Goal: Information Seeking & Learning: Learn about a topic

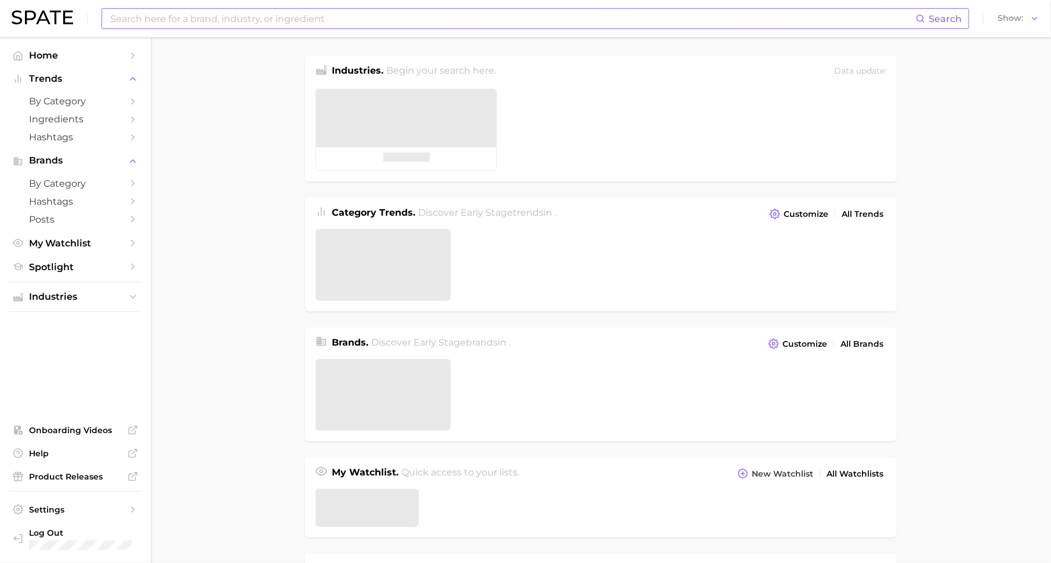
click at [250, 16] on input at bounding box center [512, 19] width 807 height 20
type input "pet"
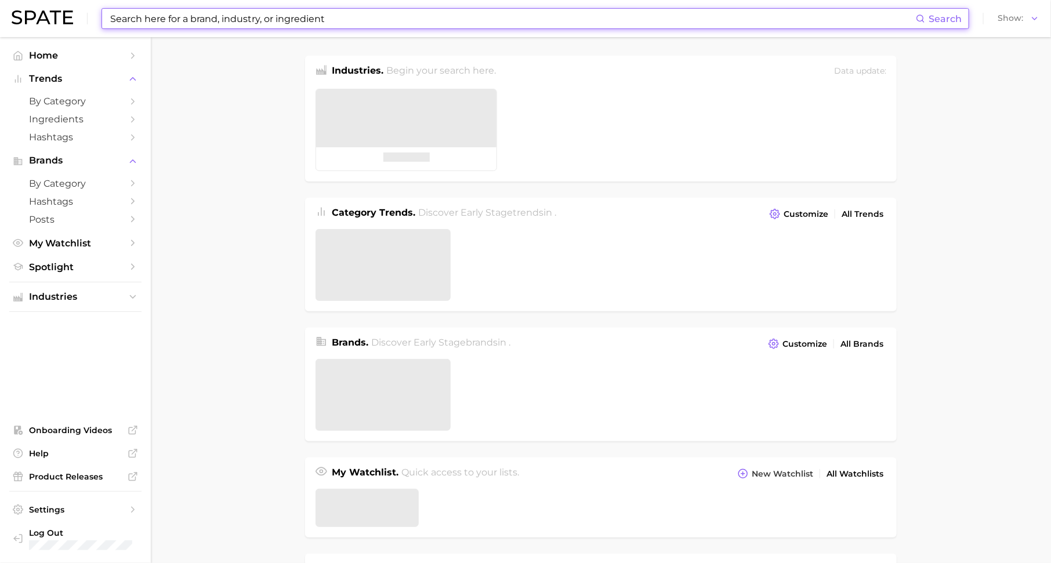
click at [224, 14] on input at bounding box center [512, 19] width 807 height 20
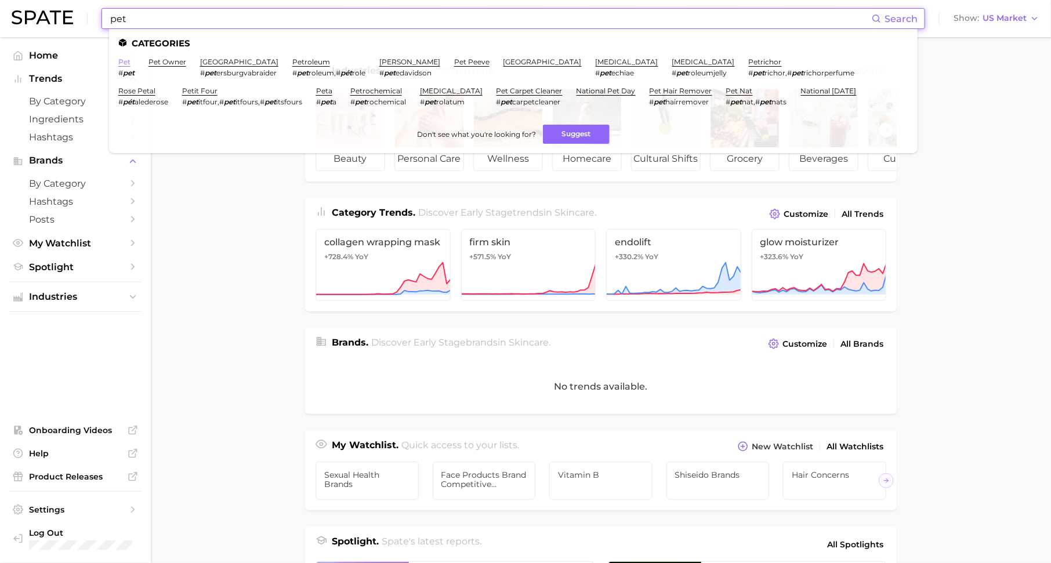
type input "pet"
click at [119, 63] on link "pet" at bounding box center [124, 61] width 12 height 9
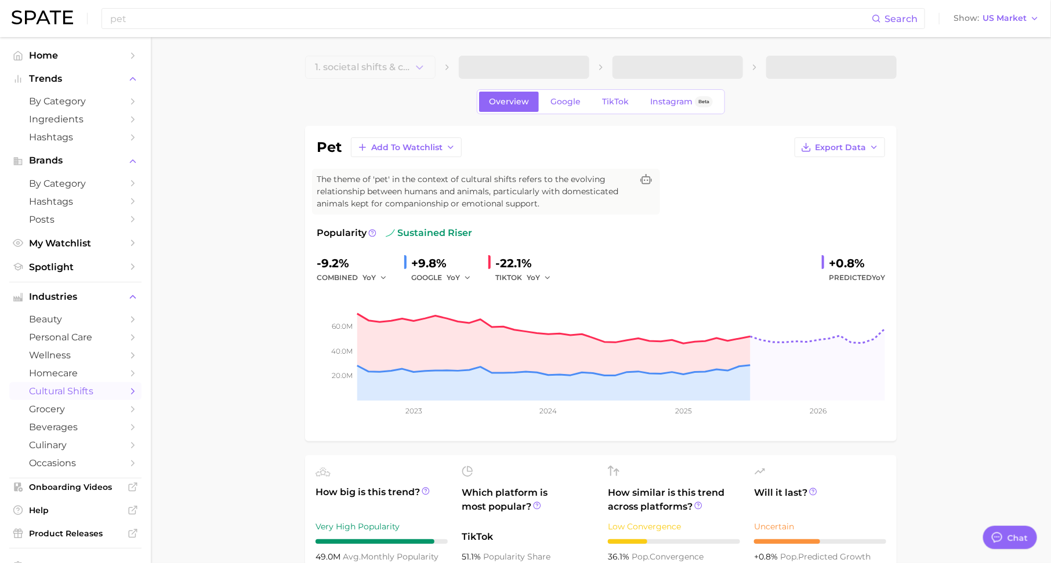
scroll to position [14, 0]
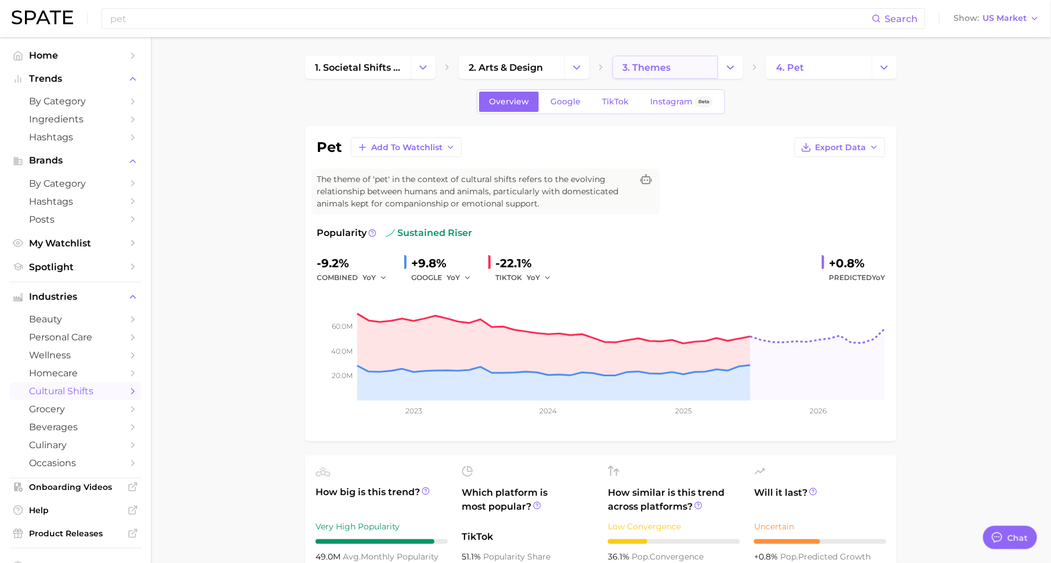
click at [669, 64] on span "3. themes" at bounding box center [646, 67] width 48 height 11
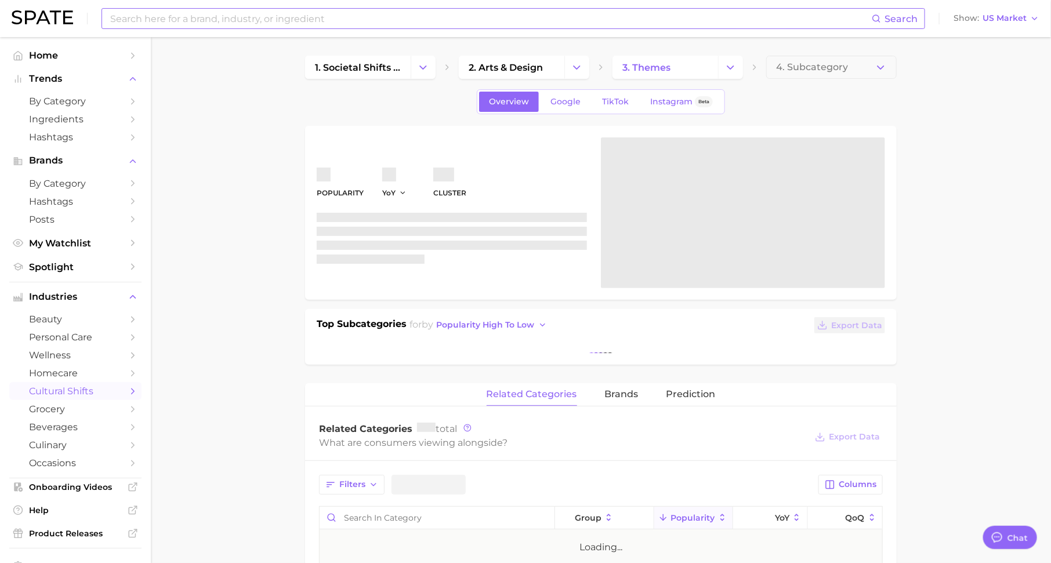
click at [271, 16] on input at bounding box center [490, 19] width 762 height 20
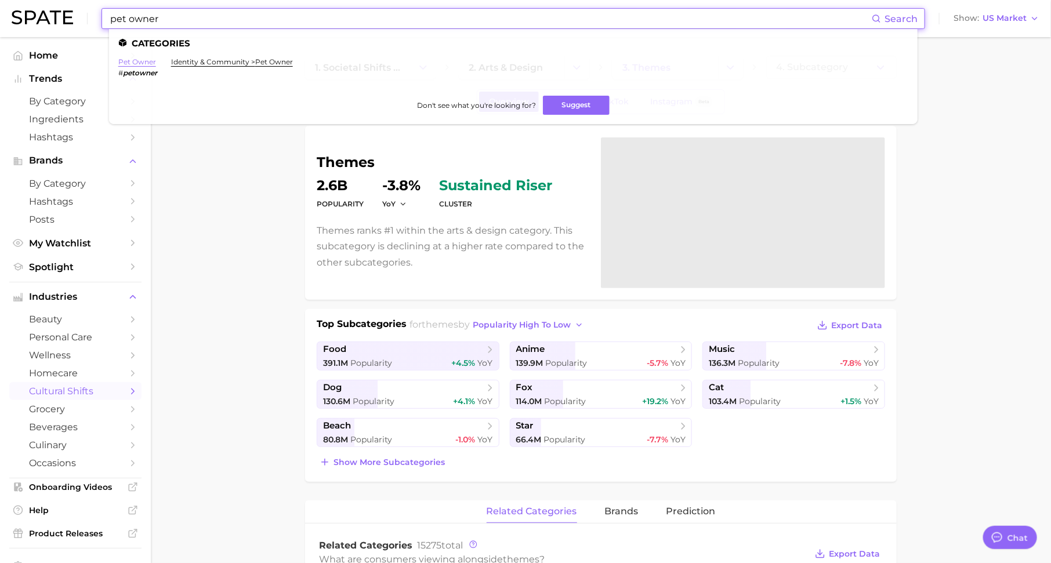
type input "pet owner"
click at [146, 60] on link "pet owner" at bounding box center [137, 61] width 38 height 9
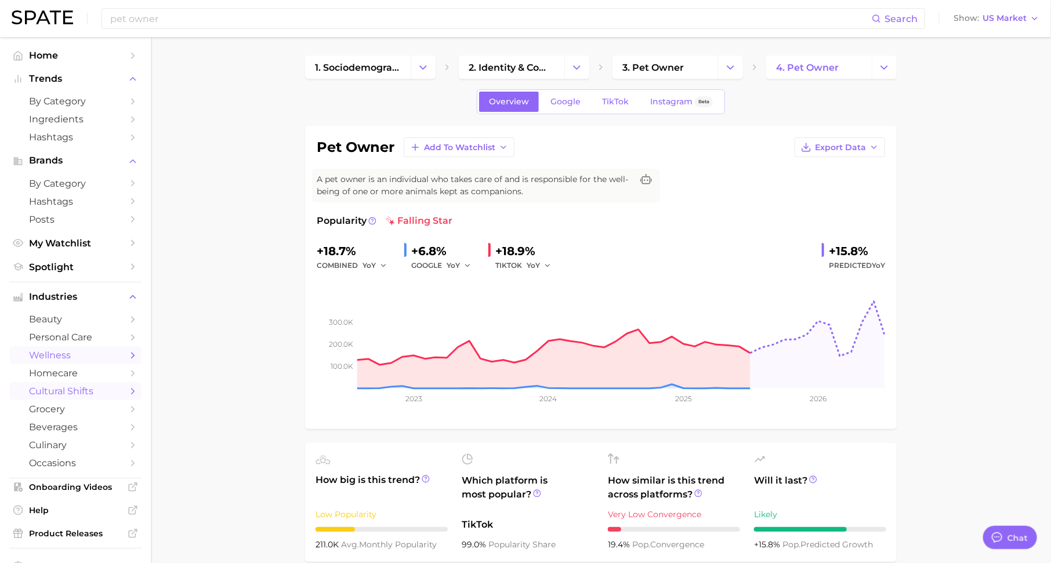
click at [88, 358] on span "wellness" at bounding box center [75, 355] width 93 height 11
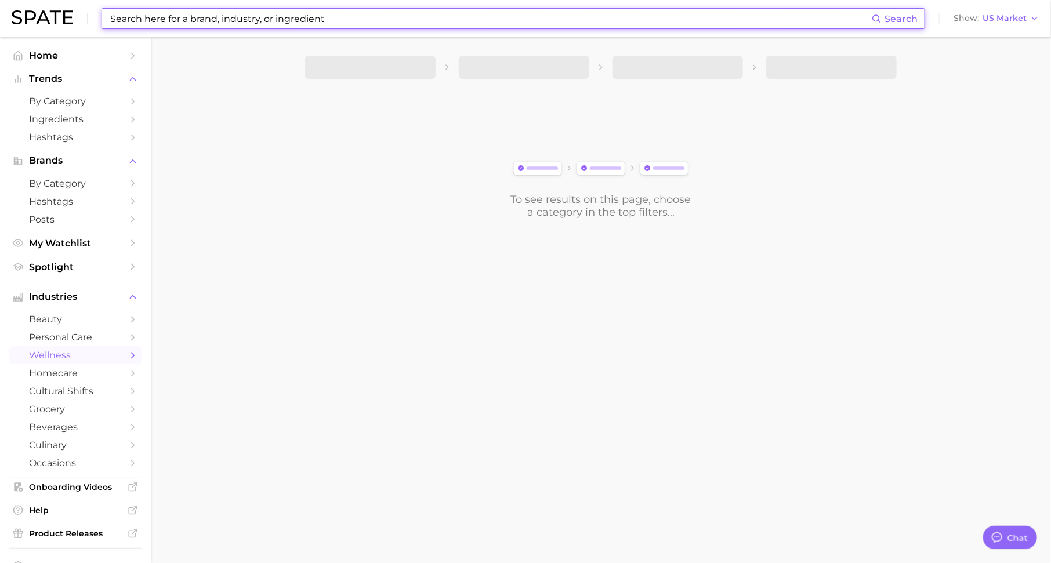
click at [452, 19] on input at bounding box center [490, 19] width 762 height 20
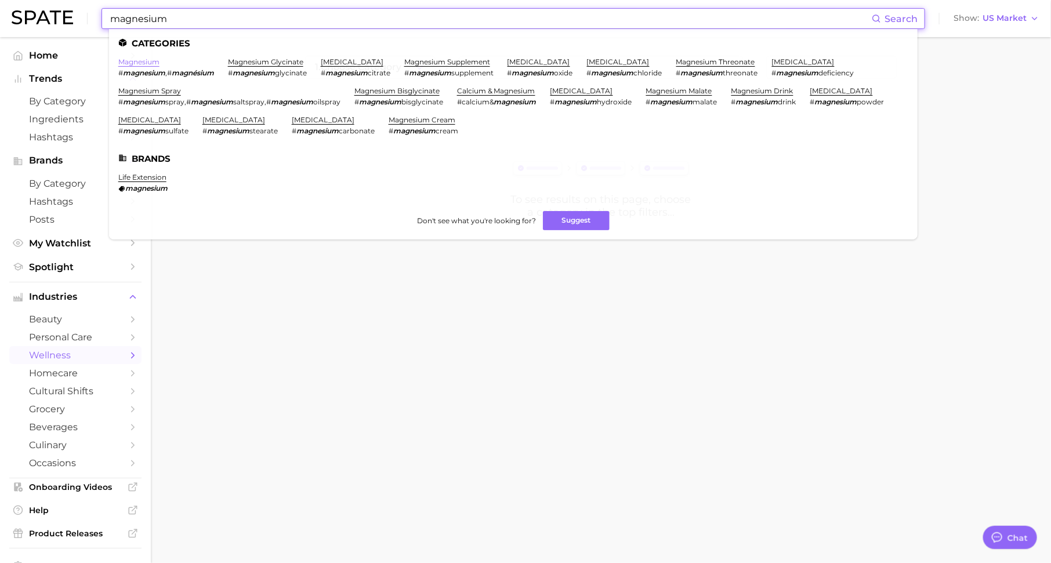
type input "magnesium"
click at [146, 66] on link "magnesium" at bounding box center [138, 61] width 41 height 9
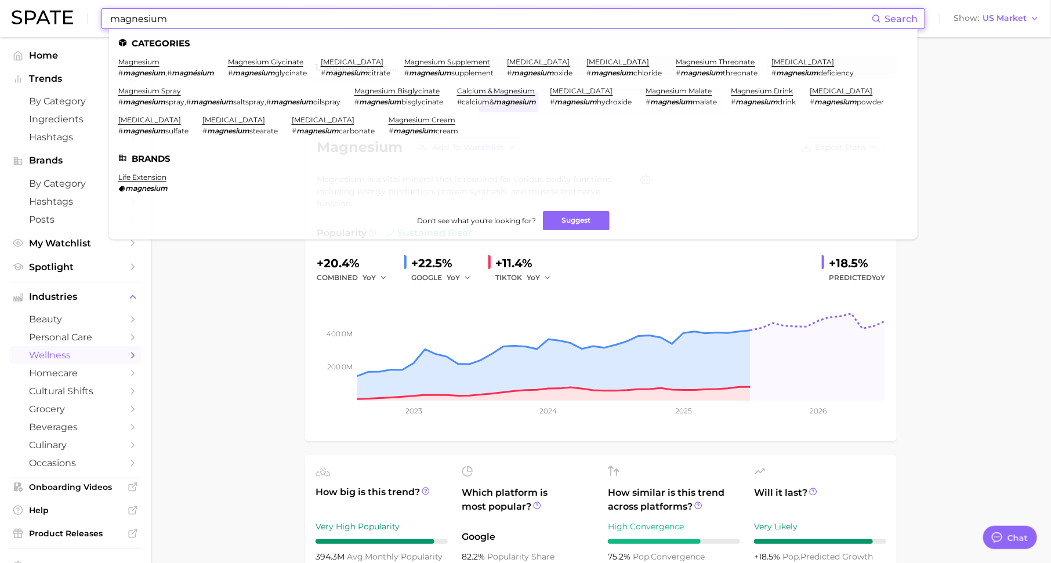
click at [205, 17] on input "magnesium" at bounding box center [490, 19] width 762 height 20
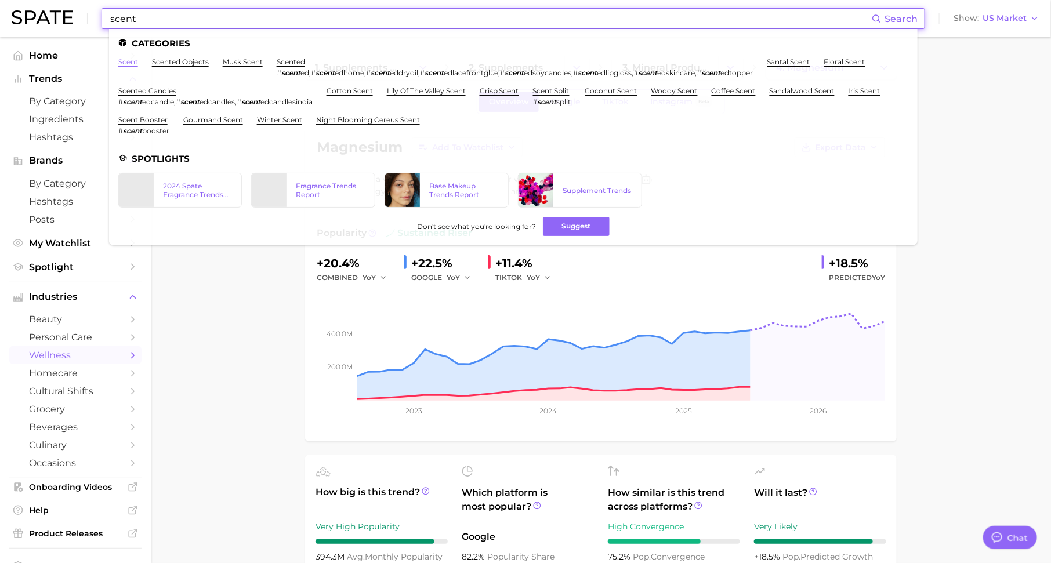
type input "scent"
click at [133, 59] on link "scent" at bounding box center [128, 61] width 20 height 9
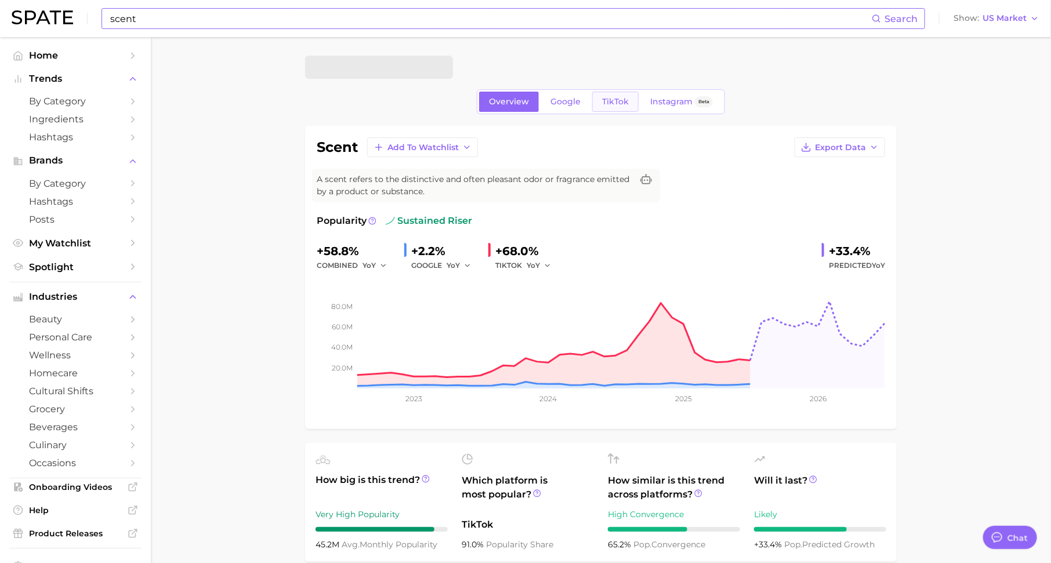
click at [608, 101] on span "TikTok" at bounding box center [615, 102] width 27 height 10
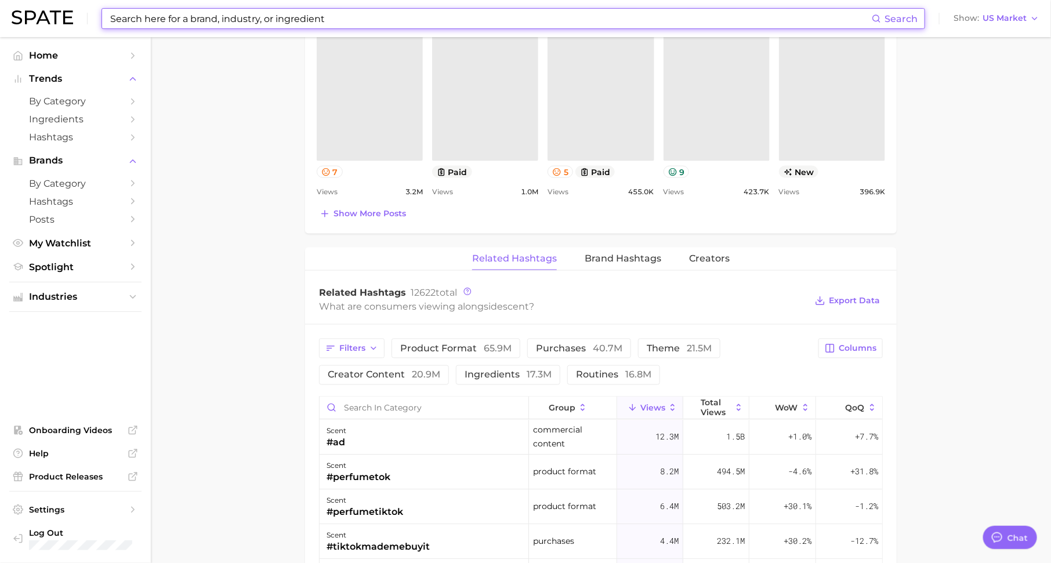
scroll to position [692, 0]
click at [469, 398] on input "Search in category" at bounding box center [423, 406] width 209 height 22
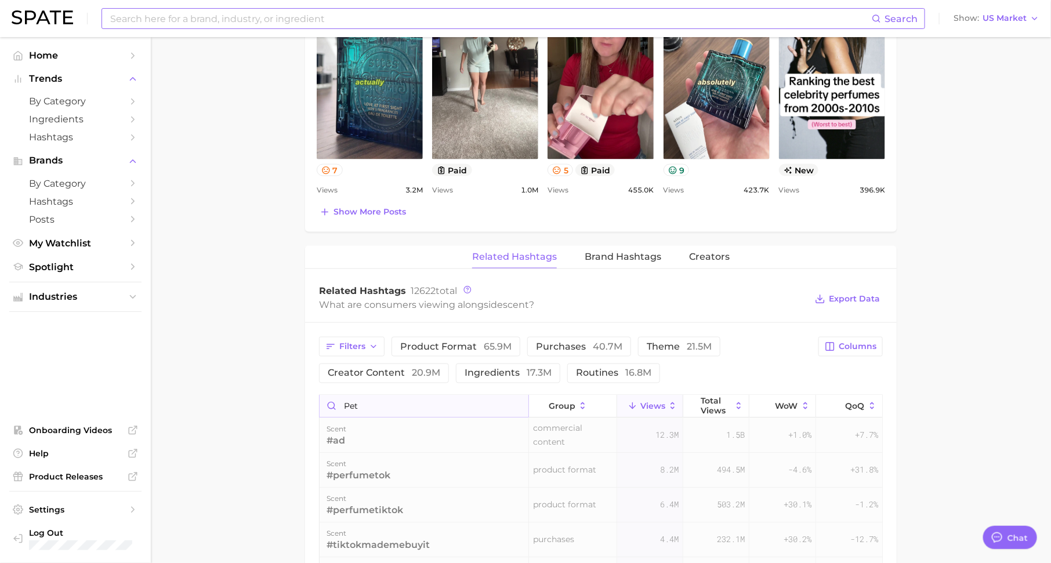
scroll to position [0, 0]
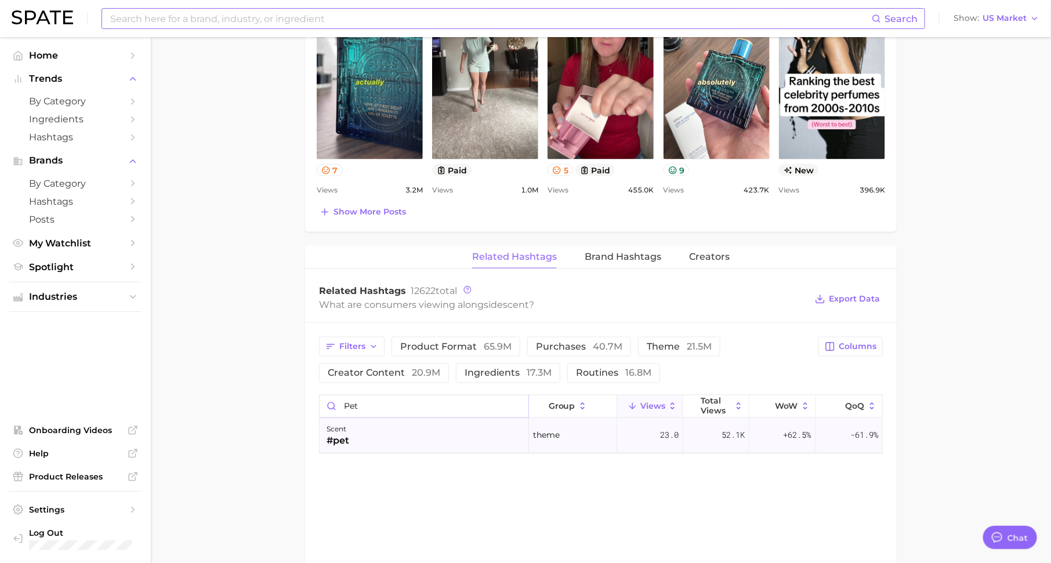
type input "pet"
click at [455, 432] on div "scent #pet" at bounding box center [423, 436] width 209 height 35
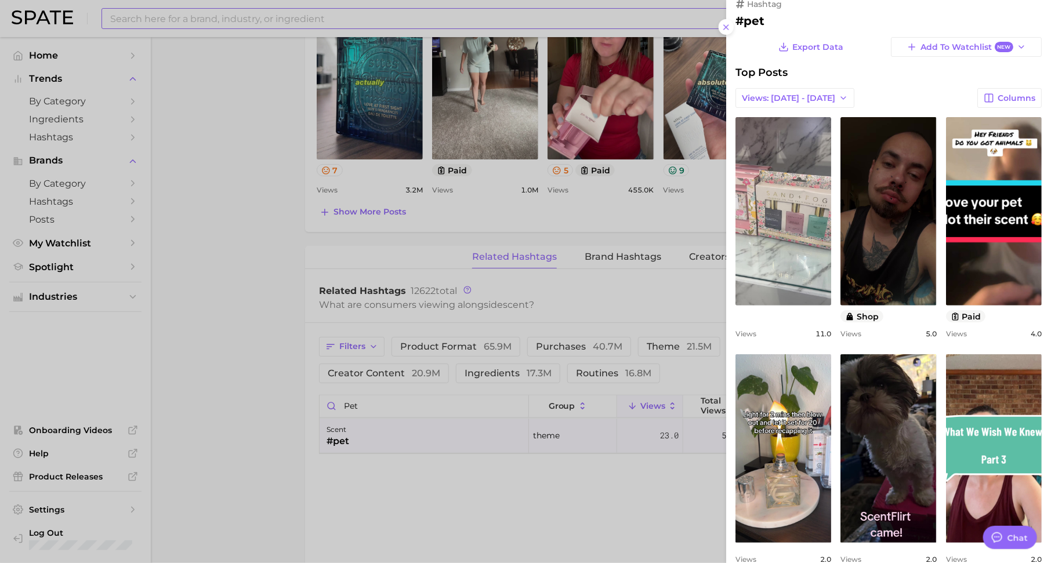
scroll to position [38, 0]
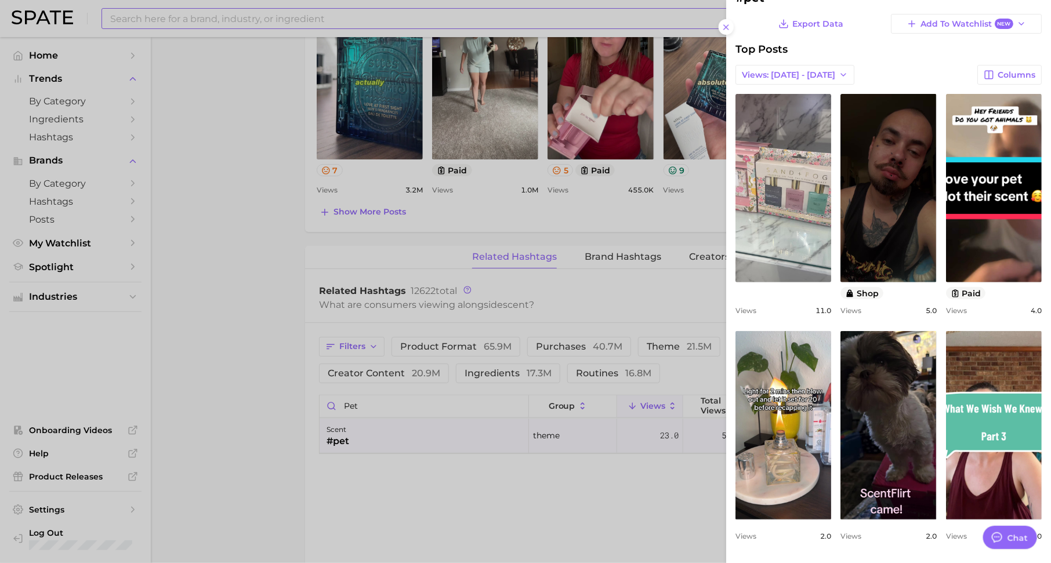
click at [612, 510] on div at bounding box center [525, 281] width 1051 height 563
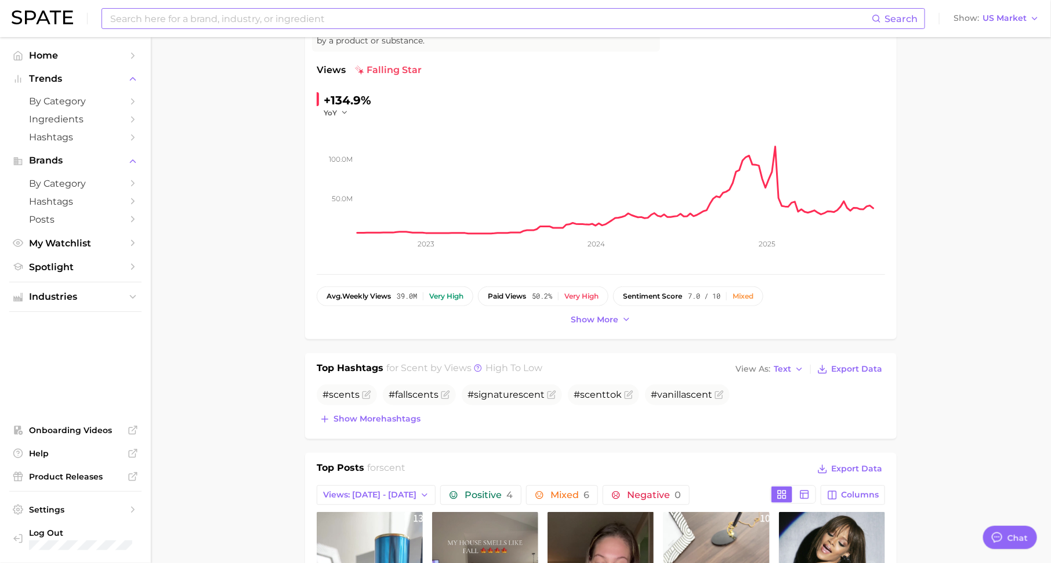
scroll to position [0, 0]
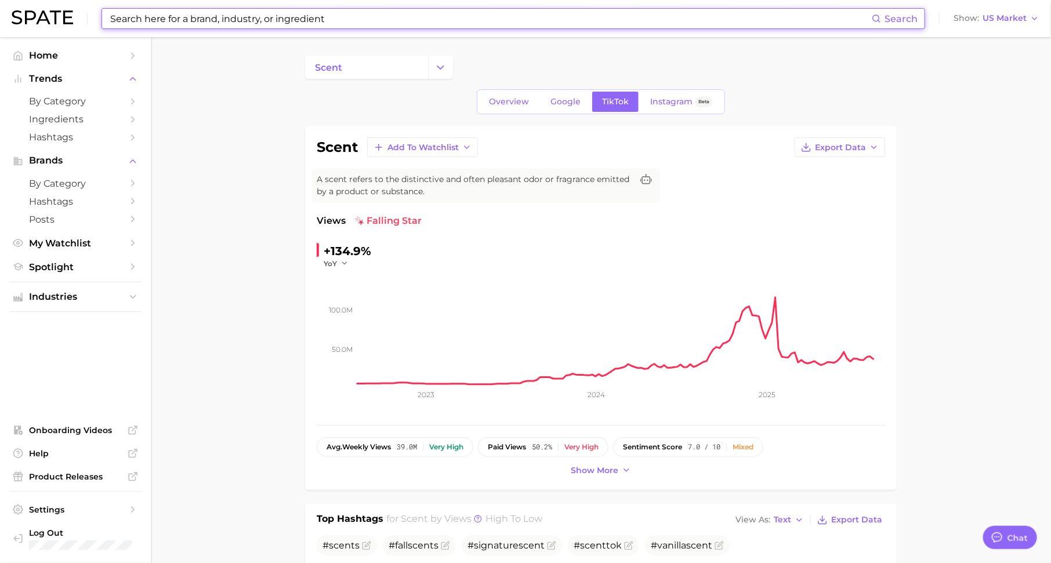
click at [355, 20] on input at bounding box center [490, 19] width 762 height 20
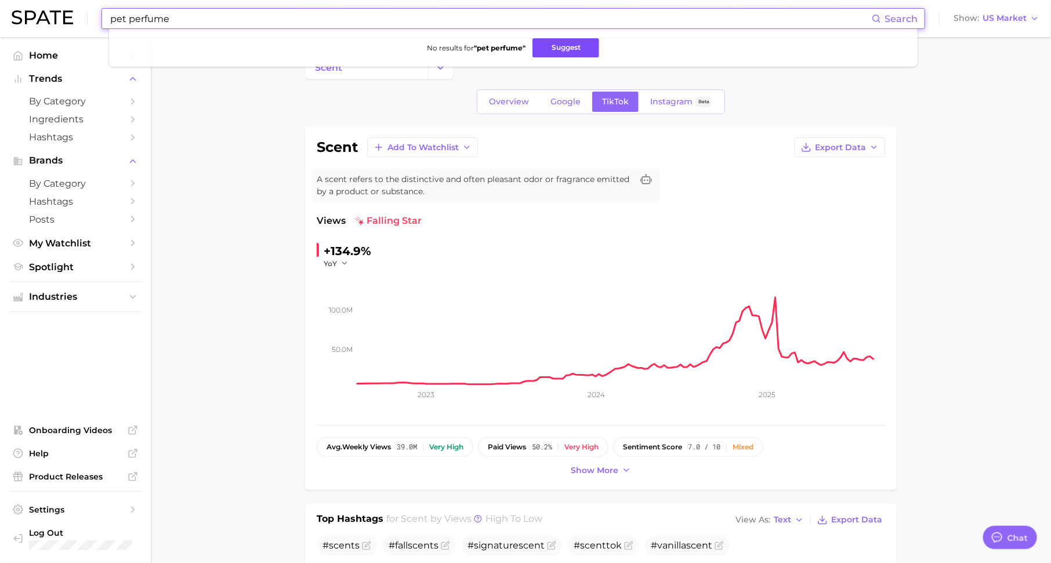
type input "pet perfume"
click at [553, 45] on button "Suggest" at bounding box center [565, 47] width 67 height 19
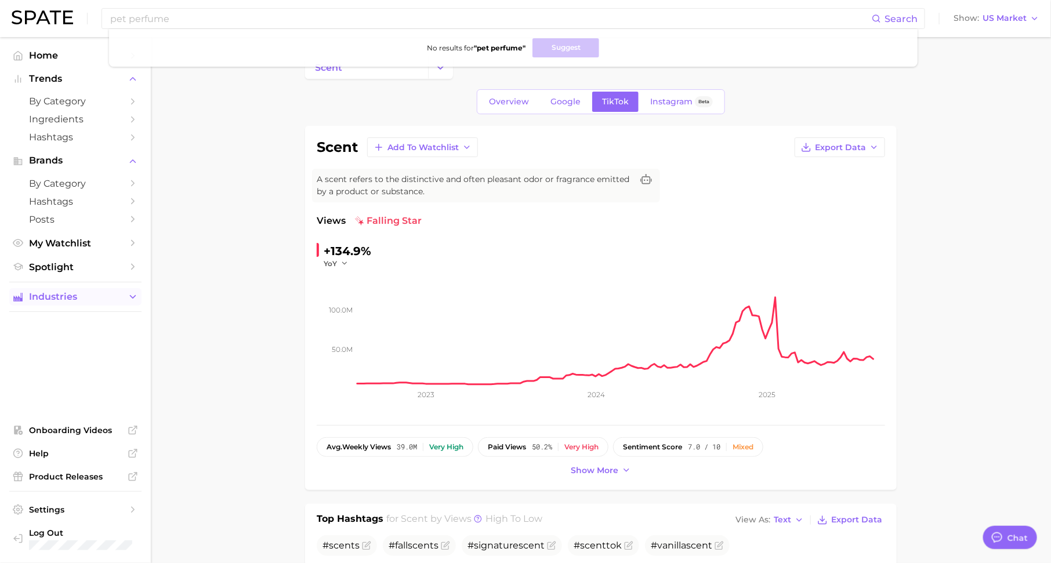
click at [100, 302] on span "Industries" at bounding box center [75, 297] width 93 height 10
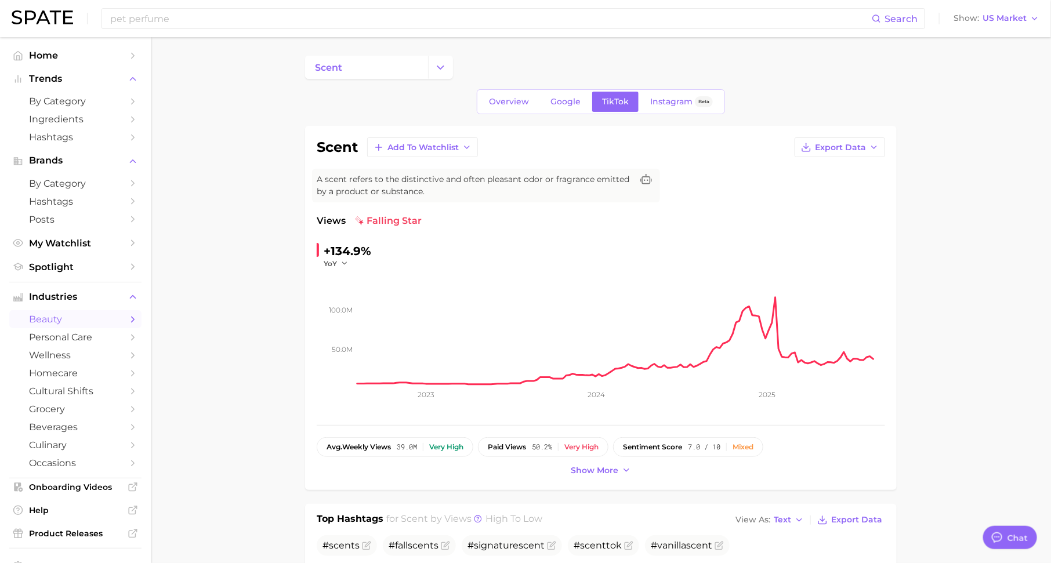
click at [90, 322] on span "beauty" at bounding box center [75, 319] width 93 height 11
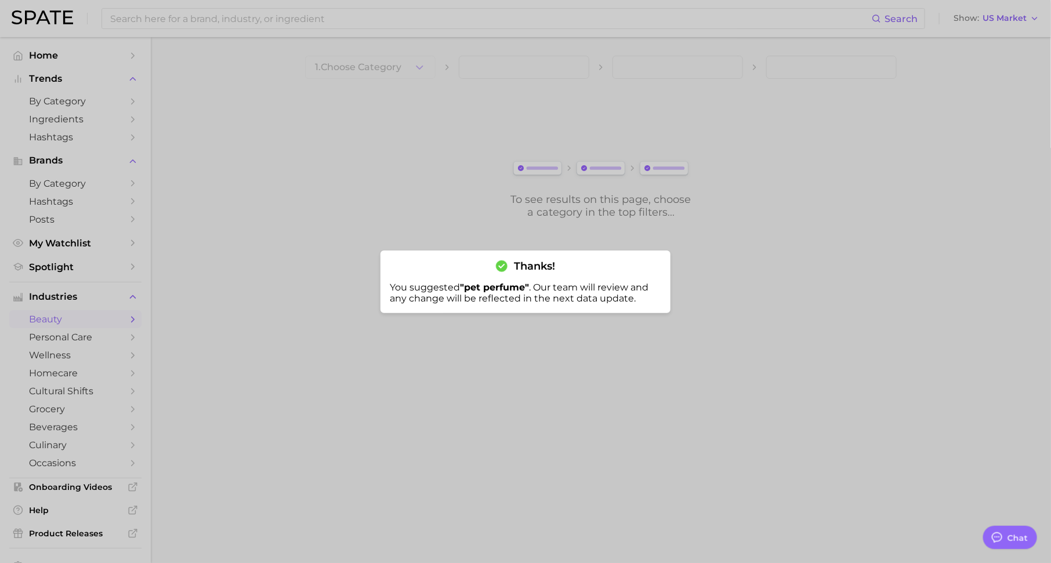
click at [402, 66] on div at bounding box center [525, 281] width 1051 height 563
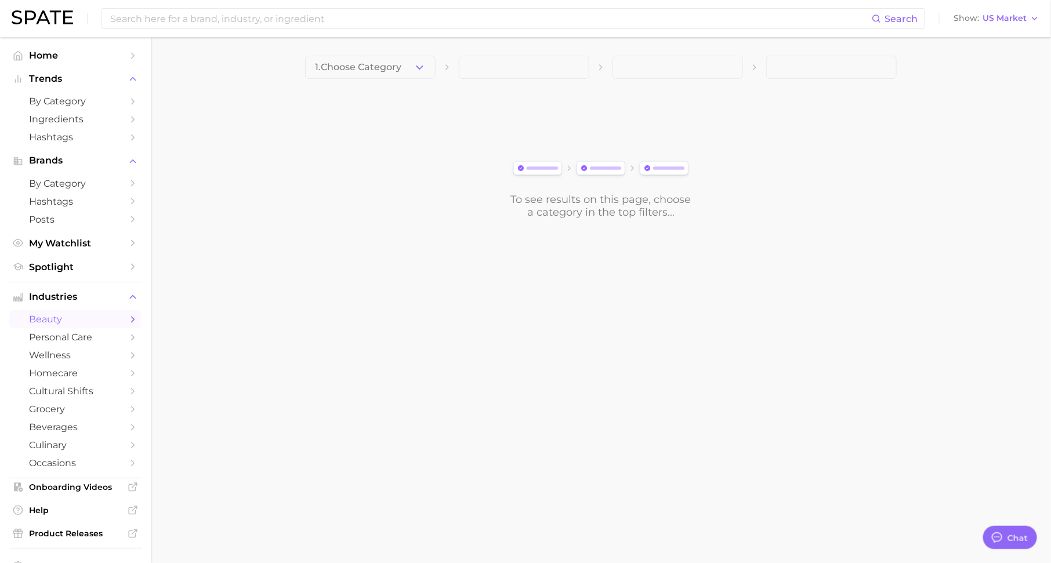
click at [404, 67] on button "1. Choose Category" at bounding box center [370, 67] width 130 height 23
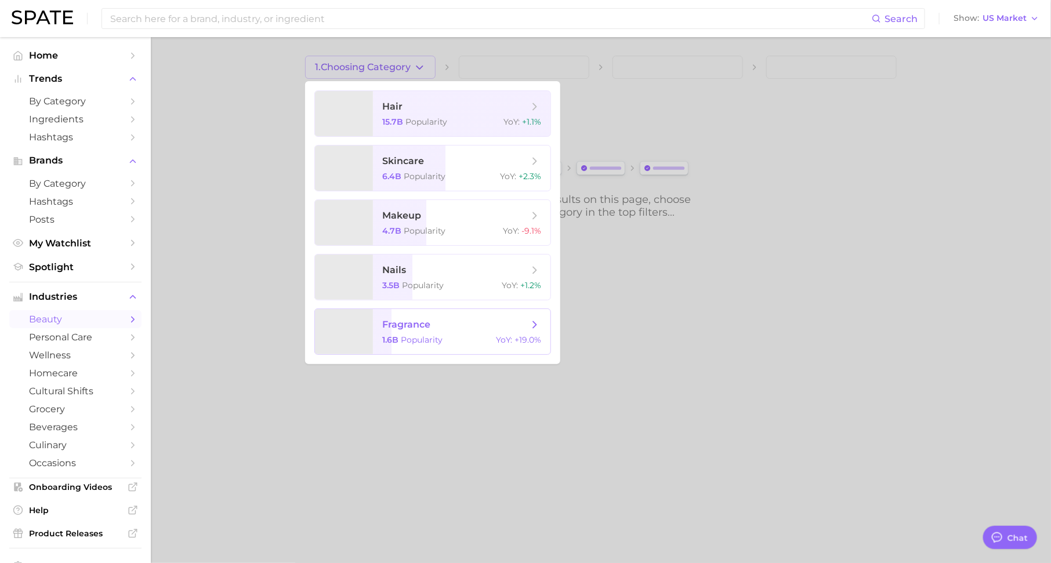
click at [423, 330] on span "fragrance" at bounding box center [455, 324] width 146 height 13
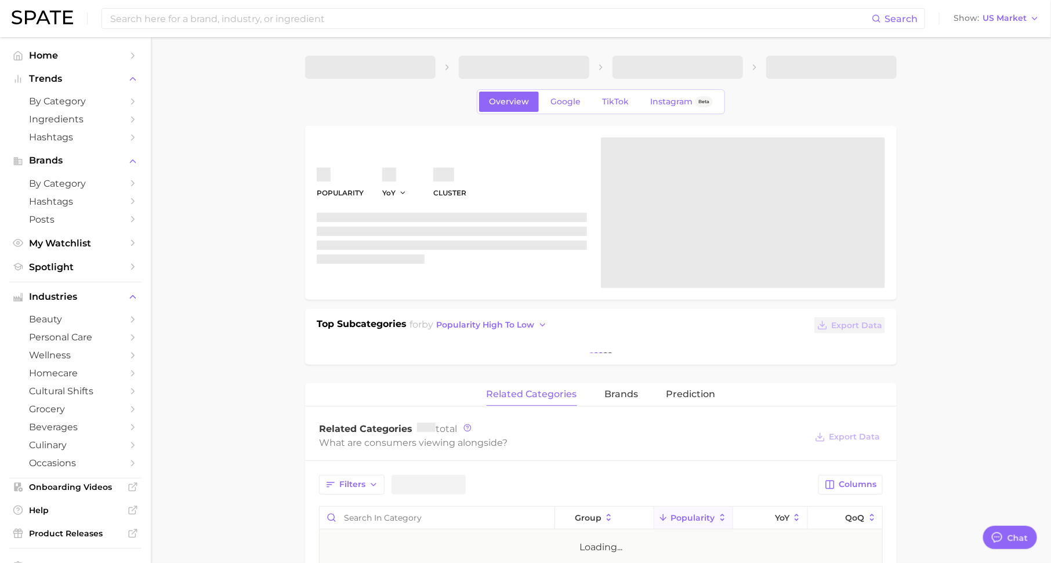
click at [536, 69] on span at bounding box center [524, 67] width 130 height 23
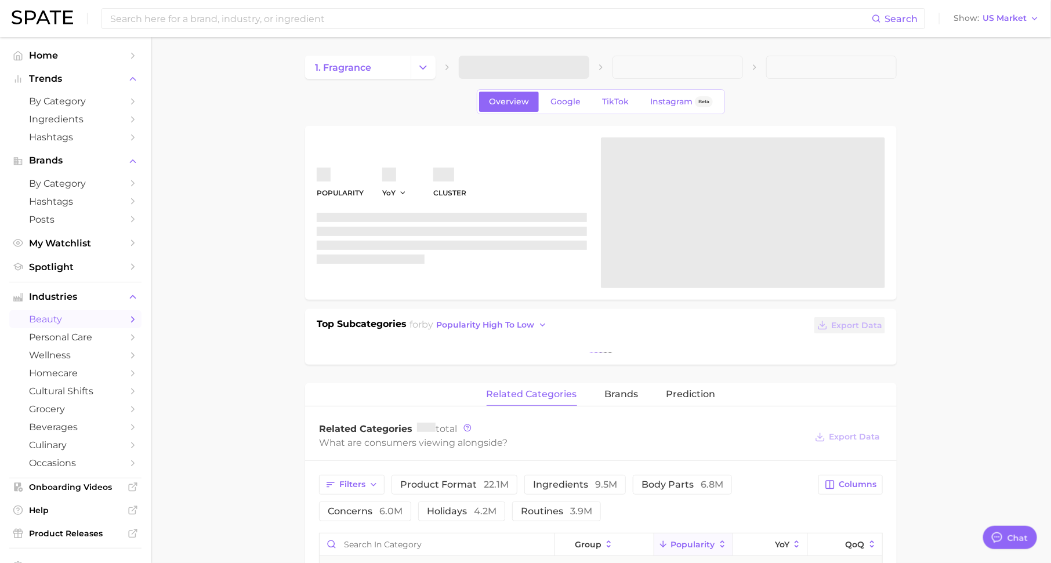
click at [560, 69] on span at bounding box center [524, 67] width 130 height 23
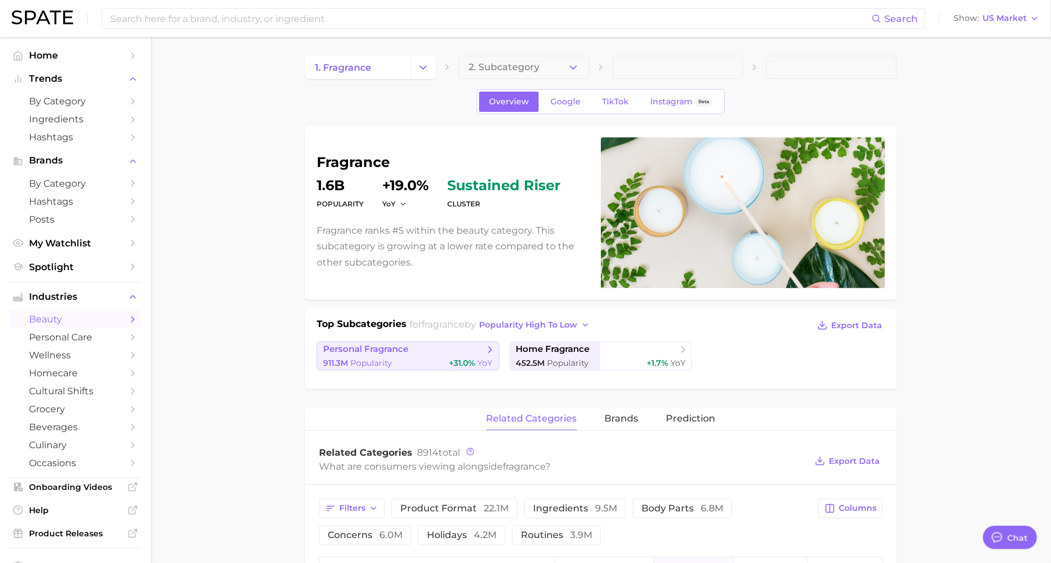
click at [455, 362] on span "+31.0%" at bounding box center [462, 363] width 26 height 10
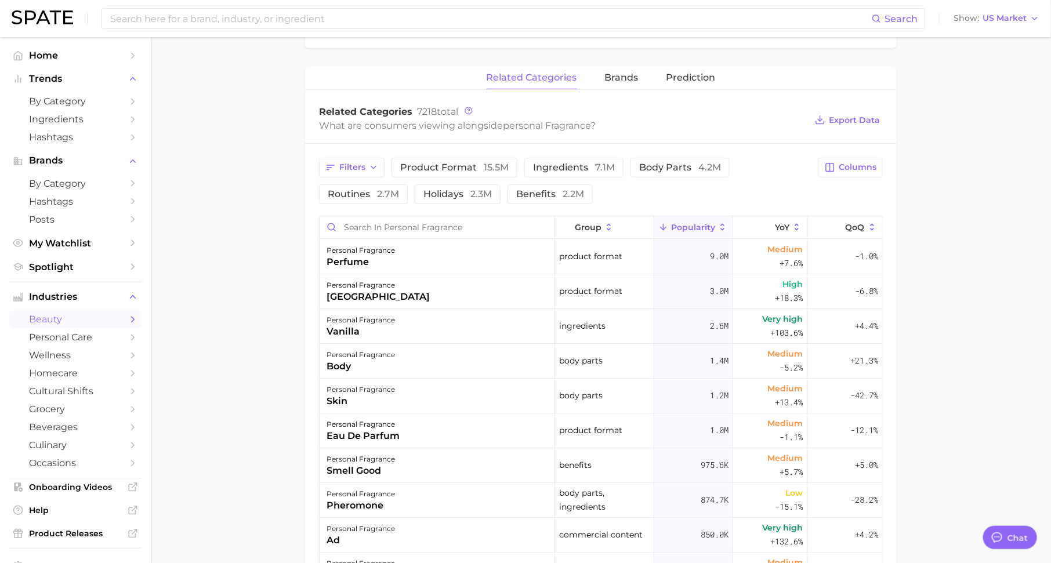
scroll to position [323, 0]
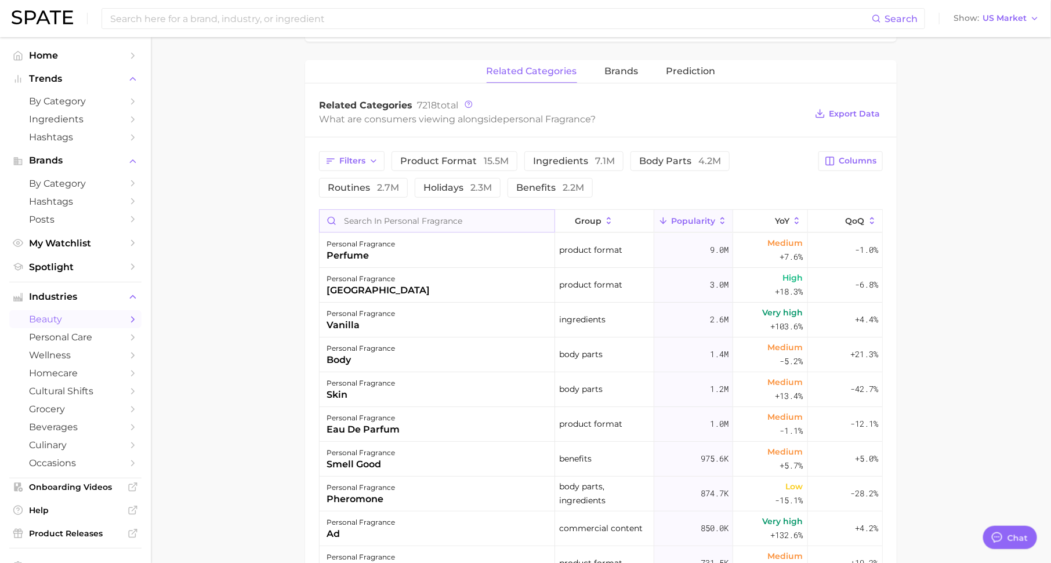
click at [483, 220] on input "Search in personal fragrance" at bounding box center [436, 221] width 235 height 22
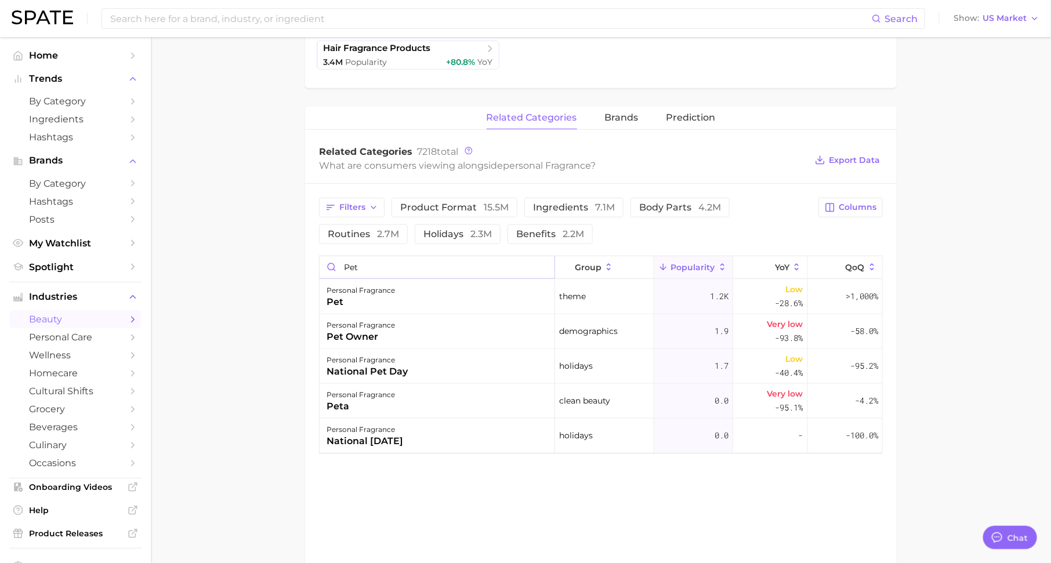
scroll to position [379, 0]
type input "pet"
click at [339, 300] on div "pet" at bounding box center [360, 301] width 68 height 14
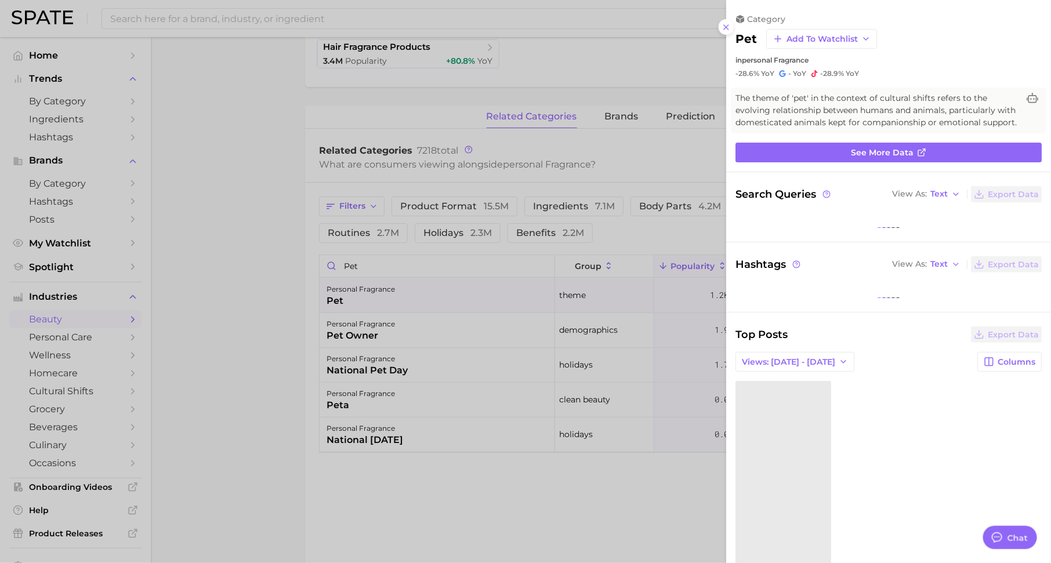
click at [232, 337] on div at bounding box center [525, 281] width 1051 height 563
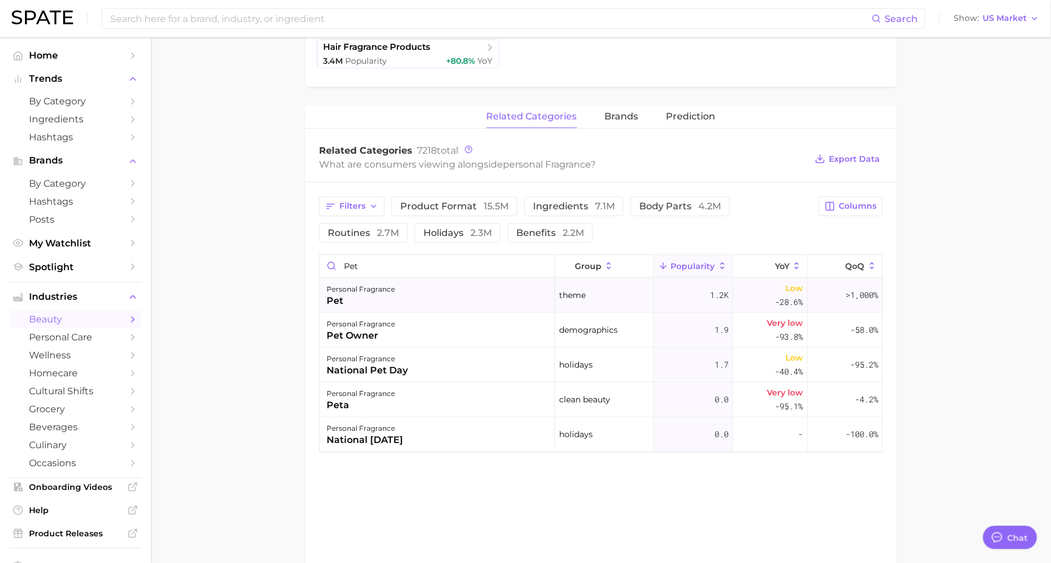
click at [416, 290] on div "personal fragrance pet" at bounding box center [436, 295] width 235 height 35
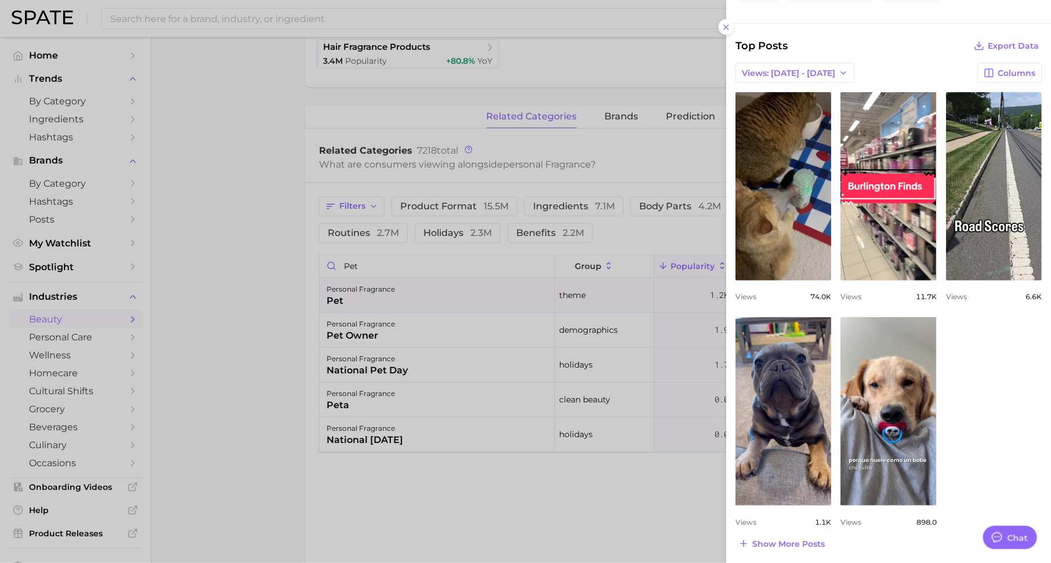
scroll to position [0, 0]
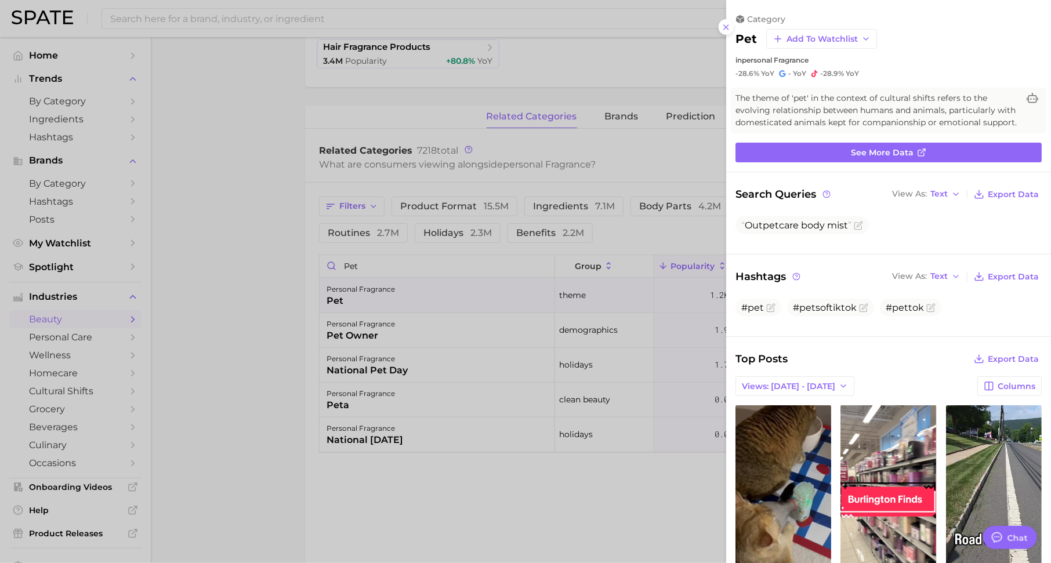
click at [593, 497] on div at bounding box center [525, 281] width 1051 height 563
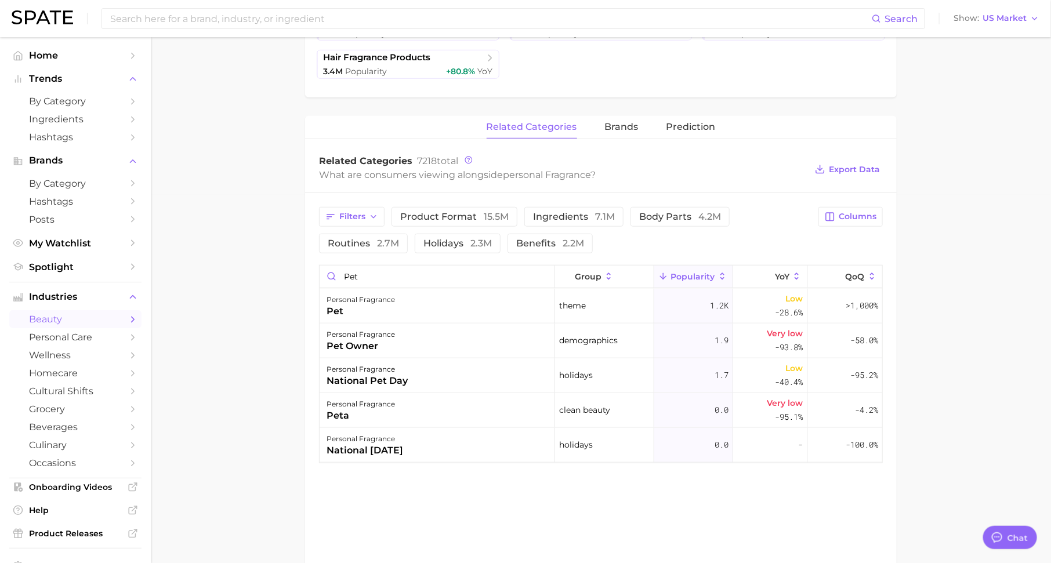
scroll to position [370, 0]
click at [526, 347] on div "personal fragrance pet owner" at bounding box center [436, 339] width 235 height 35
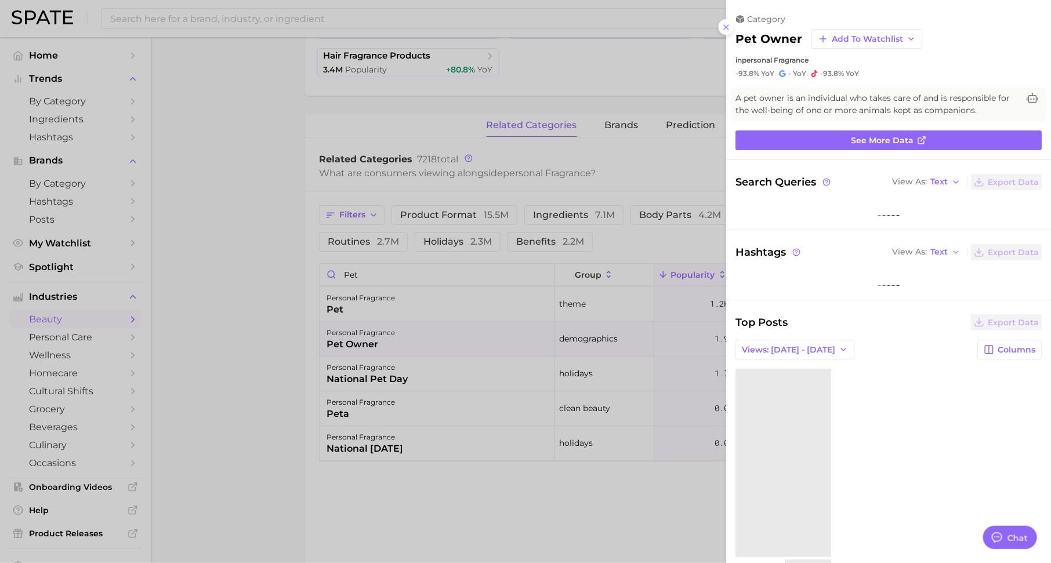
click at [558, 391] on div at bounding box center [525, 281] width 1051 height 563
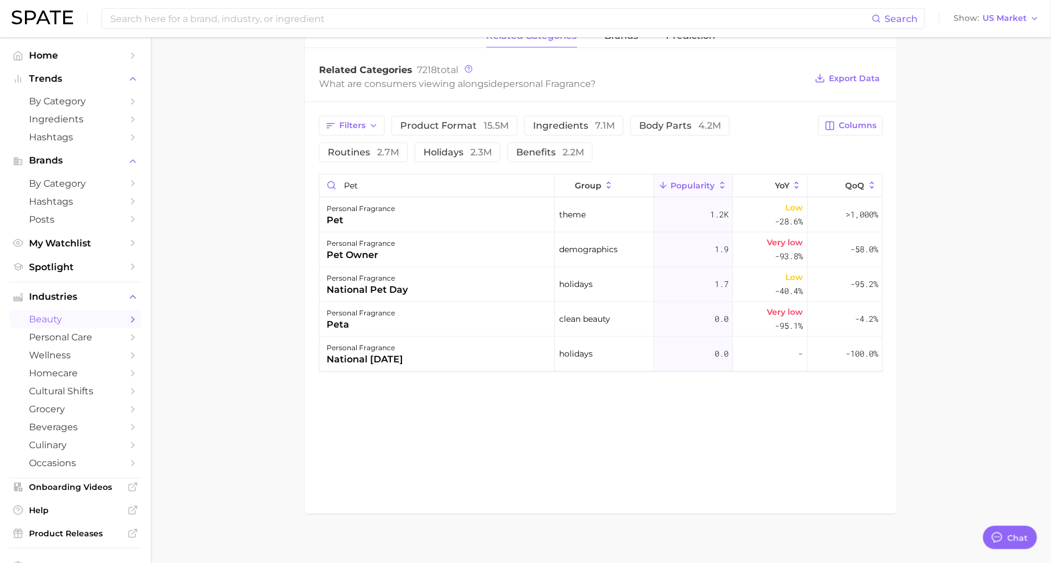
scroll to position [464, 0]
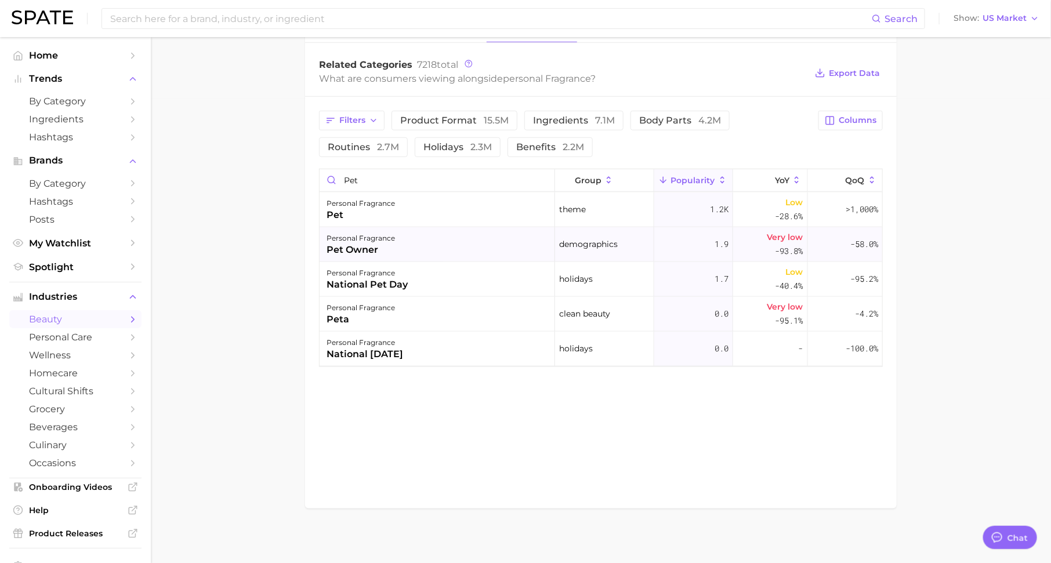
click at [457, 237] on div "personal fragrance pet owner" at bounding box center [436, 244] width 235 height 35
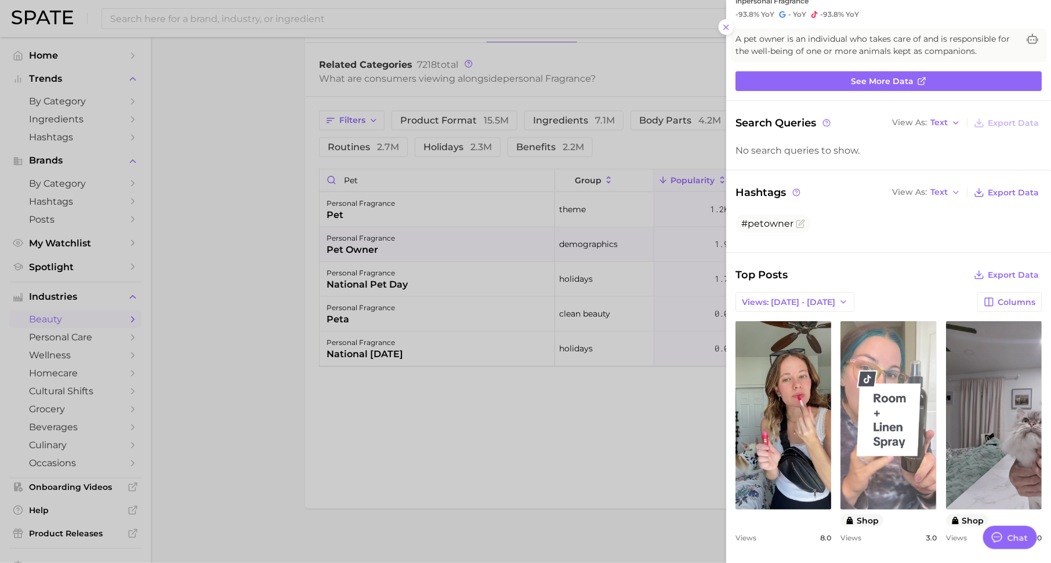
scroll to position [0, 0]
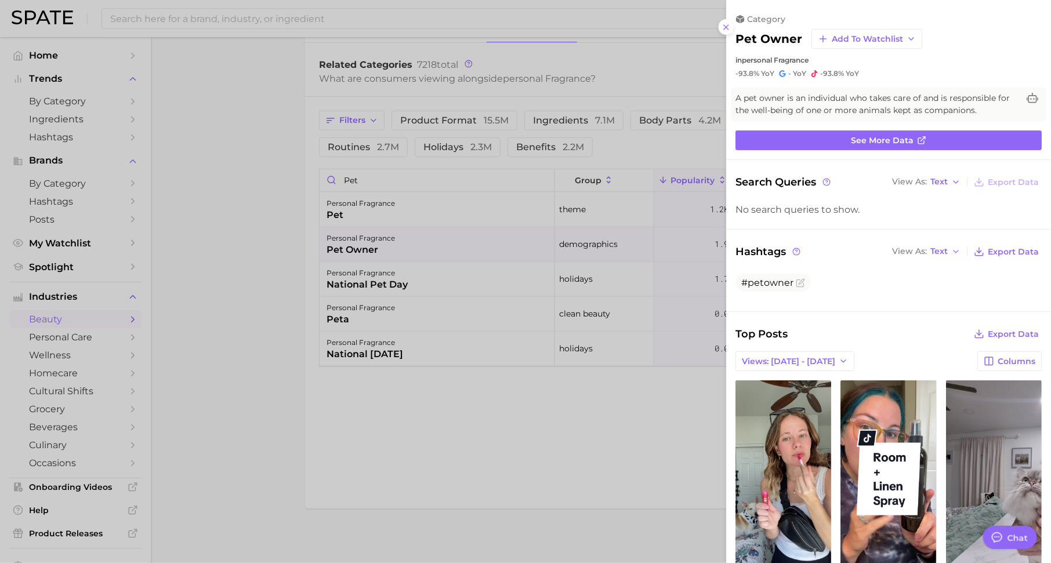
click at [550, 456] on div at bounding box center [525, 281] width 1051 height 563
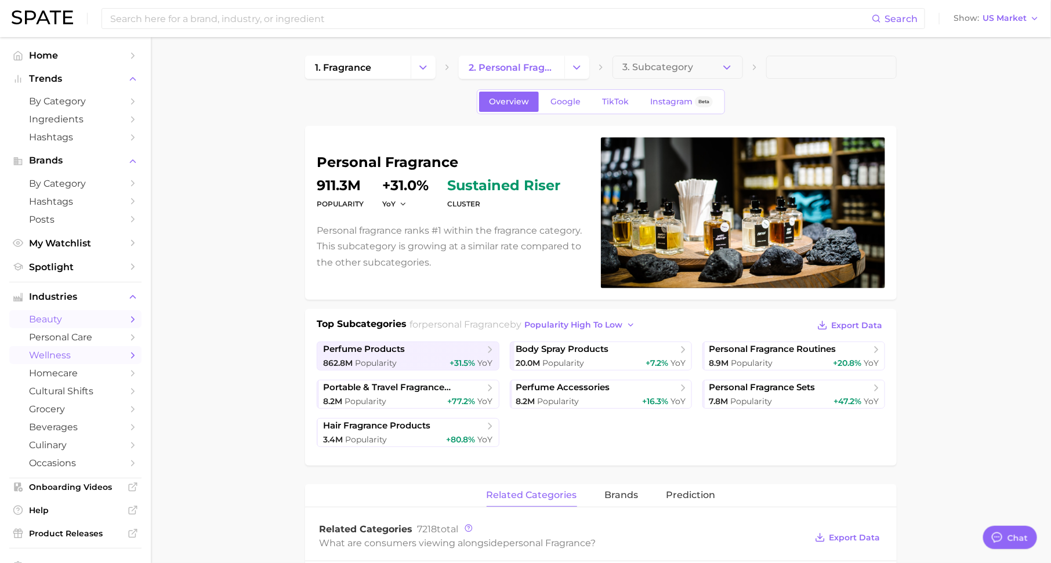
click at [108, 364] on link "wellness" at bounding box center [75, 355] width 132 height 18
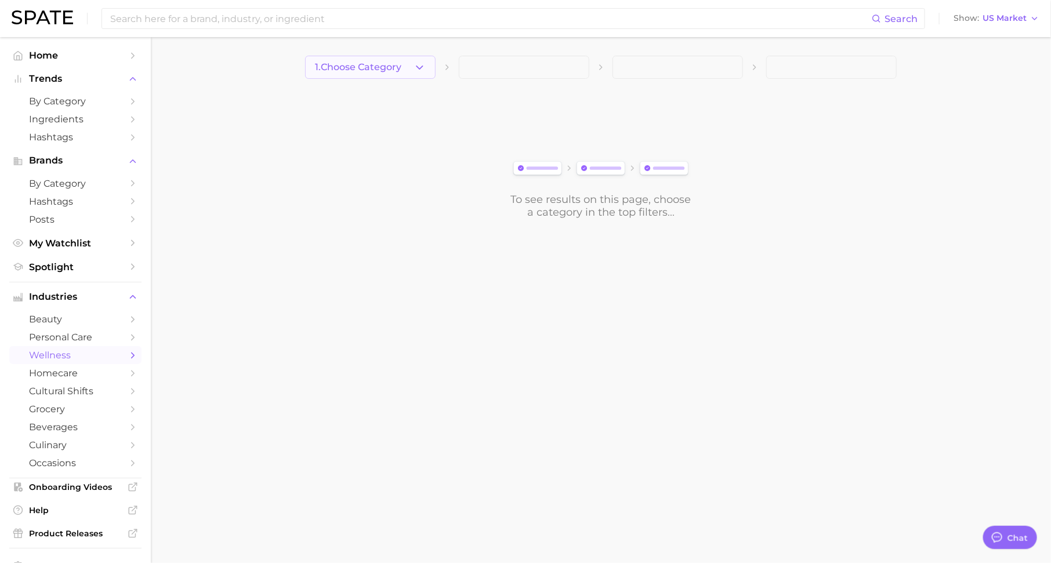
click at [392, 65] on span "1. Choose Category" at bounding box center [358, 67] width 86 height 10
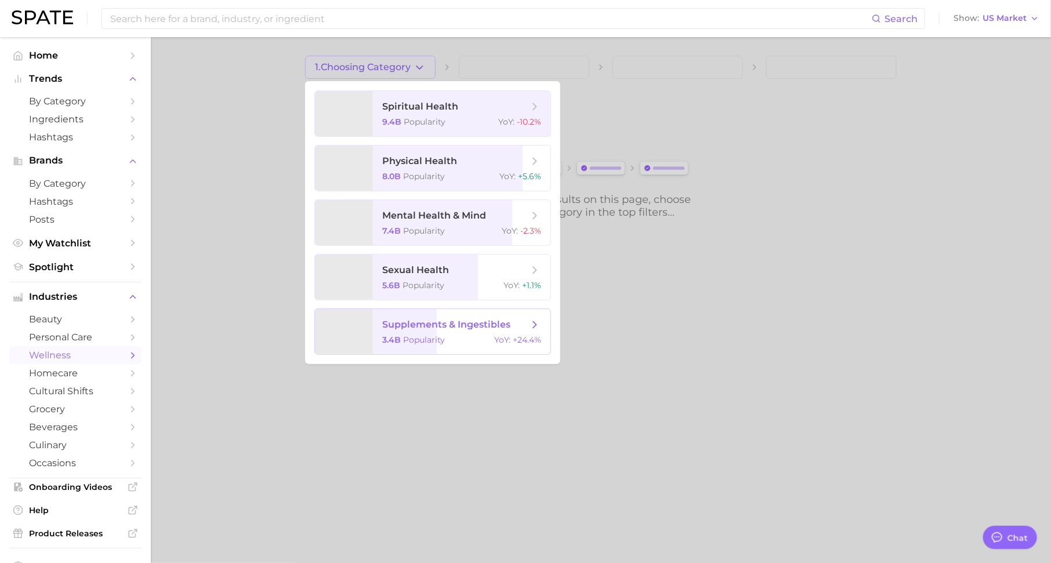
click at [453, 343] on div "3.4b Popularity YoY : +24.4%" at bounding box center [461, 340] width 159 height 10
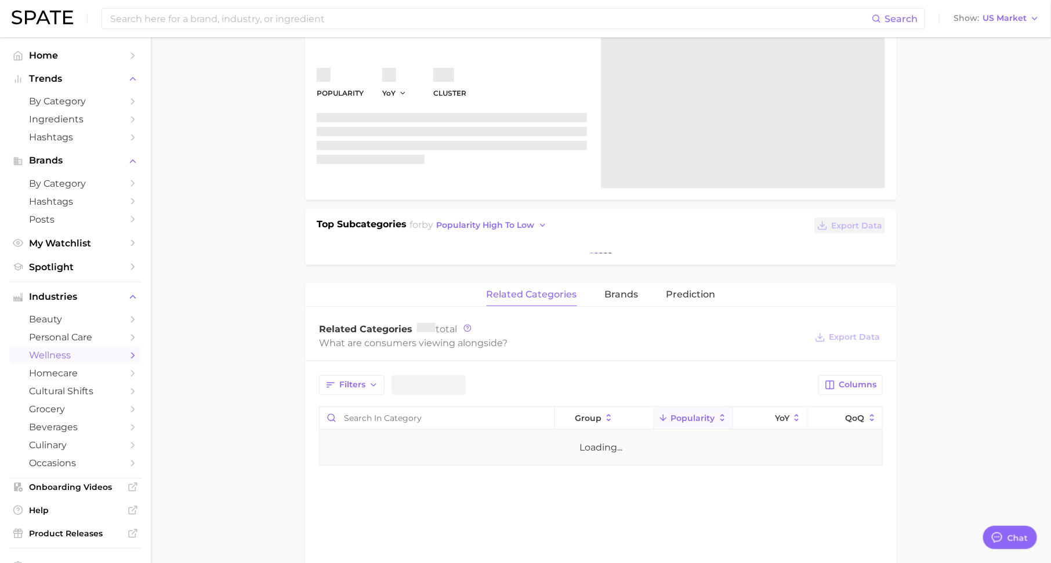
scroll to position [106, 0]
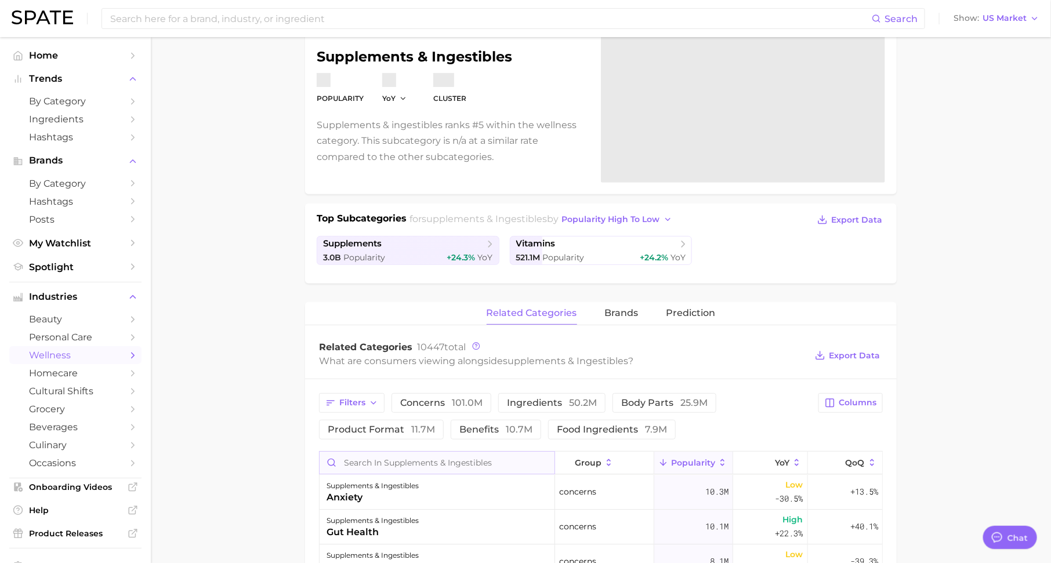
click at [420, 461] on input "Search in supplements & ingestibles" at bounding box center [436, 463] width 235 height 22
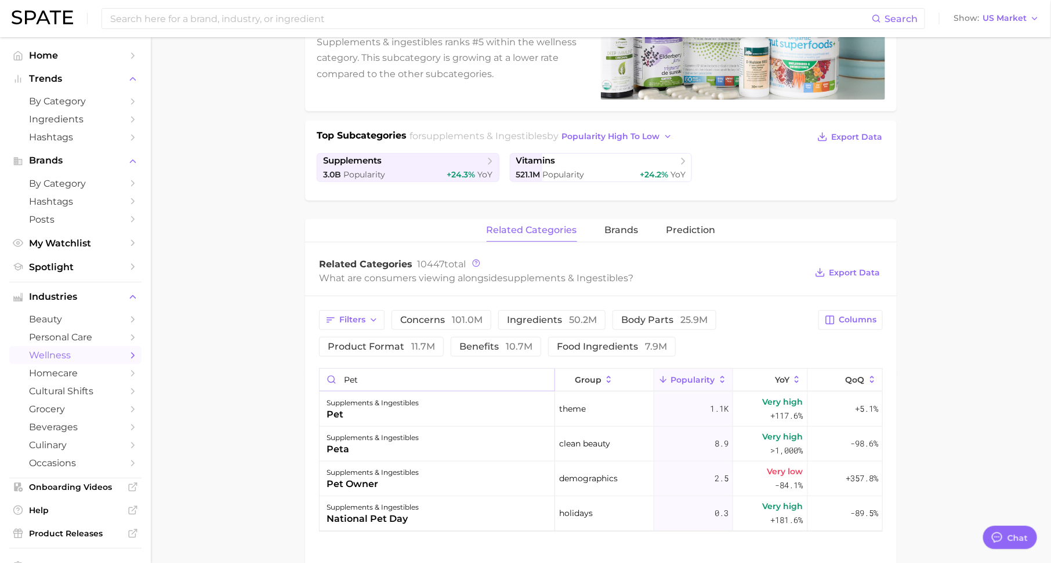
scroll to position [216, 0]
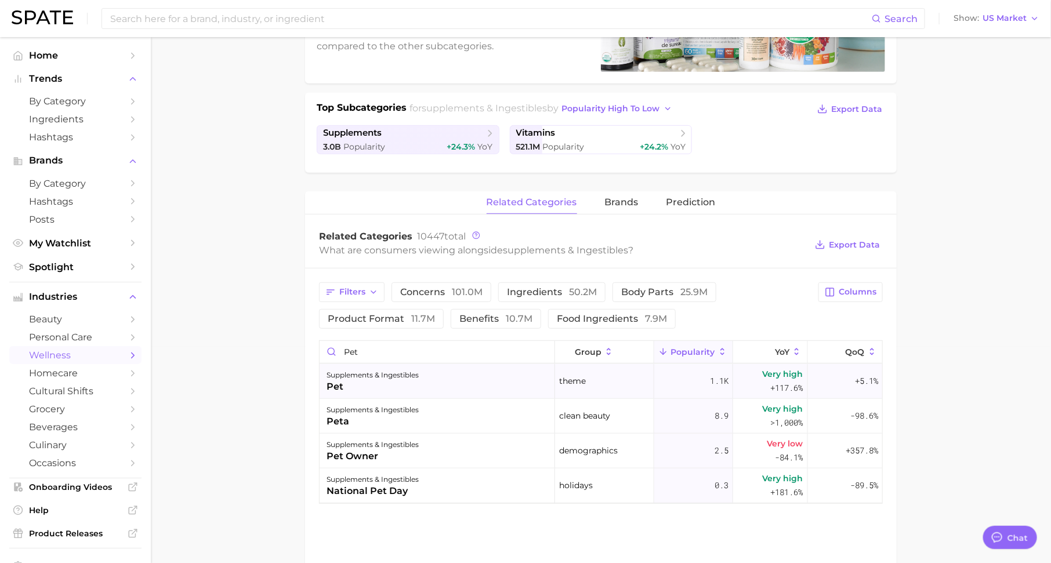
click at [431, 372] on div "supplements & ingestibles pet" at bounding box center [436, 381] width 235 height 35
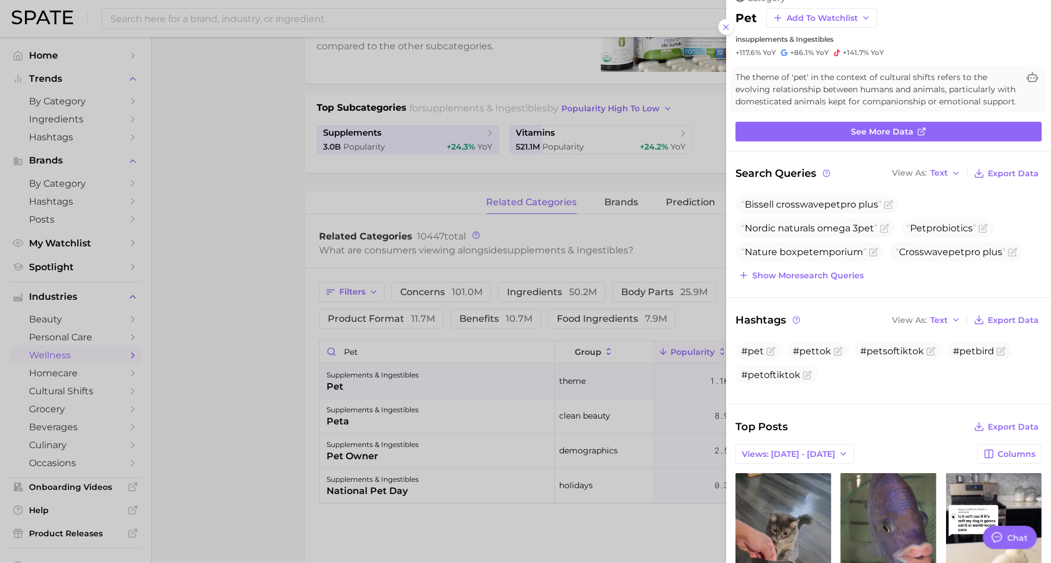
scroll to position [0, 0]
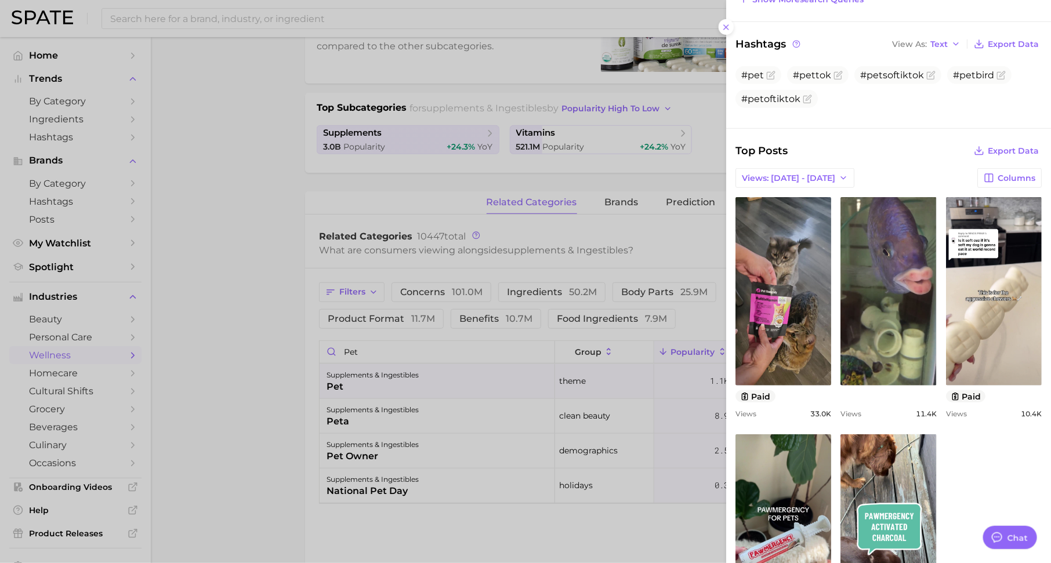
click at [682, 332] on div at bounding box center [525, 281] width 1051 height 563
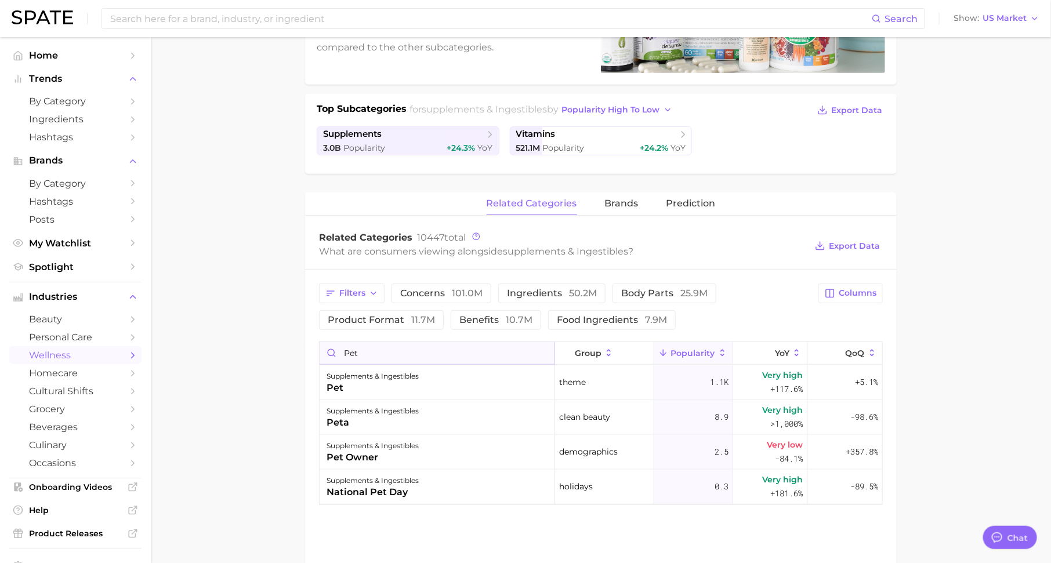
click at [379, 348] on input "pet" at bounding box center [436, 353] width 235 height 22
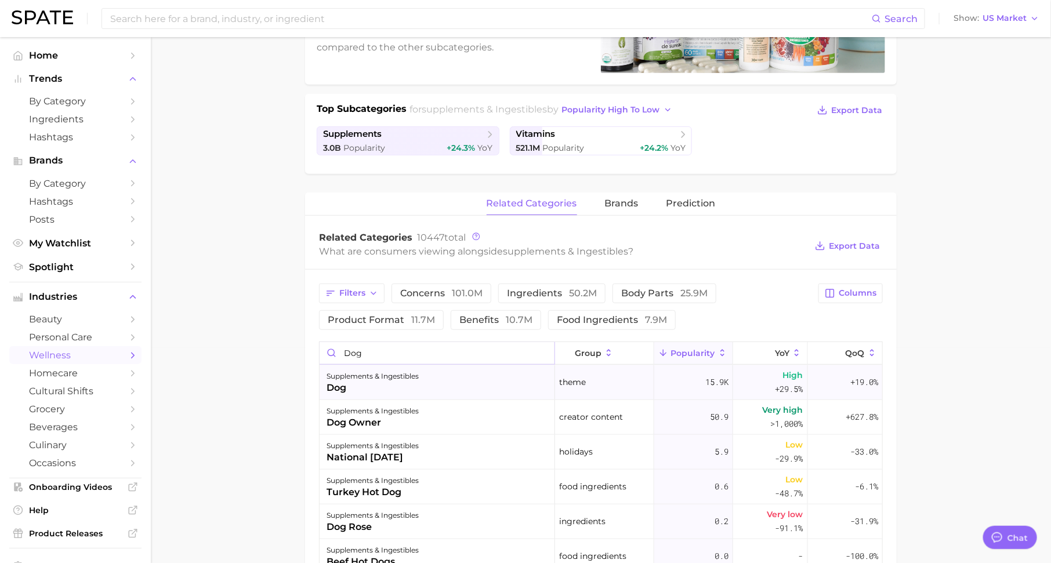
type input "dog"
click at [377, 384] on div "dog" at bounding box center [372, 388] width 92 height 14
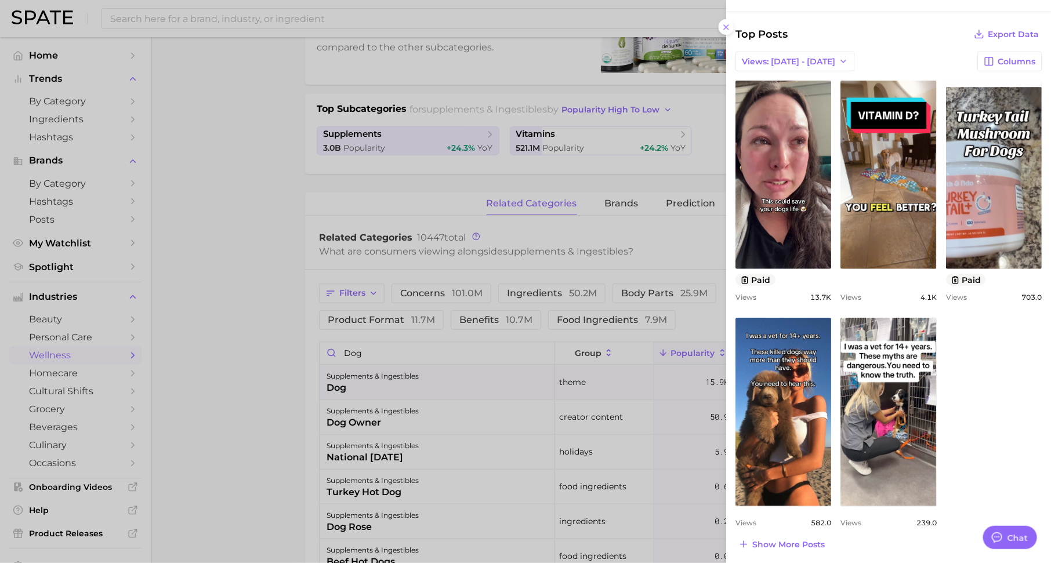
click at [479, 377] on div at bounding box center [525, 281] width 1051 height 563
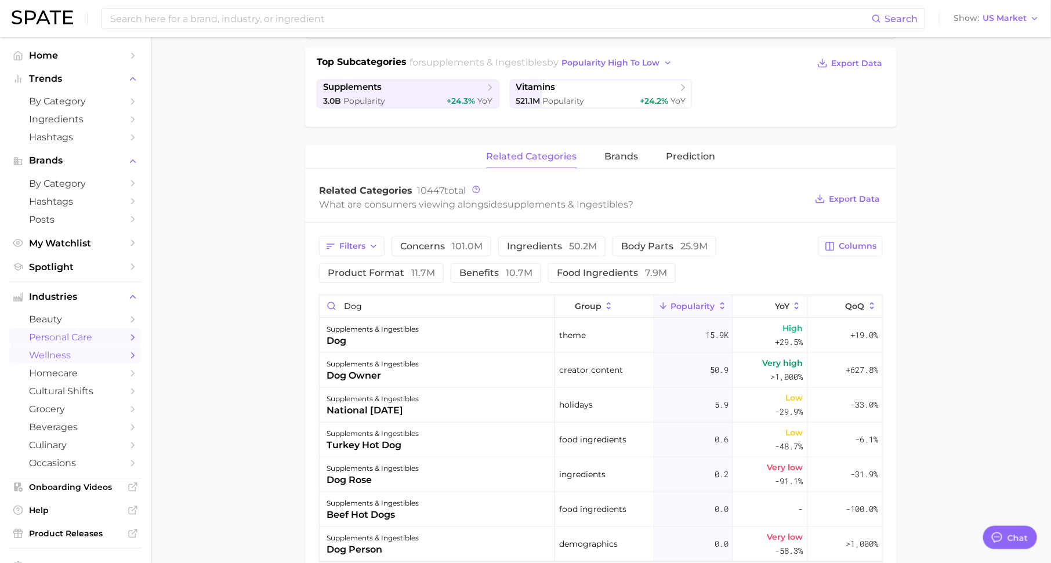
click at [79, 341] on span "personal care" at bounding box center [75, 337] width 93 height 11
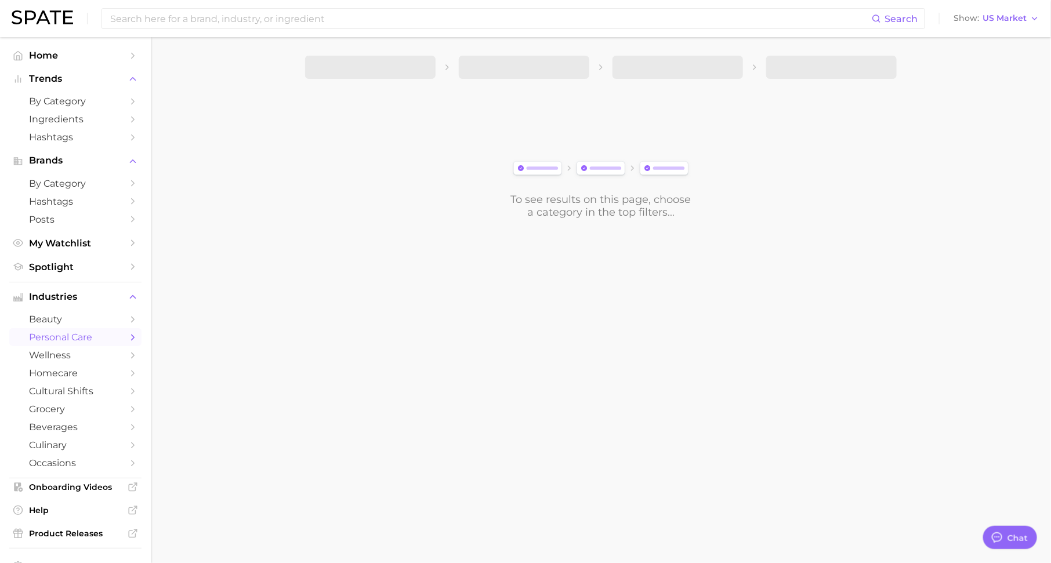
click at [406, 72] on span at bounding box center [370, 67] width 130 height 23
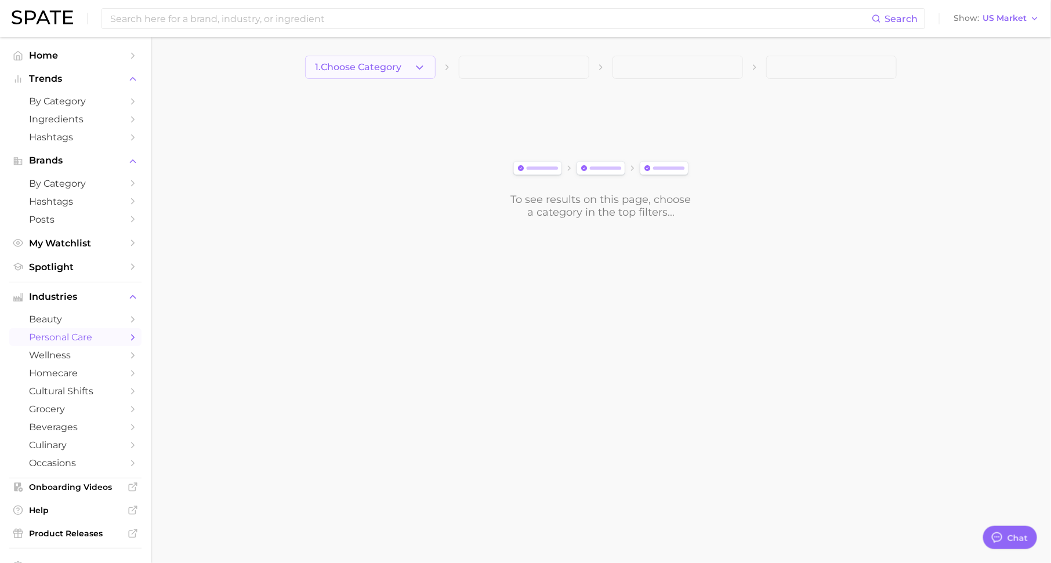
click at [418, 70] on icon "button" at bounding box center [419, 67] width 12 height 12
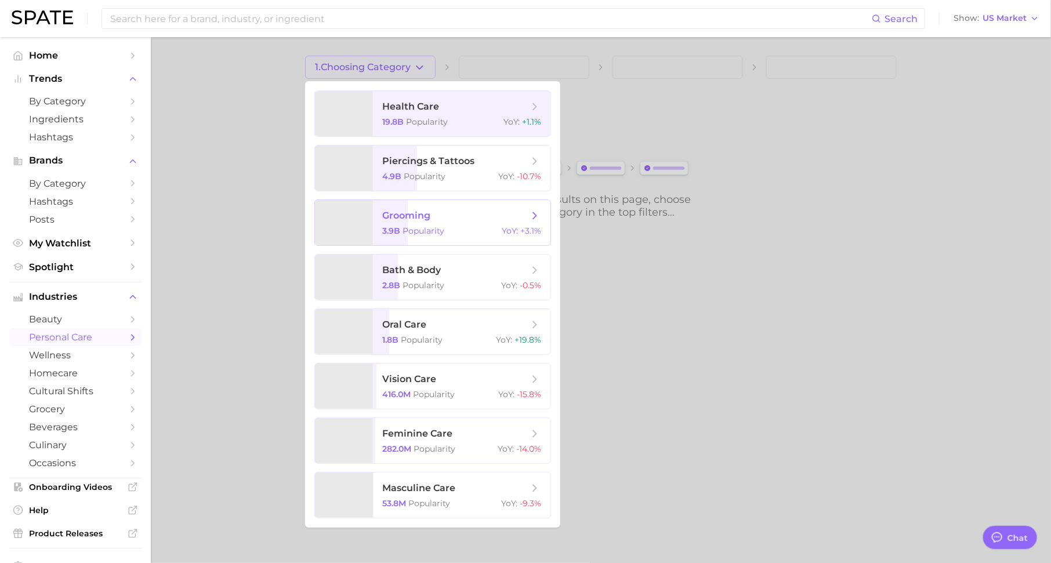
click at [442, 227] on span "Popularity" at bounding box center [423, 231] width 42 height 10
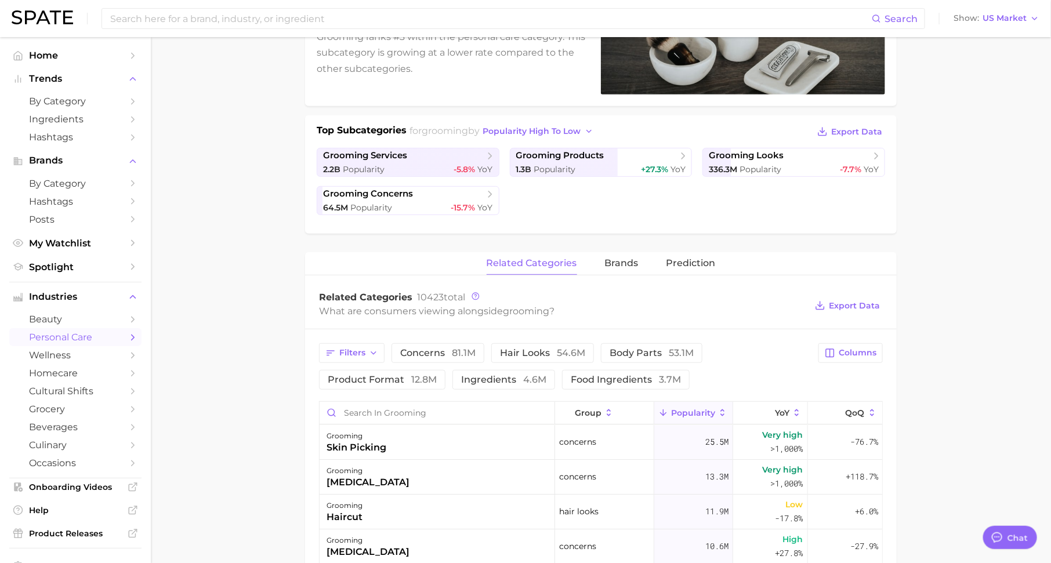
scroll to position [220, 0]
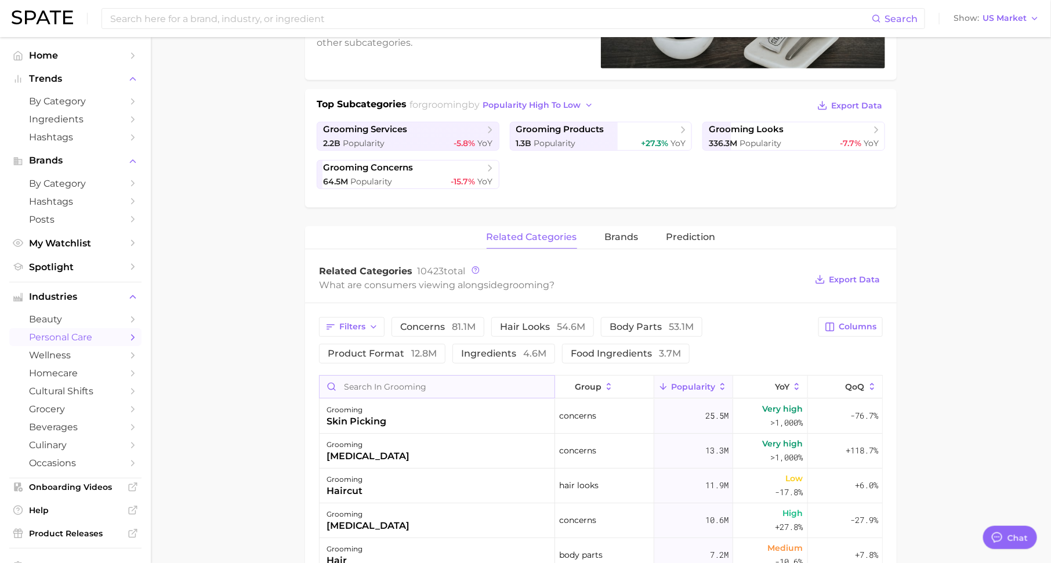
click at [424, 388] on input "Search in grooming" at bounding box center [436, 387] width 235 height 22
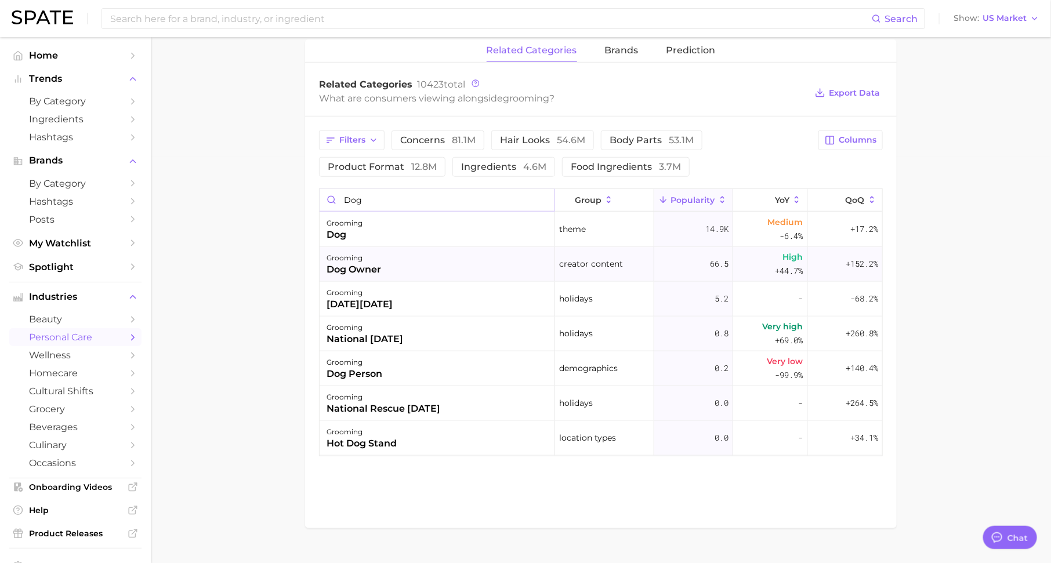
scroll to position [404, 0]
type input "dog"
click at [844, 137] on span "Columns" at bounding box center [857, 142] width 38 height 10
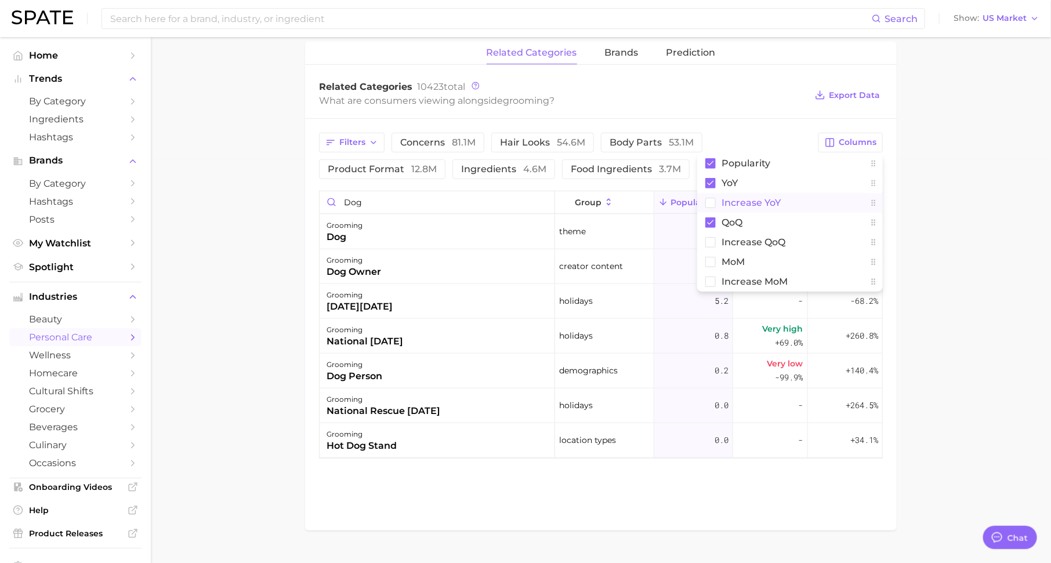
click at [778, 198] on span "Increase YoY" at bounding box center [750, 203] width 59 height 10
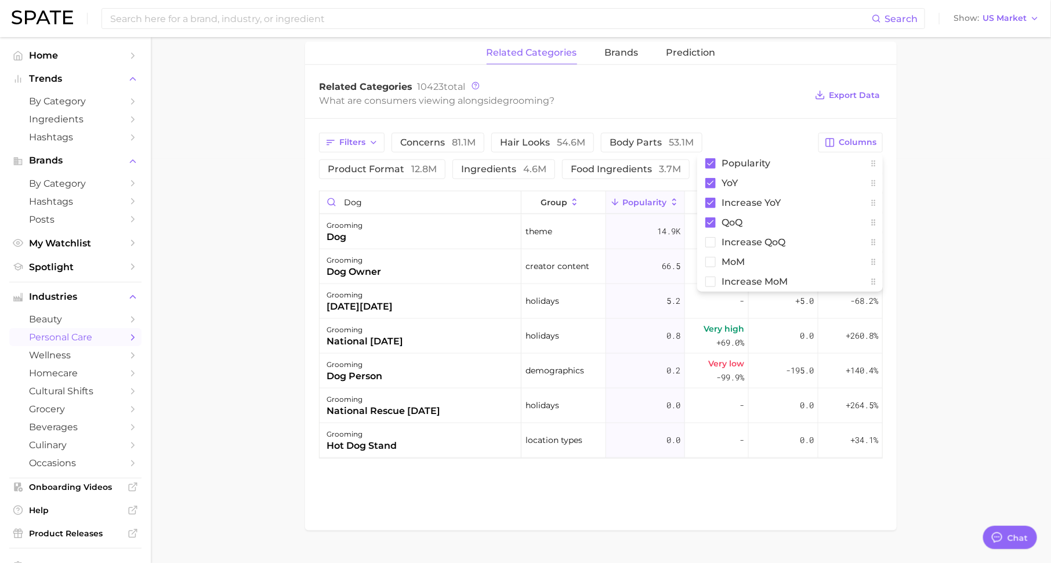
click at [896, 205] on main "1. grooming 2. Subcategory Overview Google TikTok Instagram Beta grooming Popul…" at bounding box center [601, 111] width 900 height 956
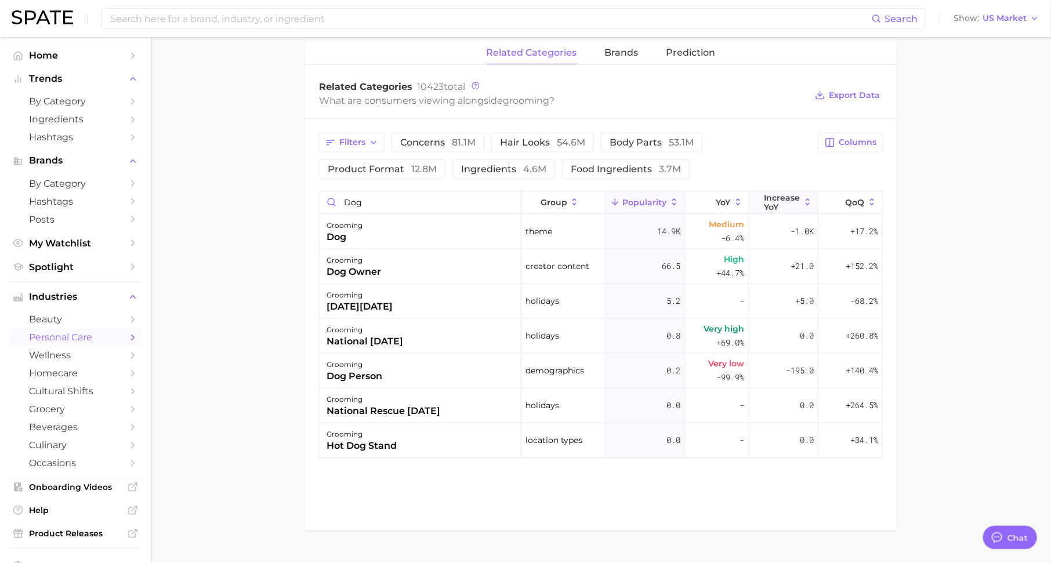
click at [783, 196] on span "Increase YoY" at bounding box center [782, 202] width 36 height 19
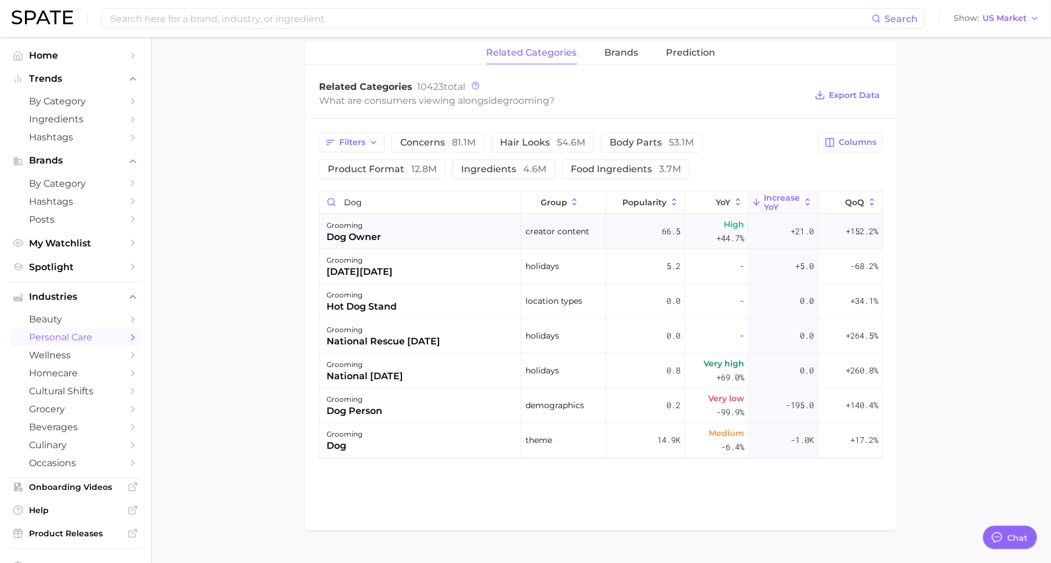
click at [376, 224] on div "grooming" at bounding box center [353, 226] width 55 height 14
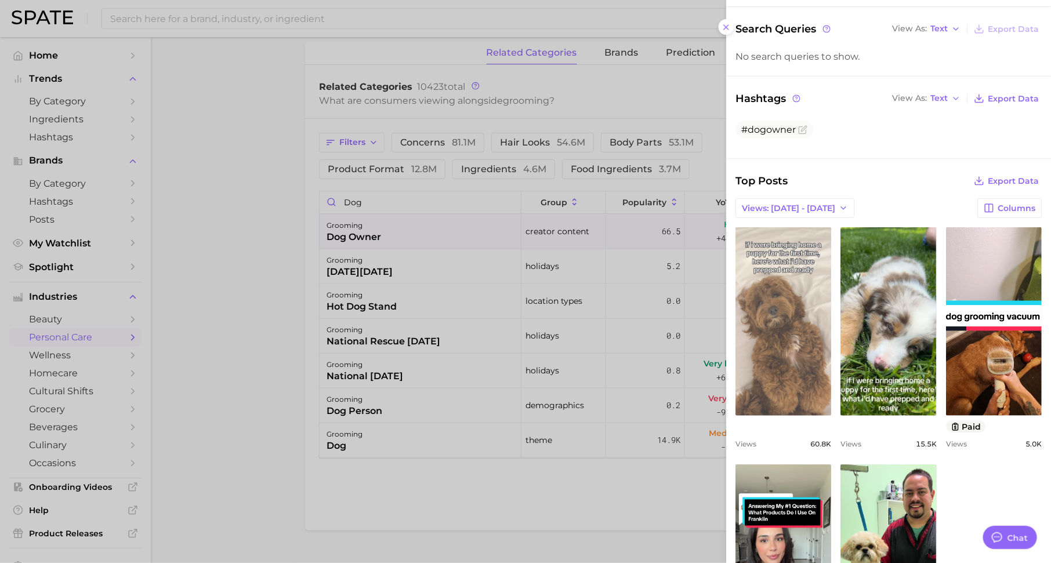
scroll to position [167, 0]
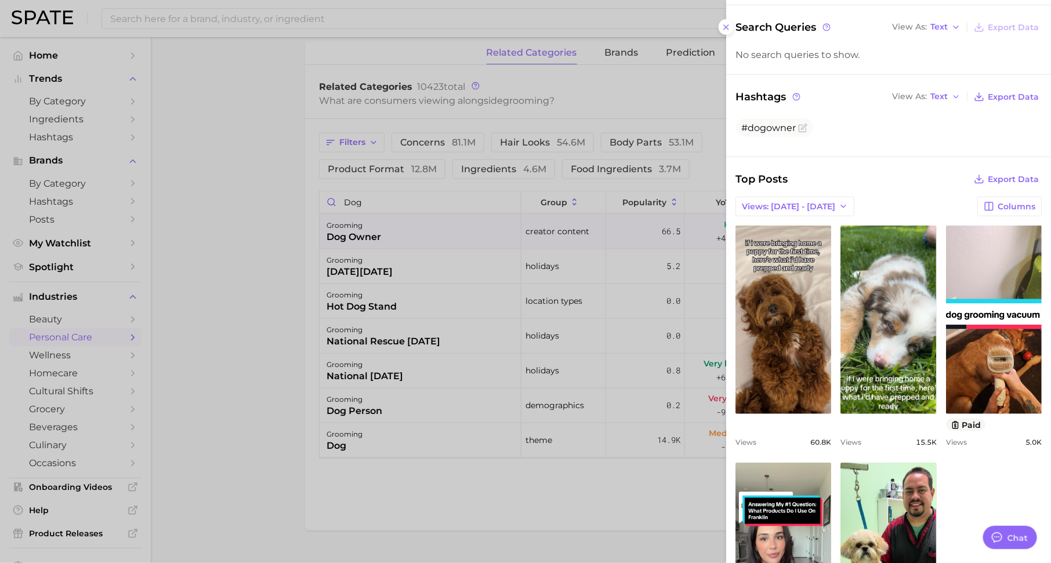
click at [568, 327] on div at bounding box center [525, 281] width 1051 height 563
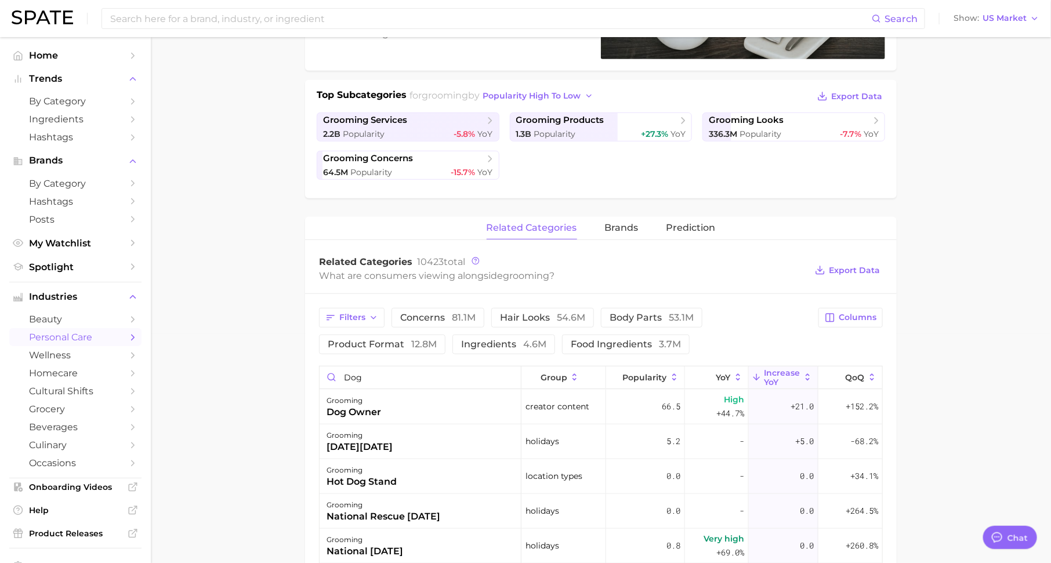
scroll to position [0, 0]
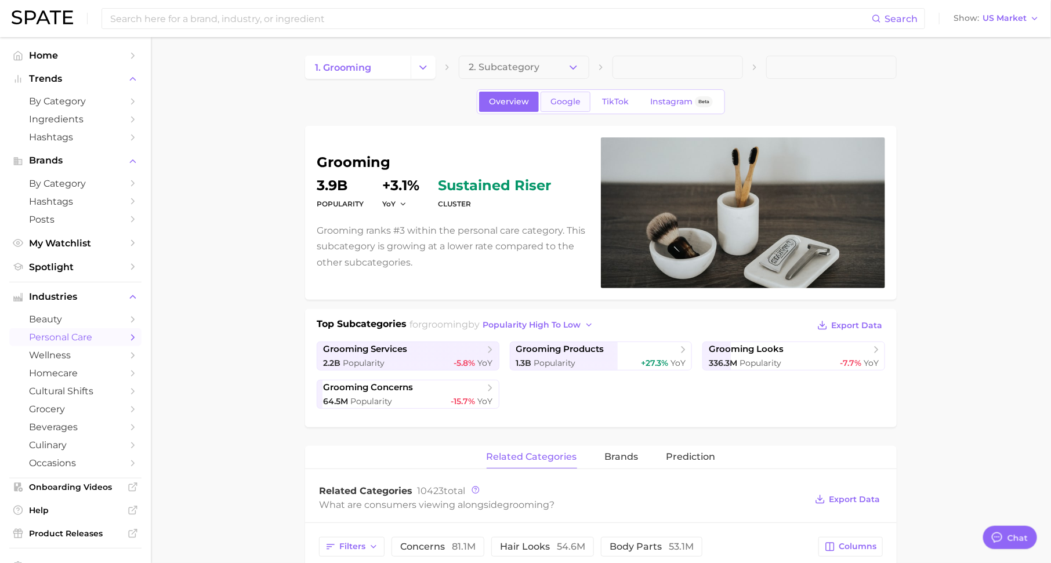
click at [557, 107] on link "Google" at bounding box center [565, 102] width 50 height 20
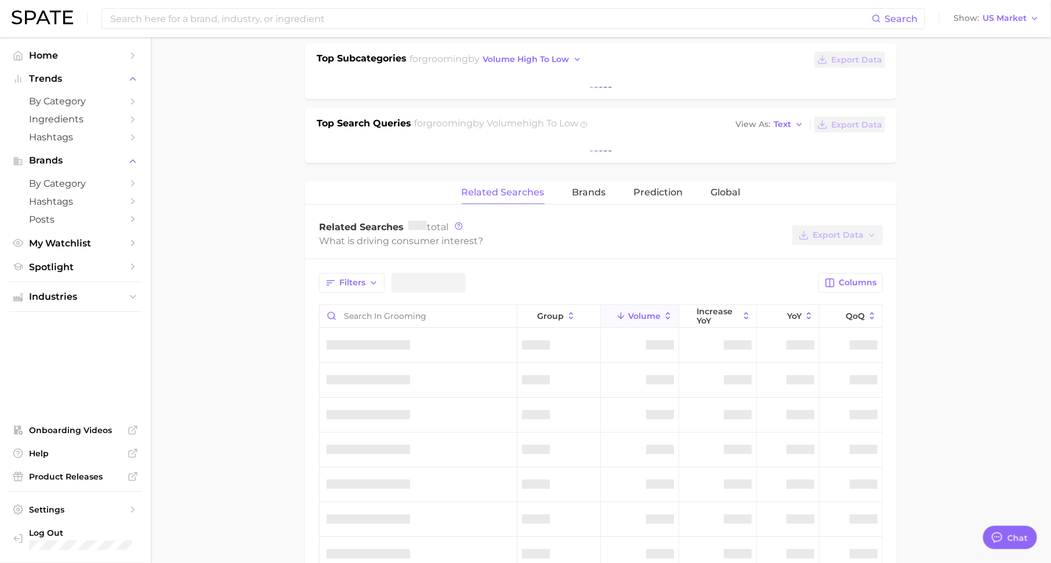
scroll to position [277, 0]
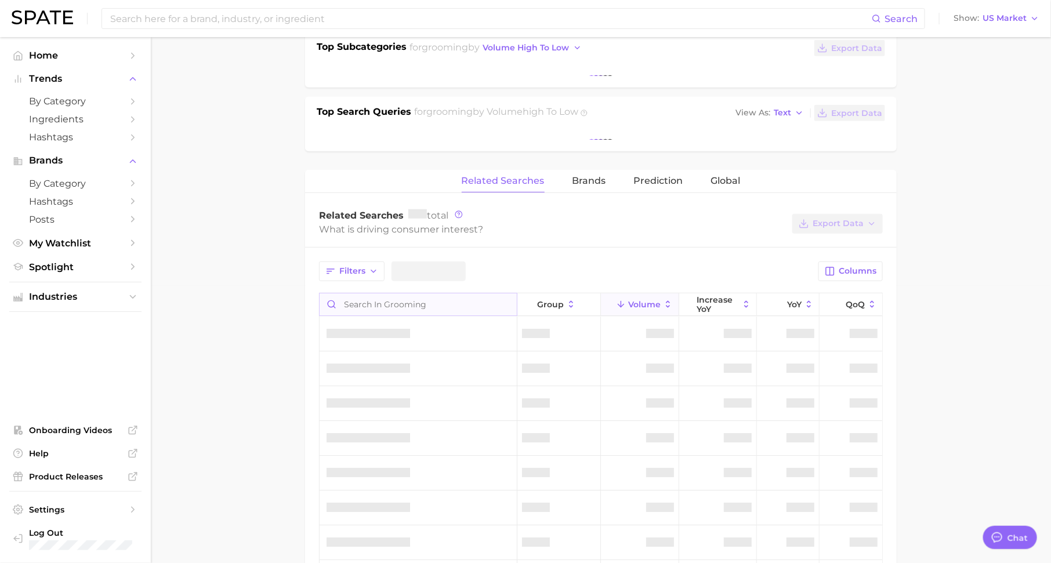
click at [441, 302] on input "Search in grooming" at bounding box center [417, 304] width 197 height 22
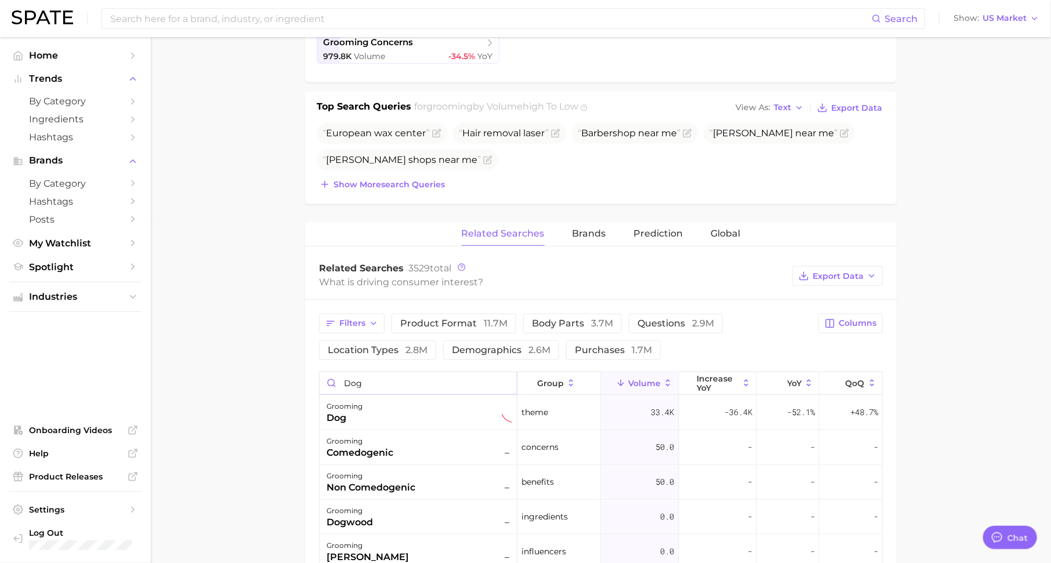
scroll to position [357, 0]
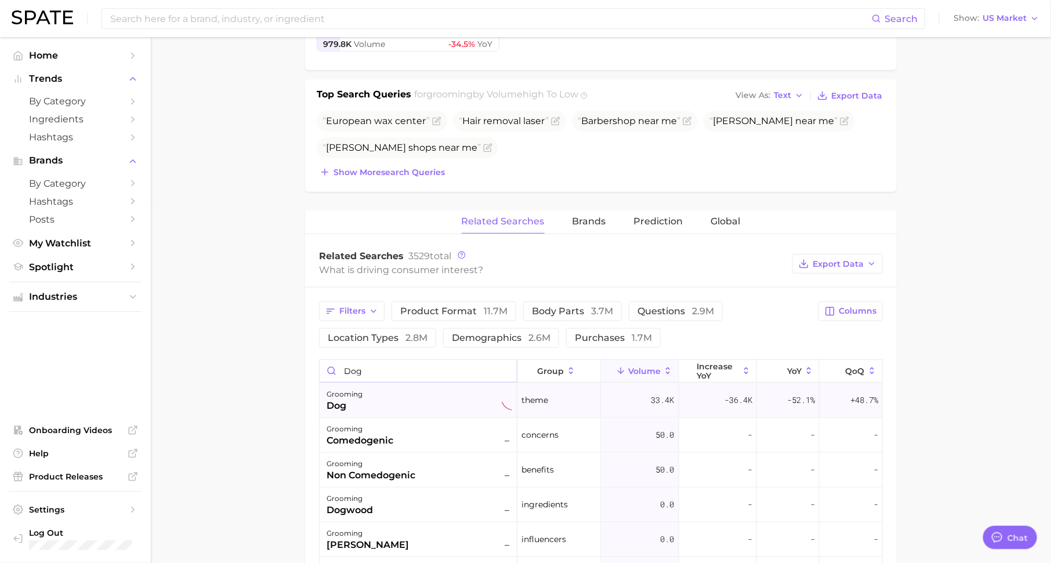
type input "dog"
click at [380, 401] on div "grooming dog" at bounding box center [419, 400] width 186 height 26
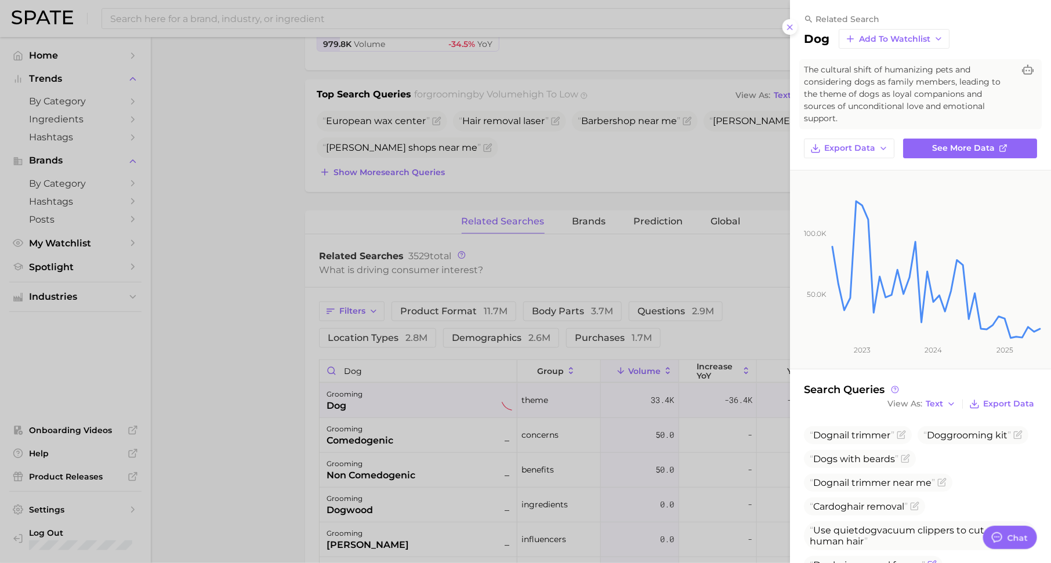
scroll to position [125, 0]
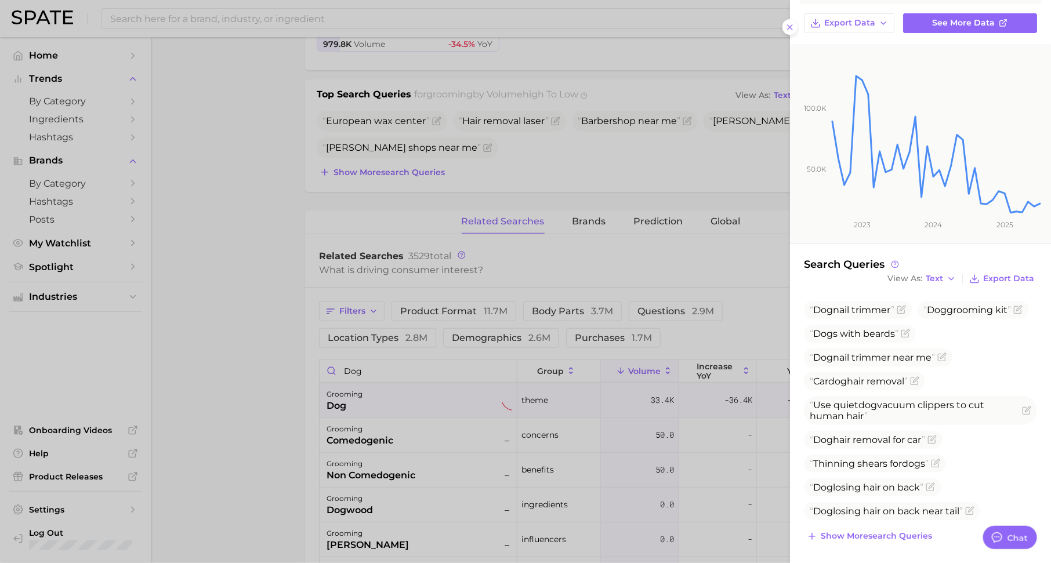
click at [621, 466] on div at bounding box center [525, 281] width 1051 height 563
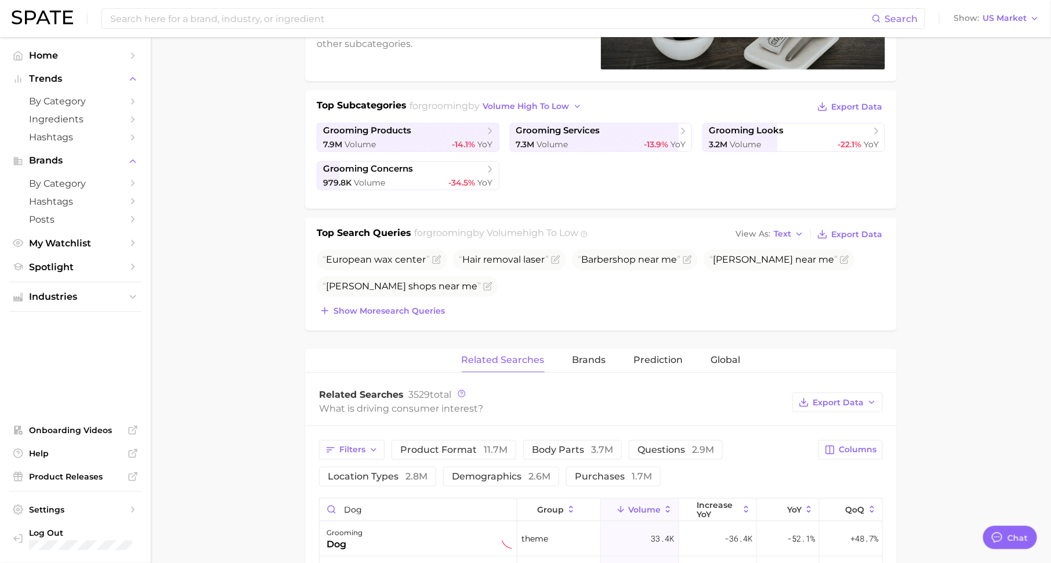
scroll to position [0, 0]
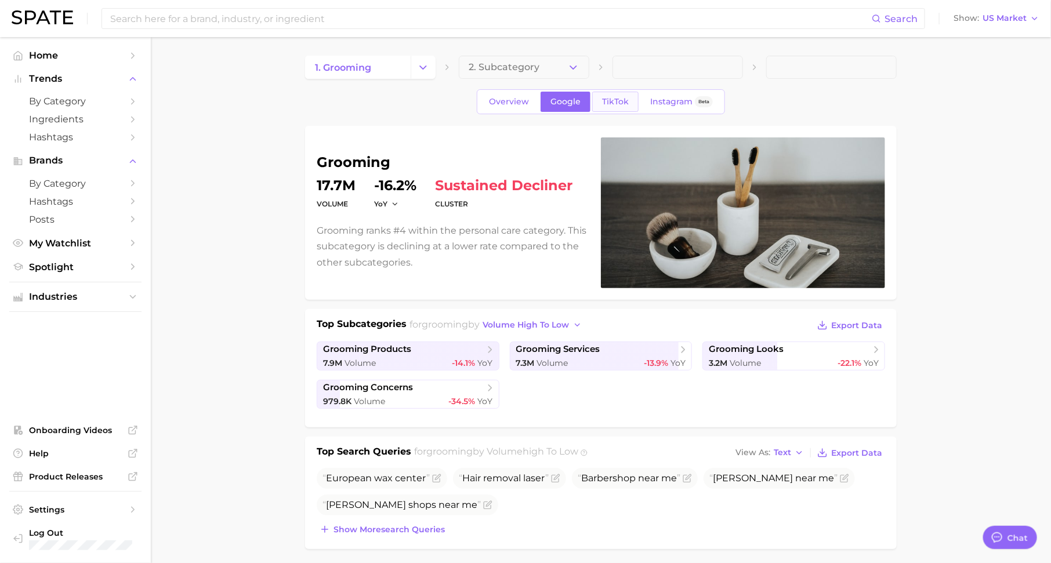
click at [606, 103] on span "TikTok" at bounding box center [615, 102] width 27 height 10
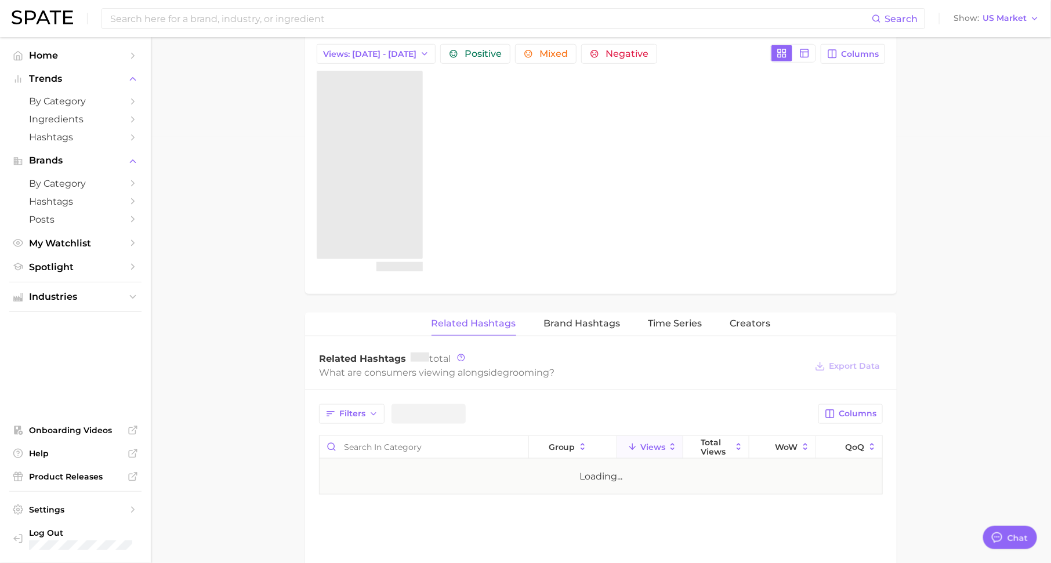
scroll to position [489, 0]
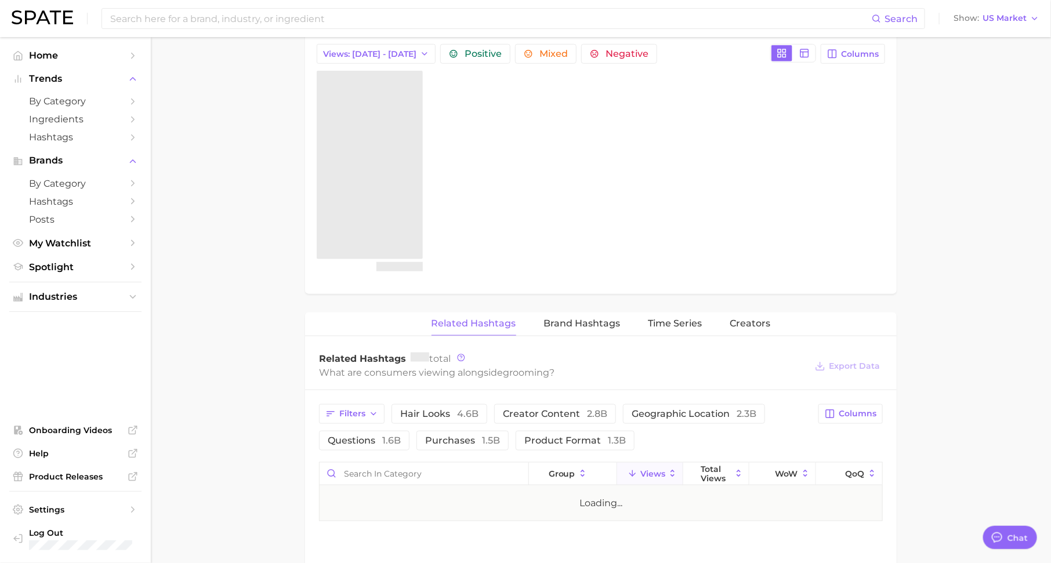
click at [432, 447] on div "Filters hair looks 4.6b creator content 2.8b geographic location 2.3b questions…" at bounding box center [600, 462] width 591 height 145
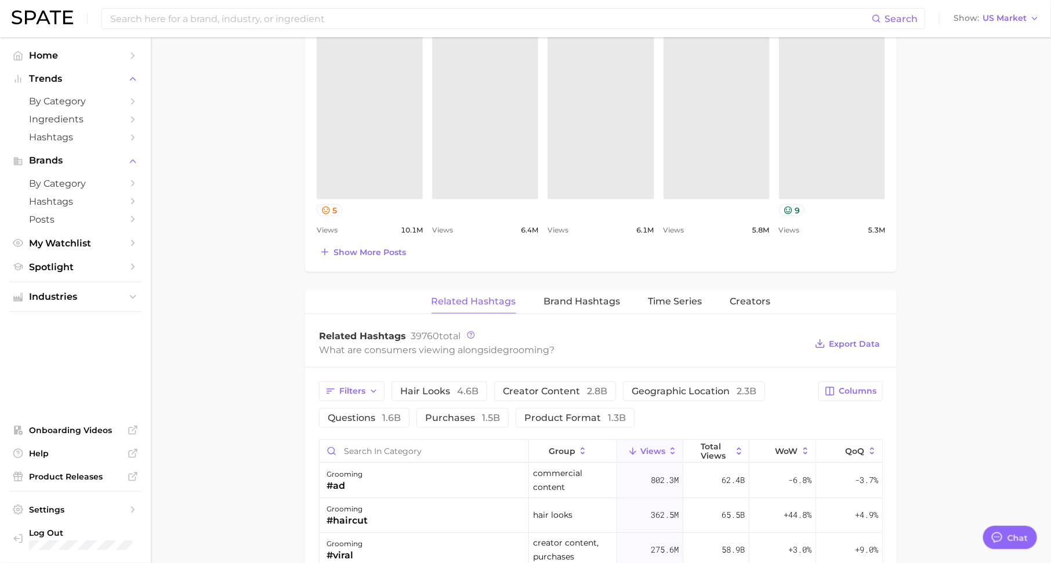
scroll to position [594, 0]
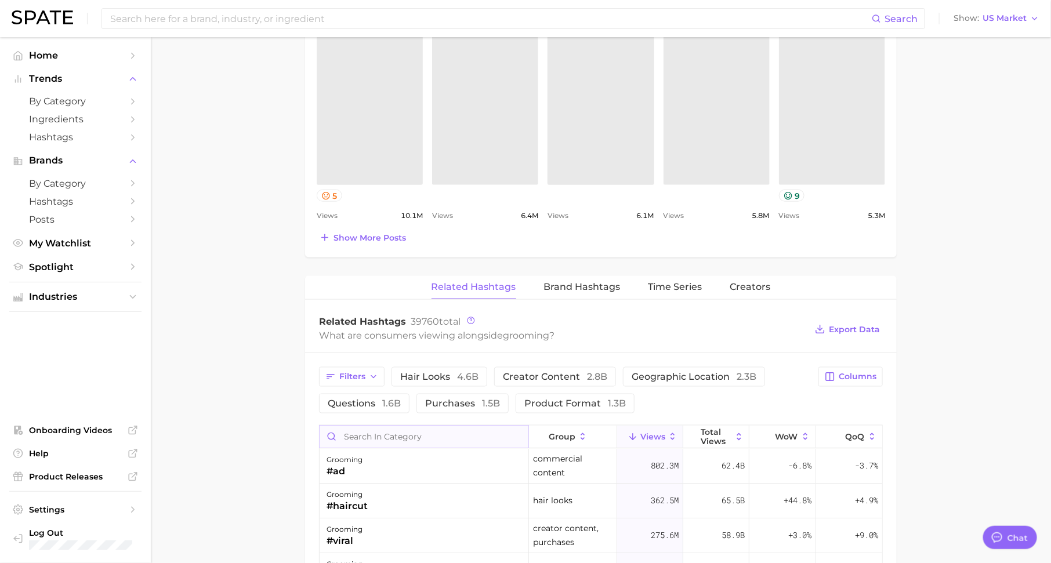
click at [441, 431] on input "Search in category" at bounding box center [423, 437] width 209 height 22
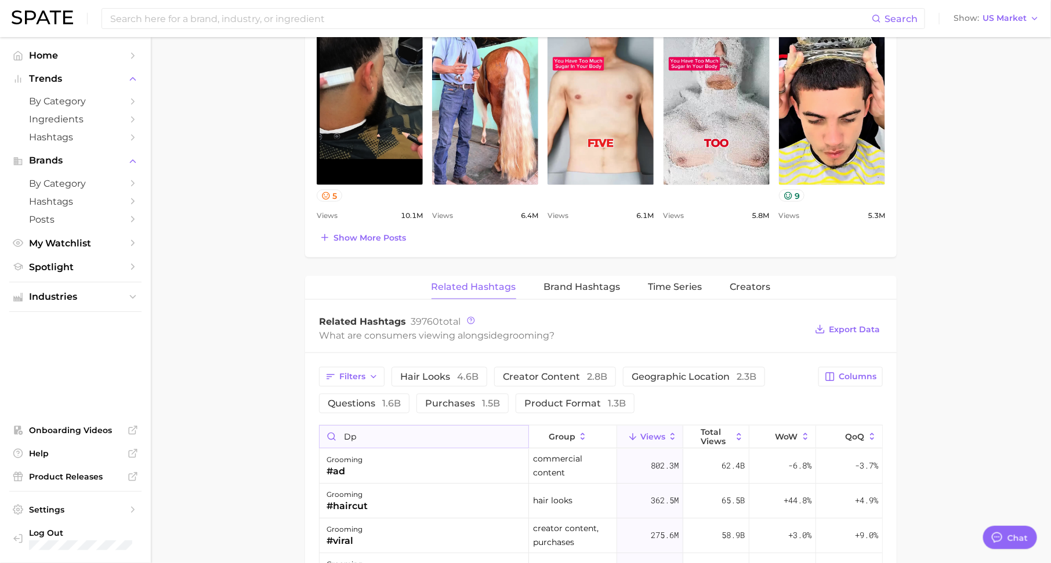
scroll to position [0, 0]
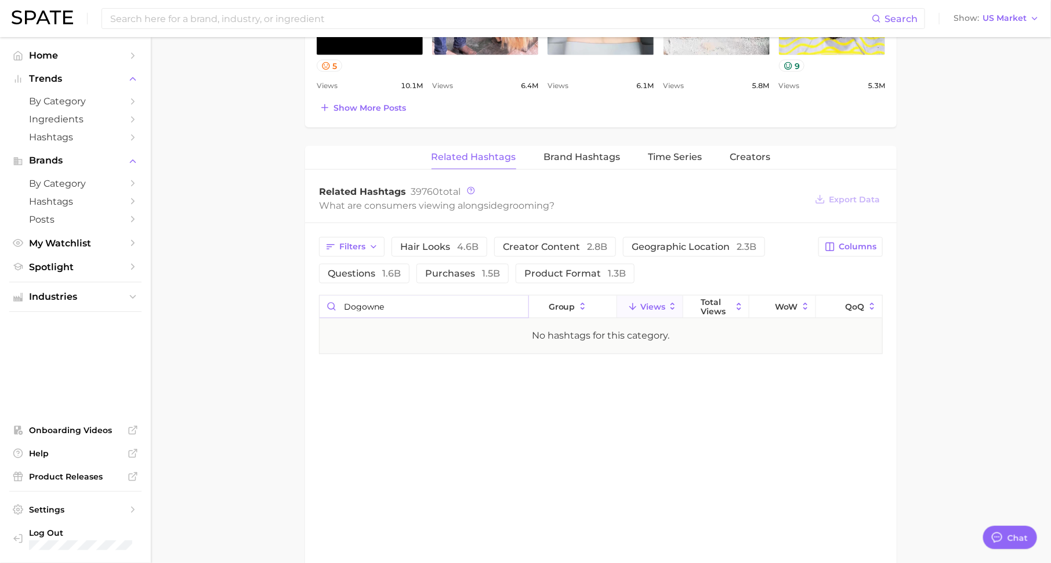
type input "dogowner"
click at [515, 300] on input "dogowner" at bounding box center [423, 307] width 209 height 22
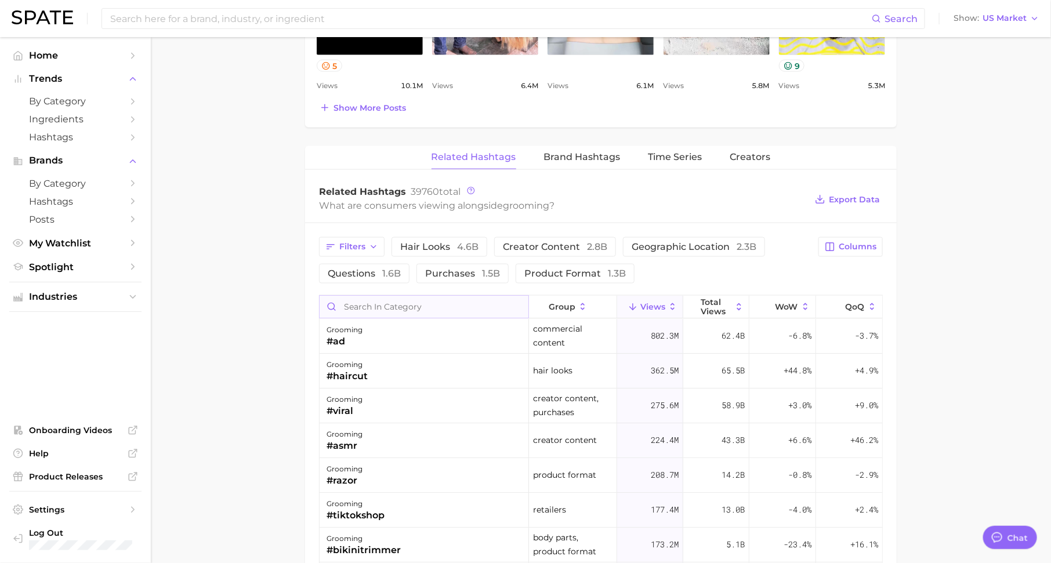
type input "c"
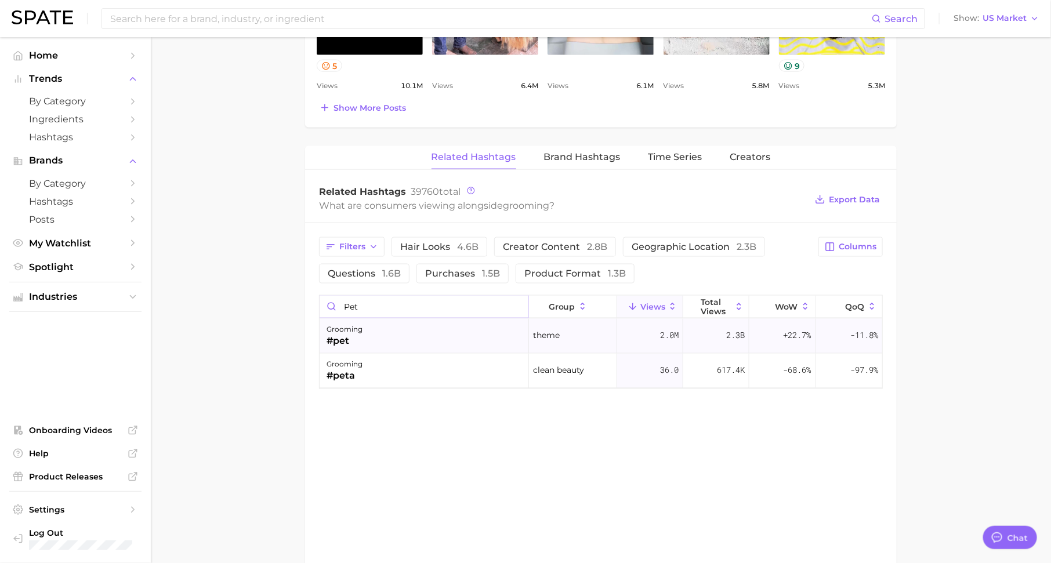
type input "pet"
click at [420, 332] on div "grooming #pet" at bounding box center [423, 336] width 209 height 35
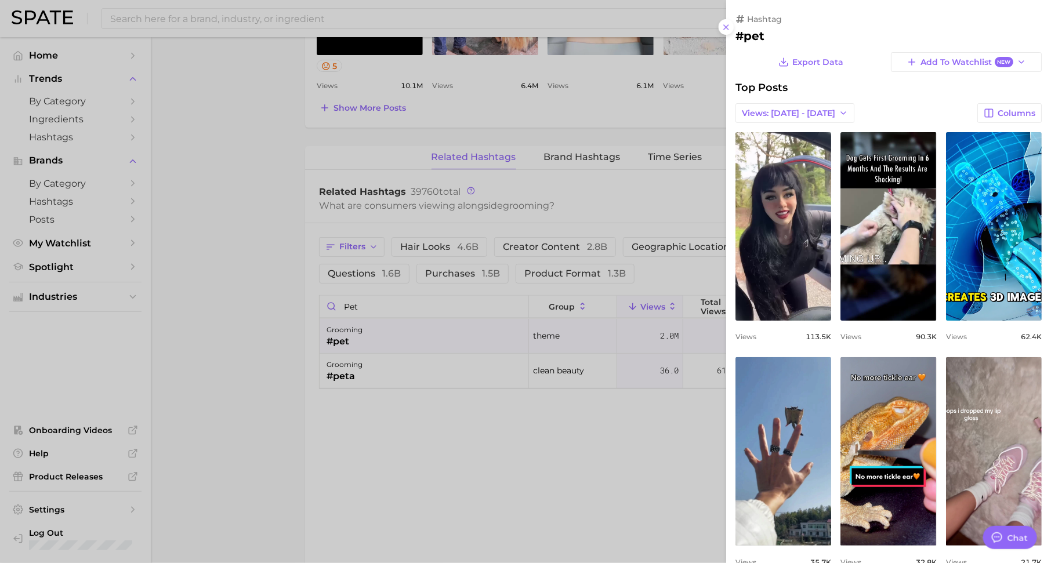
click at [563, 475] on div at bounding box center [525, 281] width 1051 height 563
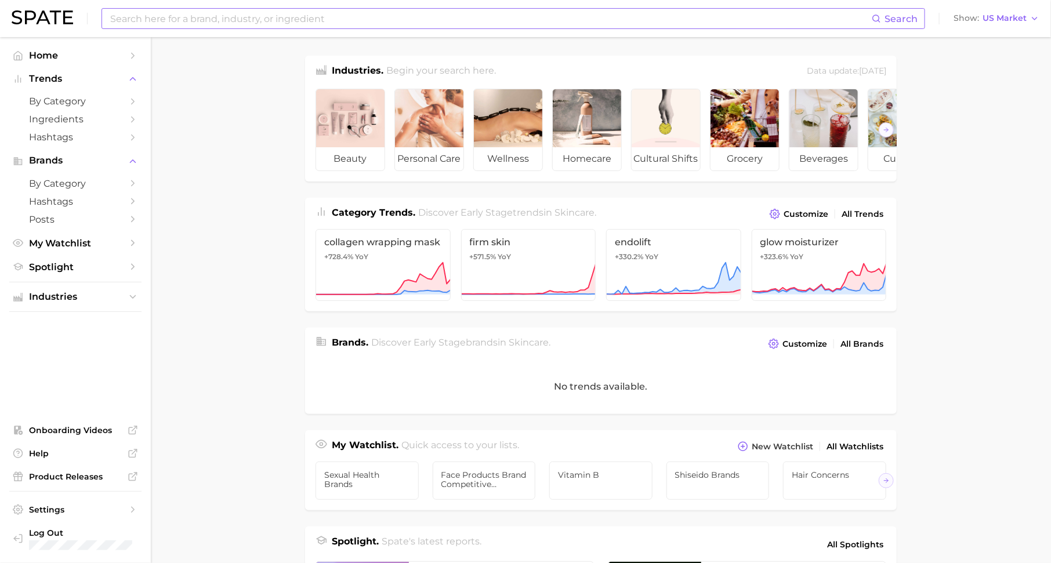
click at [244, 20] on input at bounding box center [490, 19] width 762 height 20
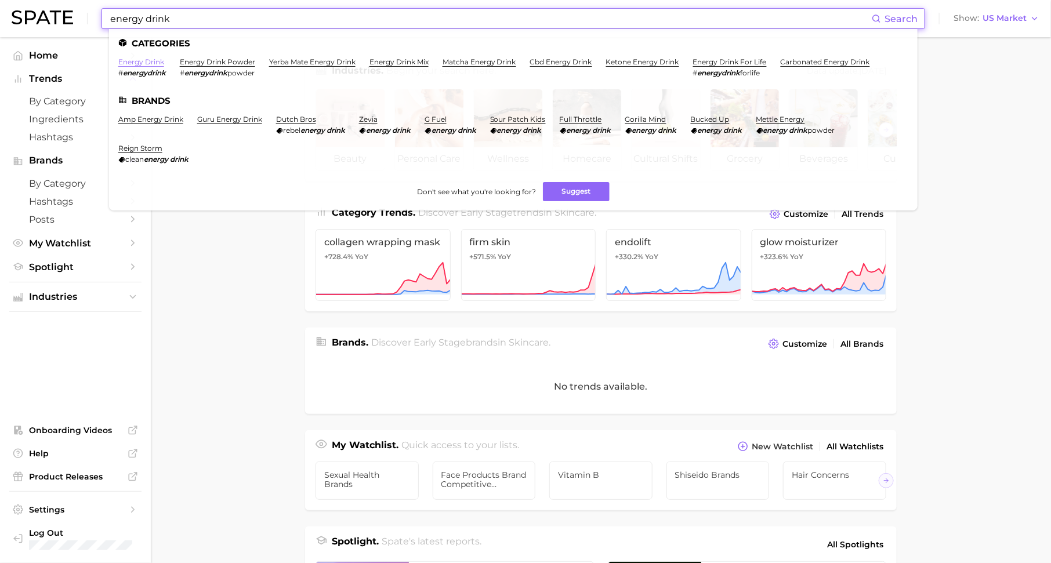
type input "energy drink"
click at [144, 62] on link "energy drink" at bounding box center [141, 61] width 46 height 9
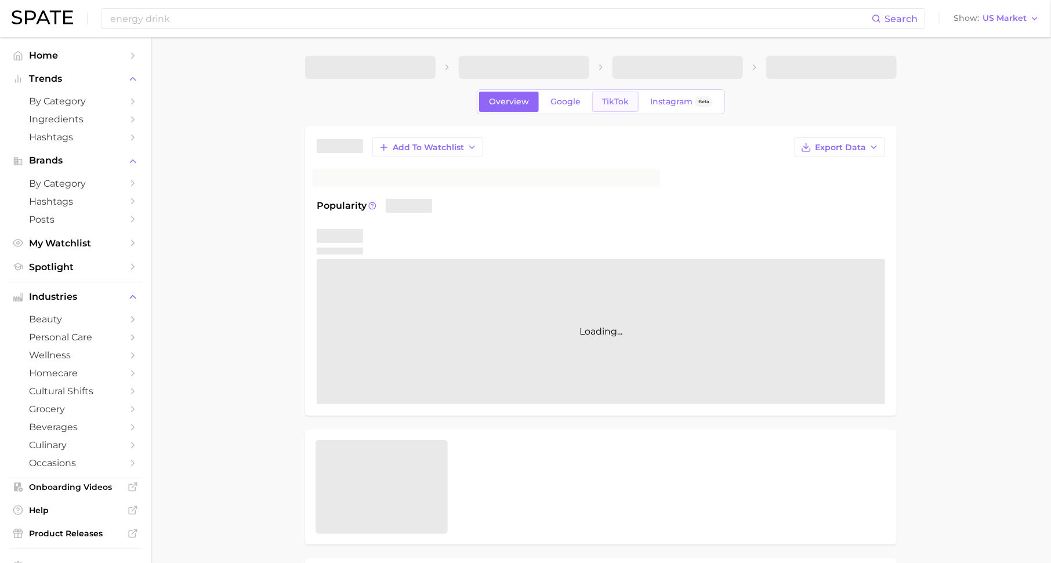
click at [610, 100] on span "TikTok" at bounding box center [615, 102] width 27 height 10
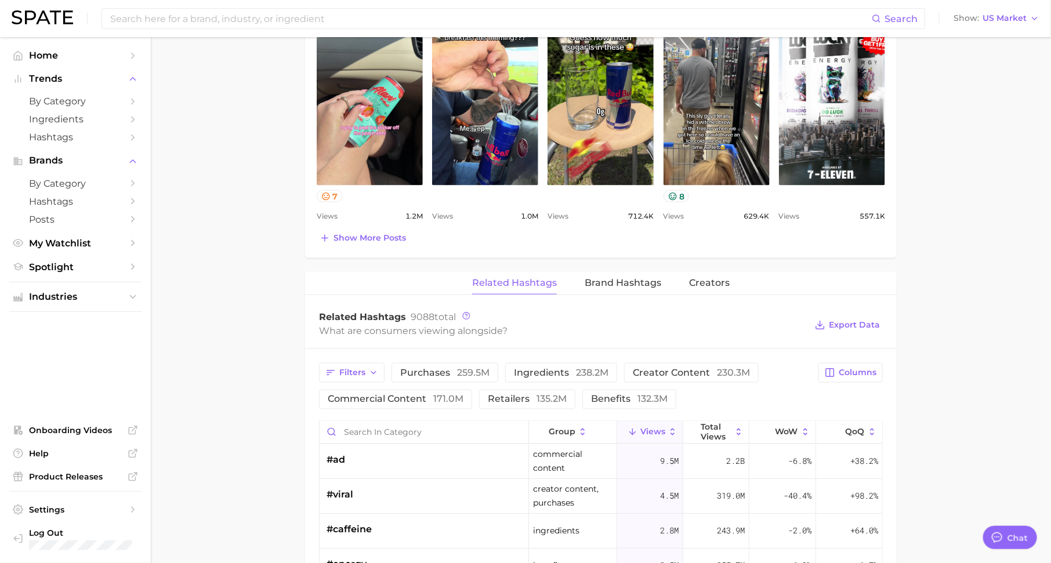
scroll to position [676, 0]
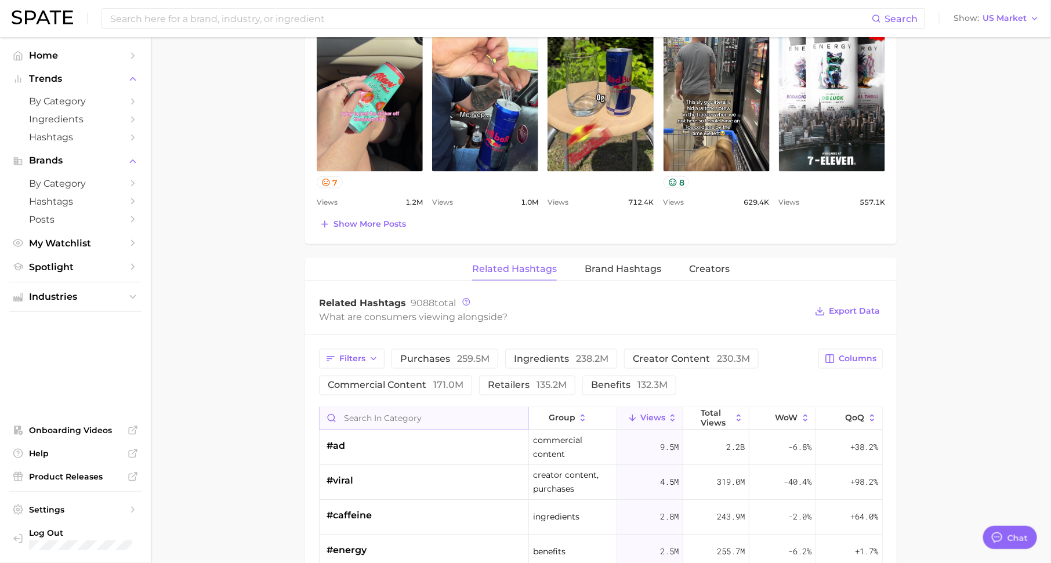
click at [461, 416] on input "Search in category" at bounding box center [423, 419] width 209 height 22
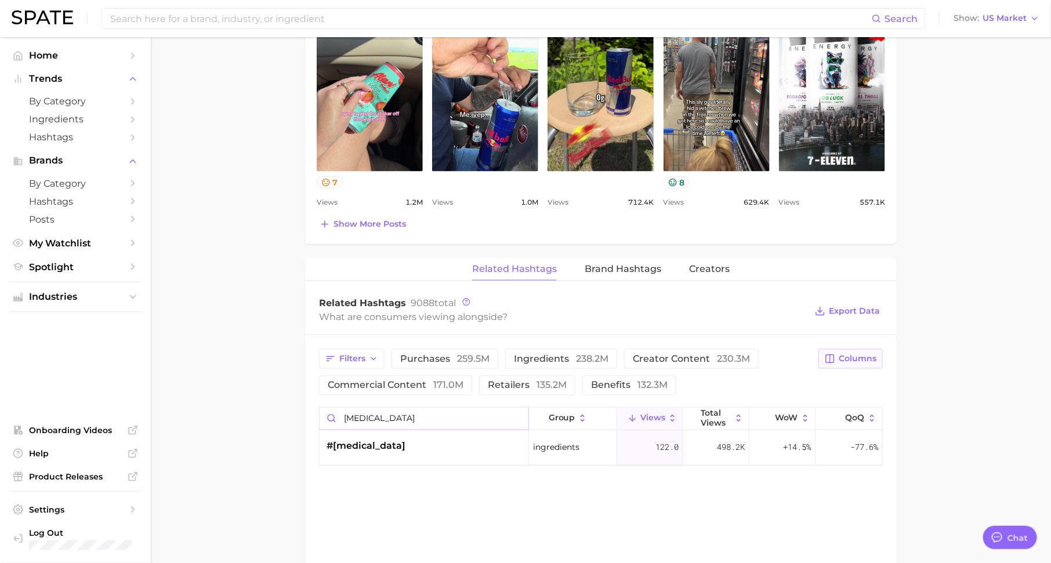
type input "nicotine"
click at [864, 354] on span "Columns" at bounding box center [857, 359] width 38 height 10
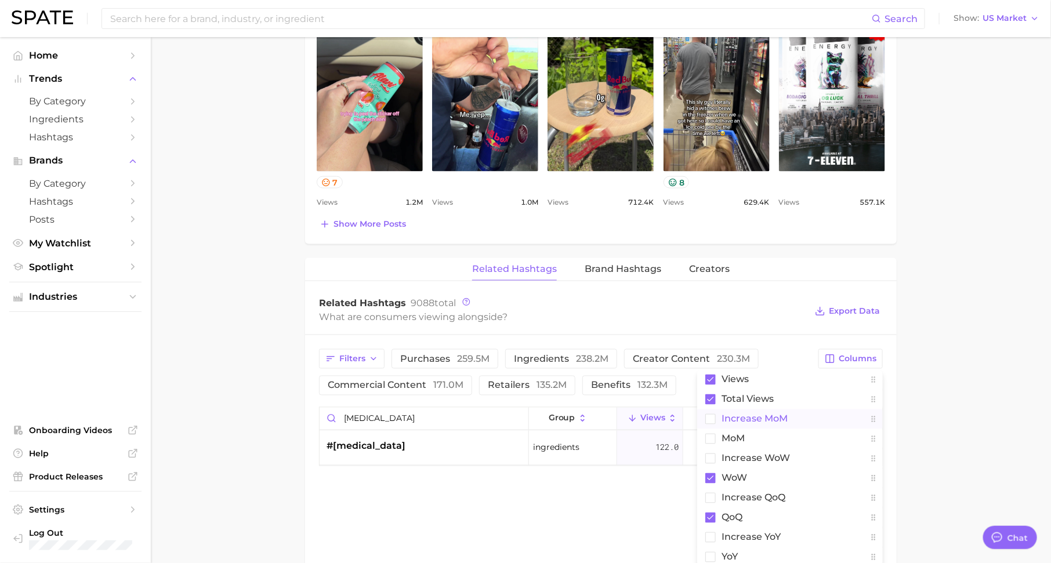
click at [794, 419] on button "increase MoM" at bounding box center [790, 419] width 186 height 20
click at [935, 429] on main "1. other non-alcoholic beverages 2. energy, sports & functional drinks 3. energ…" at bounding box center [601, 83] width 900 height 1443
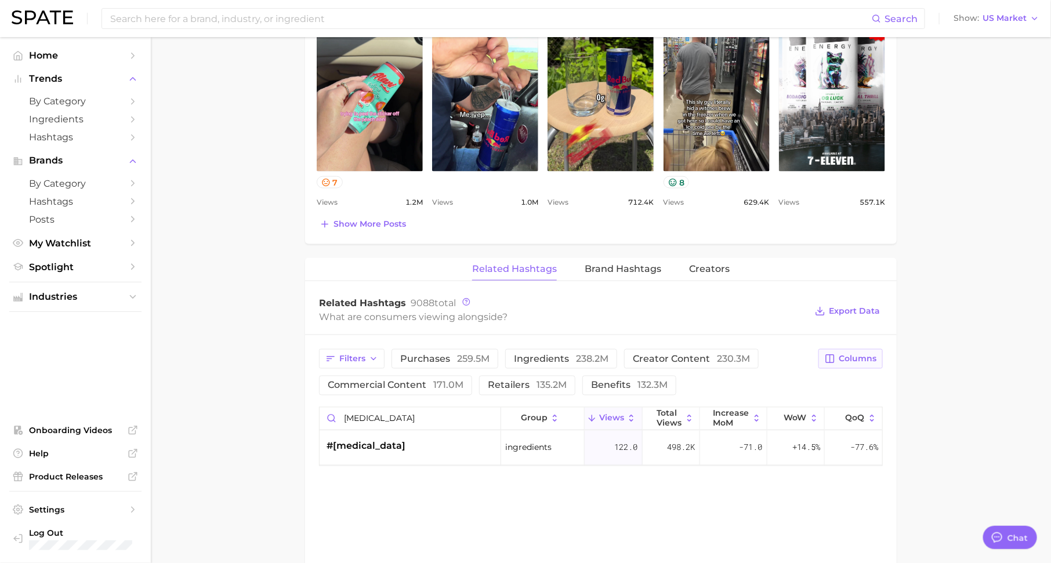
click at [854, 354] on span "Columns" at bounding box center [857, 359] width 38 height 10
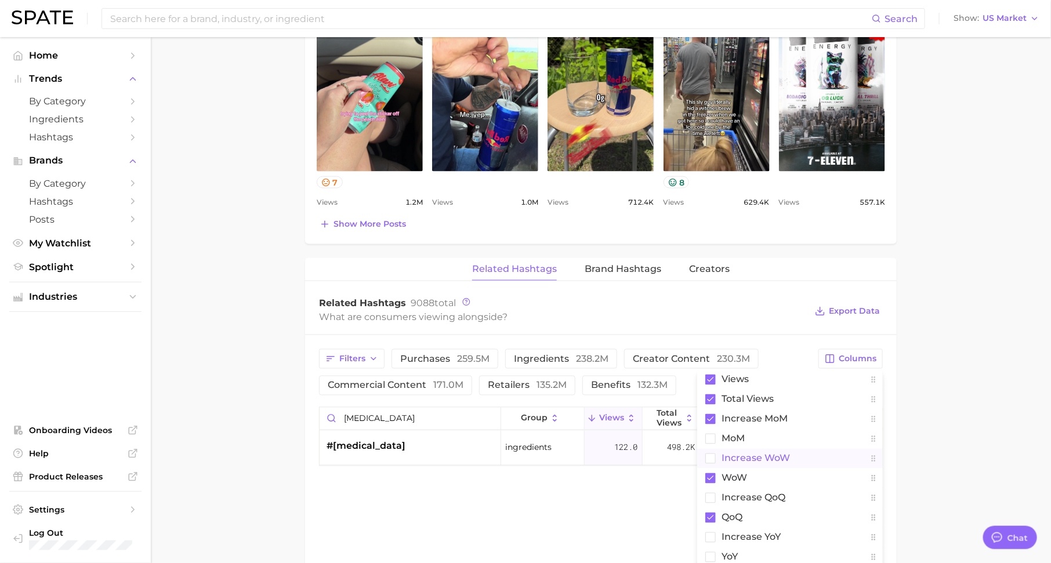
click at [780, 455] on span "Increase WoW" at bounding box center [755, 458] width 68 height 10
click at [927, 445] on main "1. other non-alcoholic beverages 2. energy, sports & functional drinks 3. energ…" at bounding box center [601, 83] width 900 height 1443
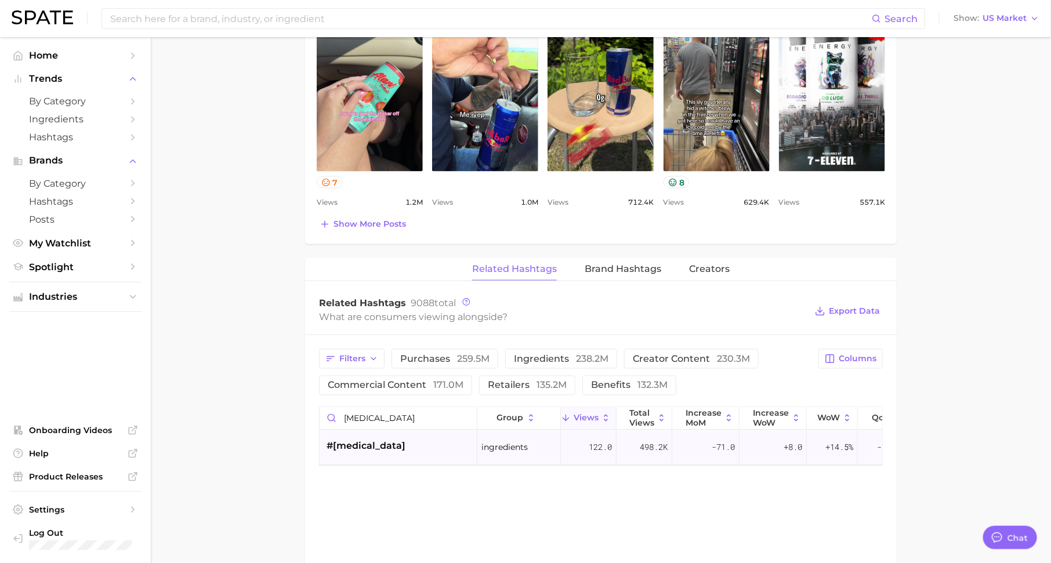
scroll to position [0, 26]
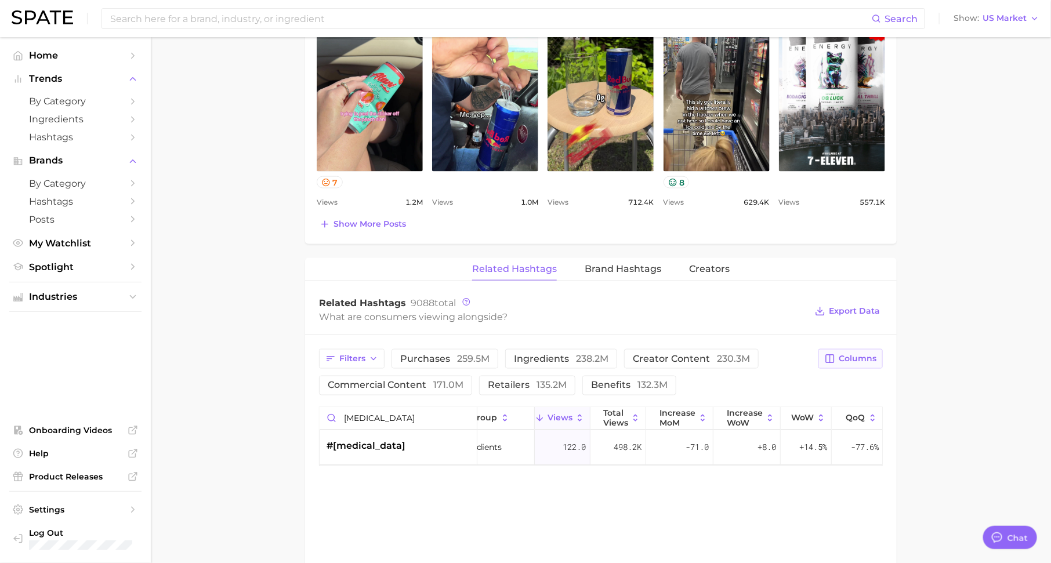
click at [862, 359] on span "Columns" at bounding box center [857, 359] width 38 height 10
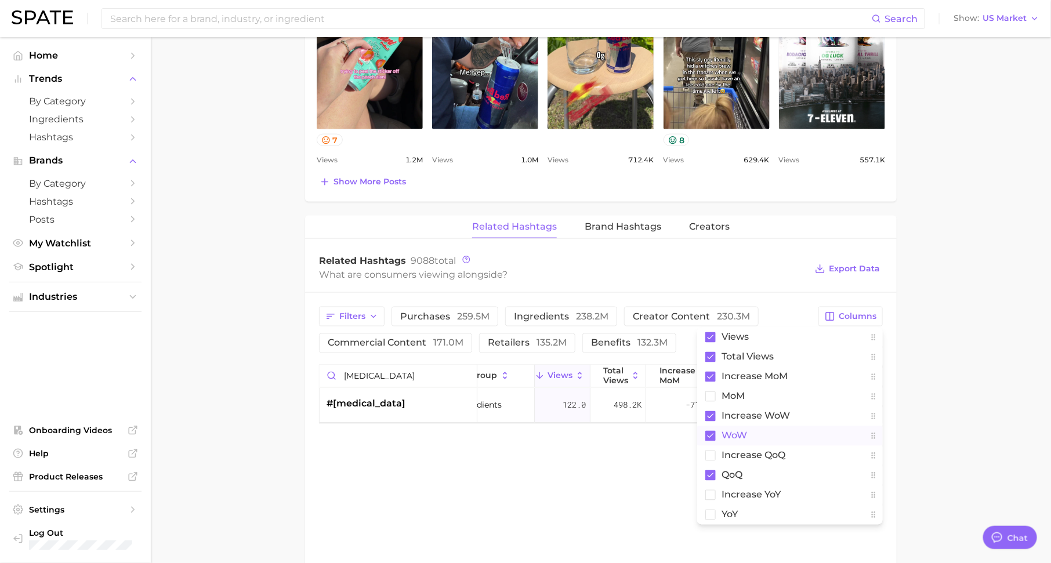
scroll to position [732, 0]
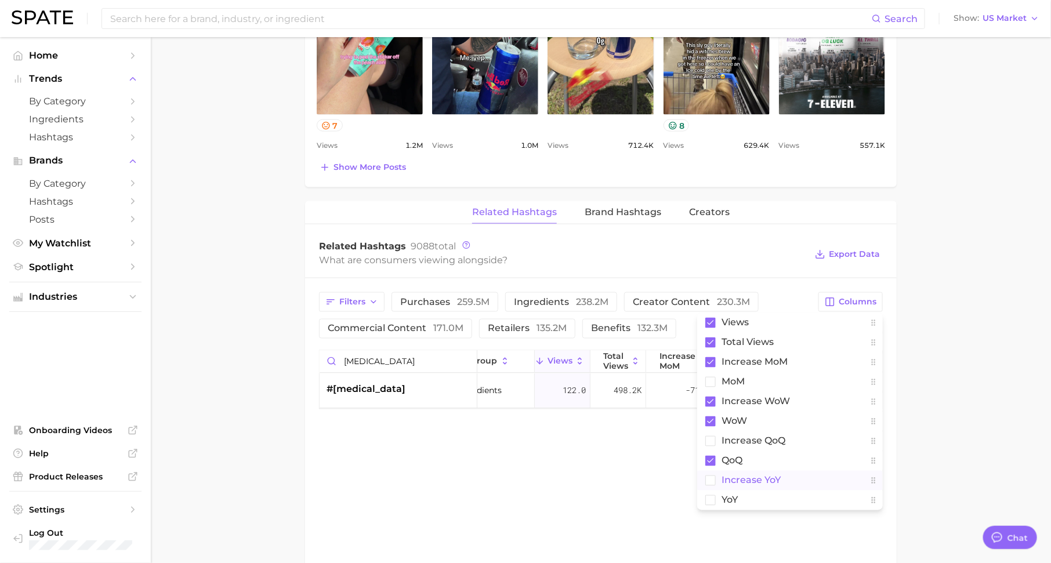
click at [782, 477] on button "increase YoY" at bounding box center [790, 481] width 186 height 20
click at [963, 431] on main "1. other non-alcoholic beverages 2. energy, sports & functional drinks 3. energ…" at bounding box center [601, 26] width 900 height 1443
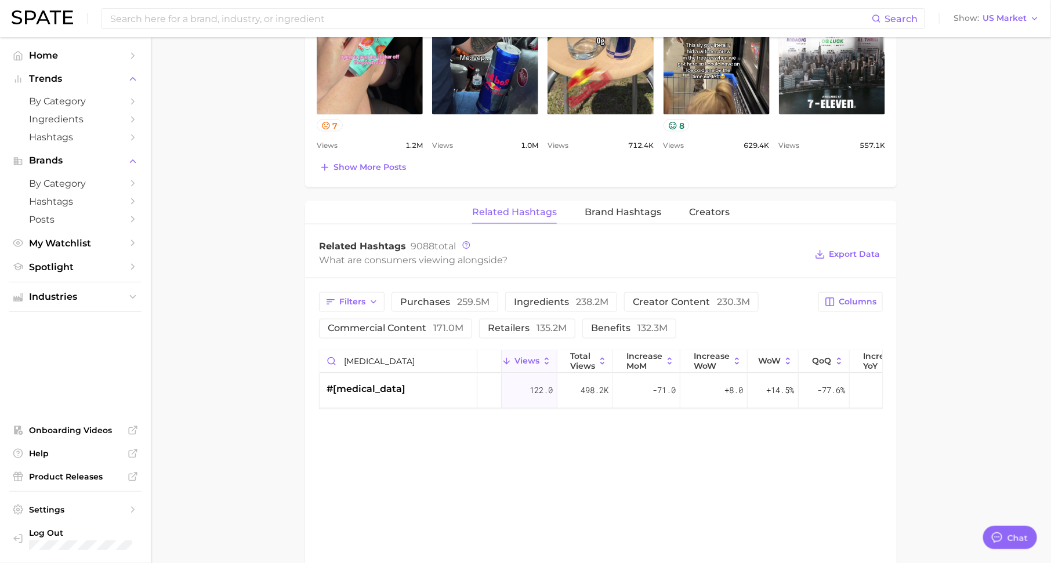
scroll to position [0, 59]
click at [775, 357] on span "WoW" at bounding box center [769, 361] width 23 height 9
click at [871, 292] on button "Columns" at bounding box center [850, 302] width 64 height 20
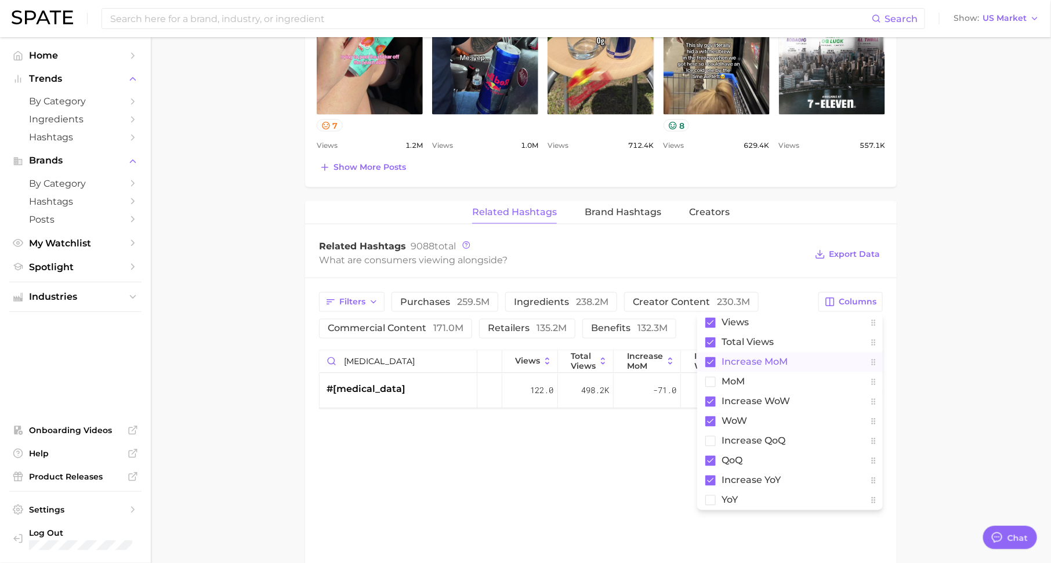
click at [767, 359] on span "increase MoM" at bounding box center [754, 362] width 66 height 10
click at [934, 360] on main "1. other non-alcoholic beverages 2. energy, sports & functional drinks 3. energ…" at bounding box center [601, 26] width 900 height 1443
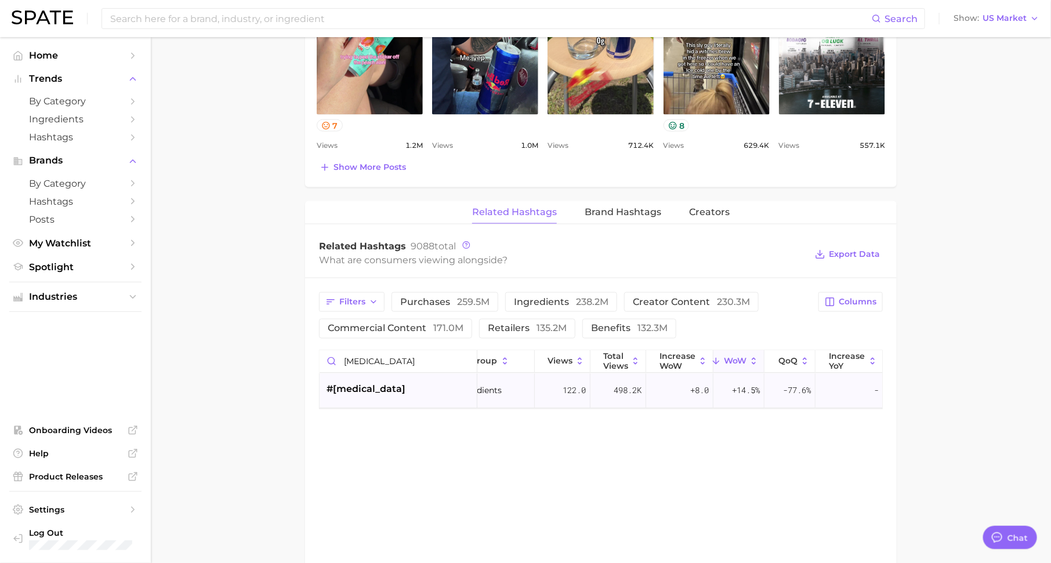
click at [385, 394] on div "#nicotine" at bounding box center [398, 391] width 158 height 35
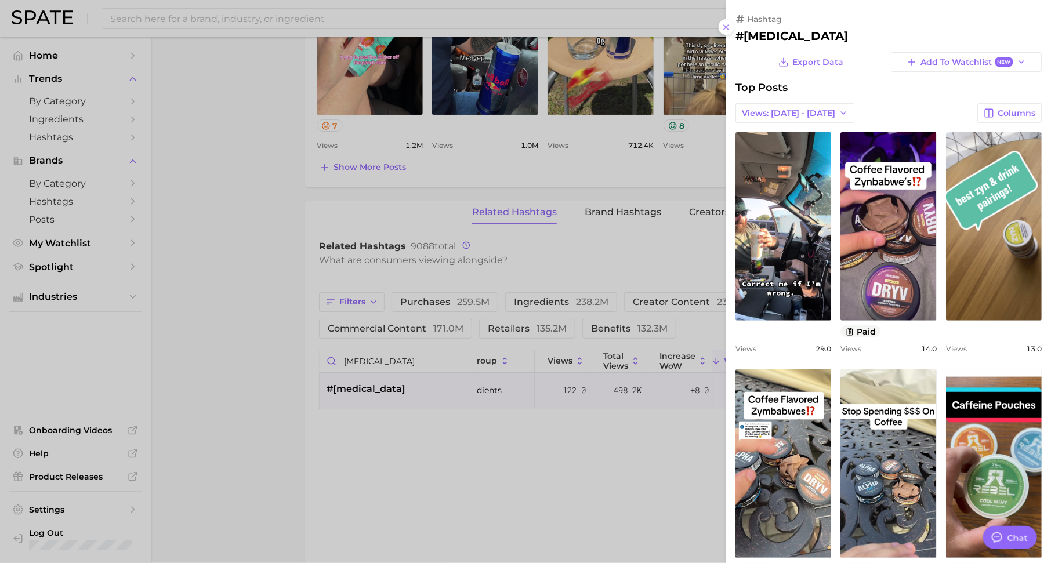
scroll to position [50, 0]
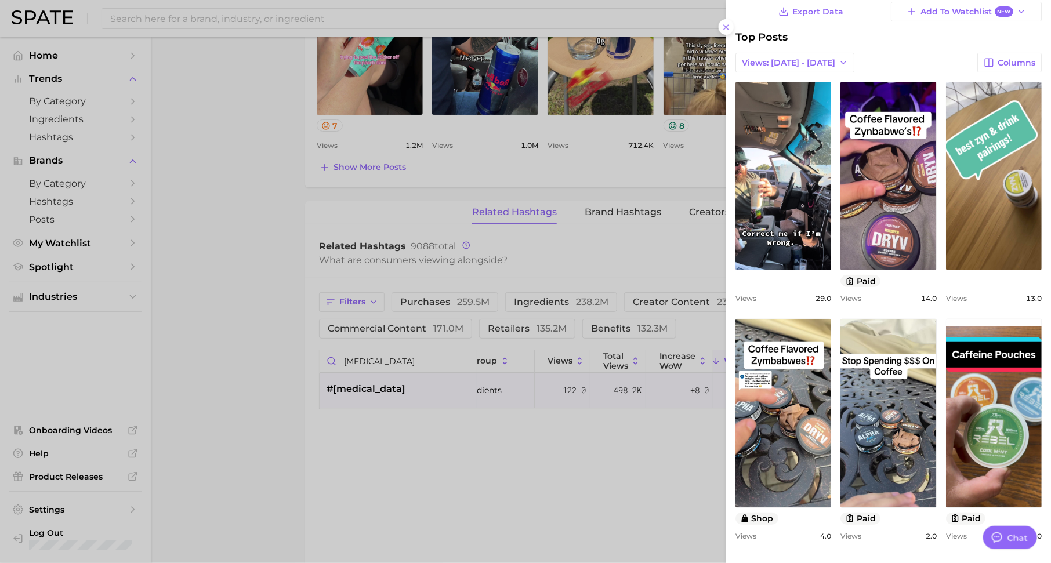
click at [626, 256] on div at bounding box center [525, 281] width 1051 height 563
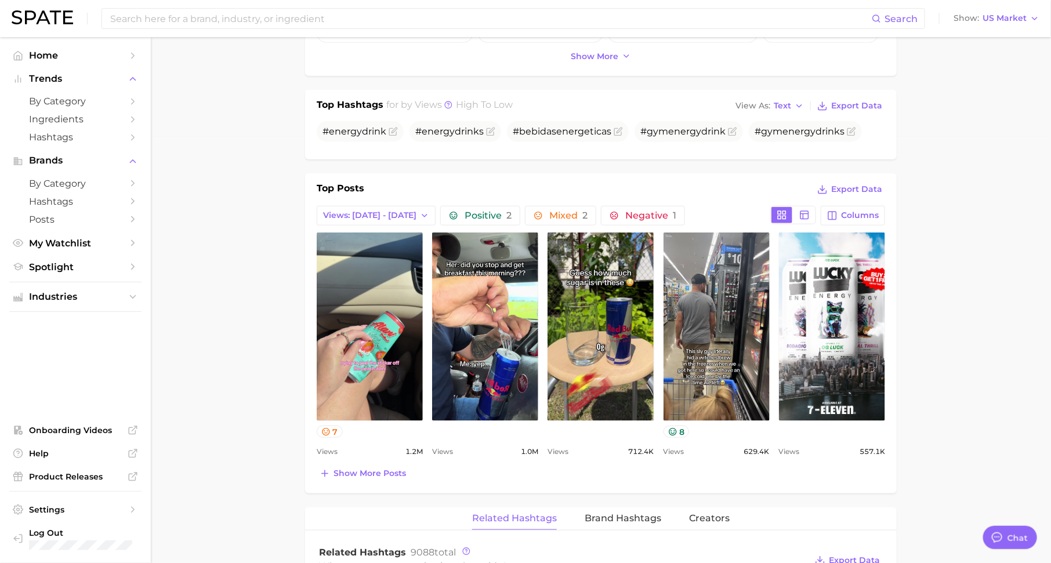
scroll to position [0, 0]
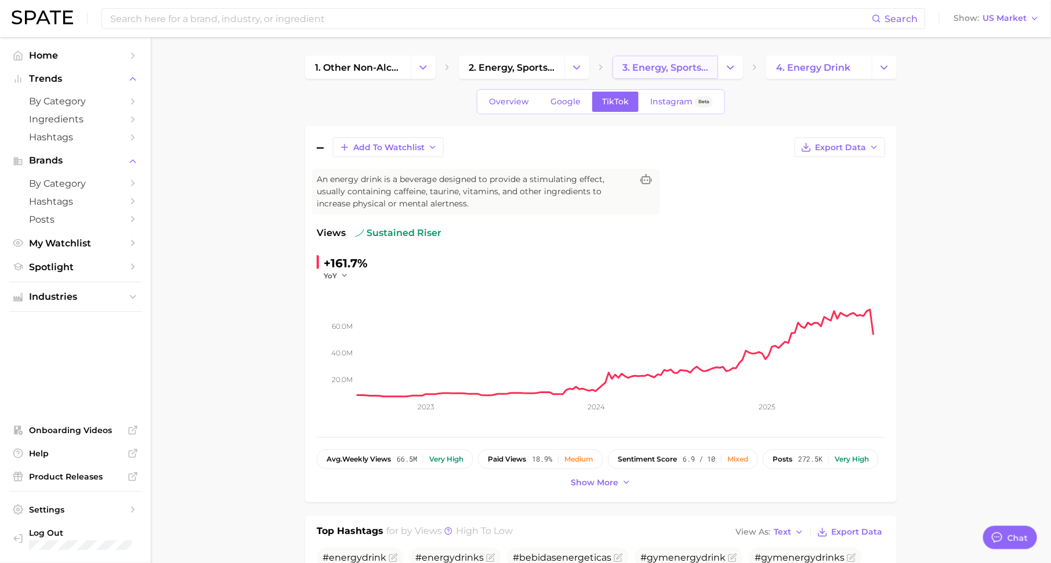
click at [704, 70] on span "3. energy, sports & functional drinks" at bounding box center [665, 67] width 86 height 11
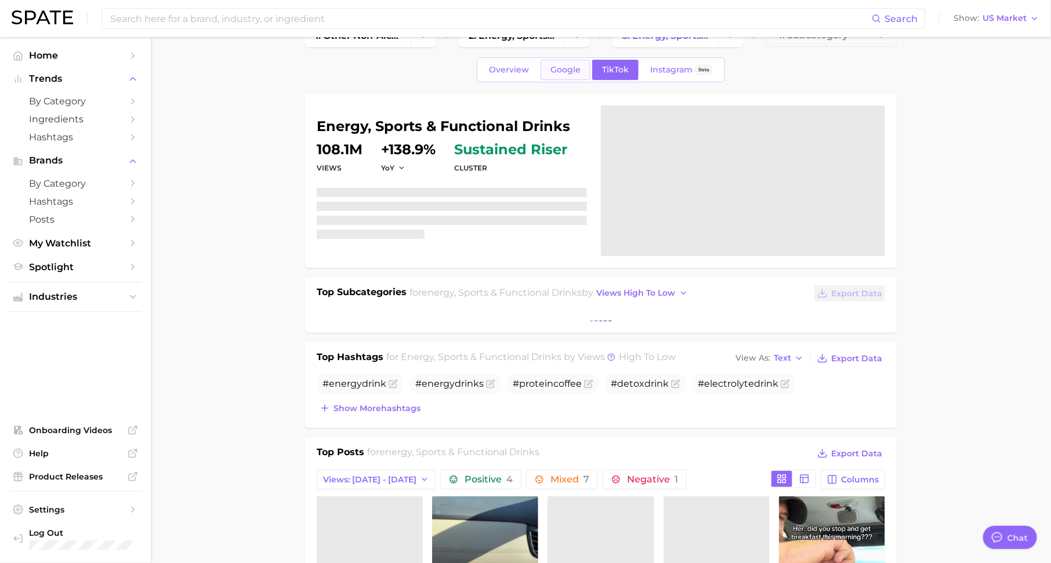
click at [572, 71] on span "Google" at bounding box center [565, 70] width 30 height 10
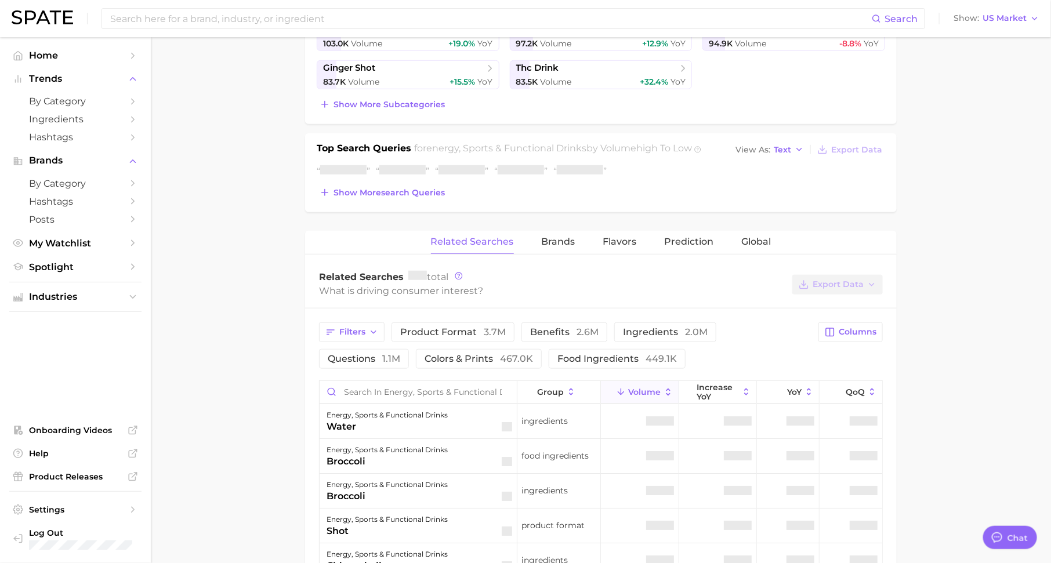
scroll to position [361, 0]
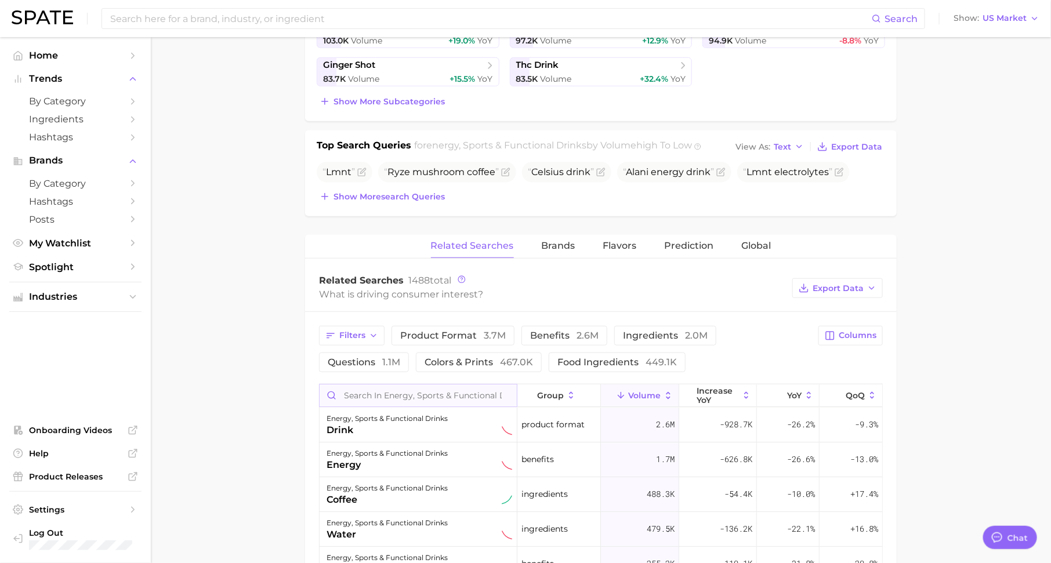
click at [440, 384] on input "Search in energy, sports & functional drinks" at bounding box center [417, 395] width 197 height 22
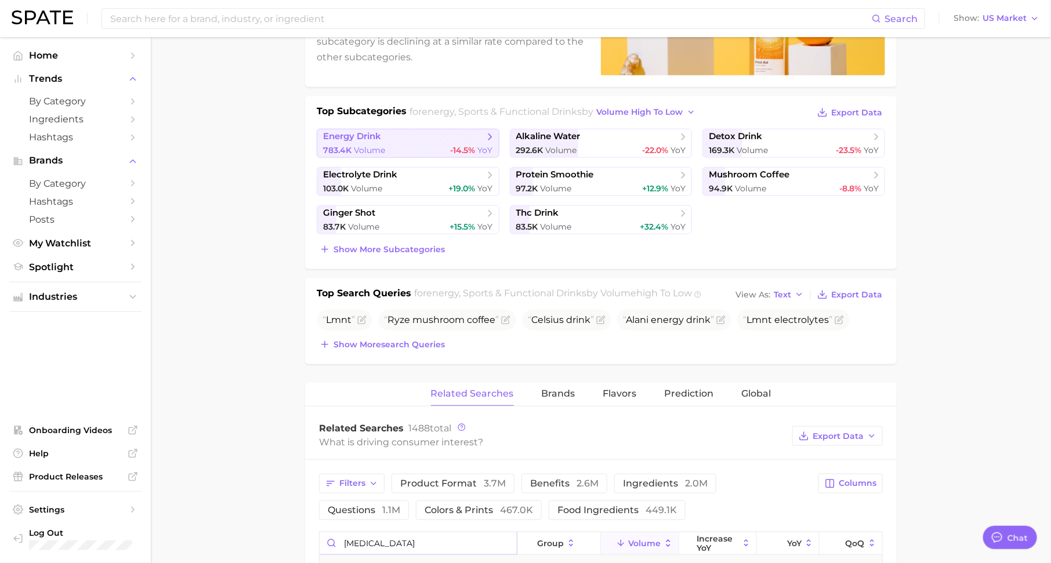
scroll to position [204, 0]
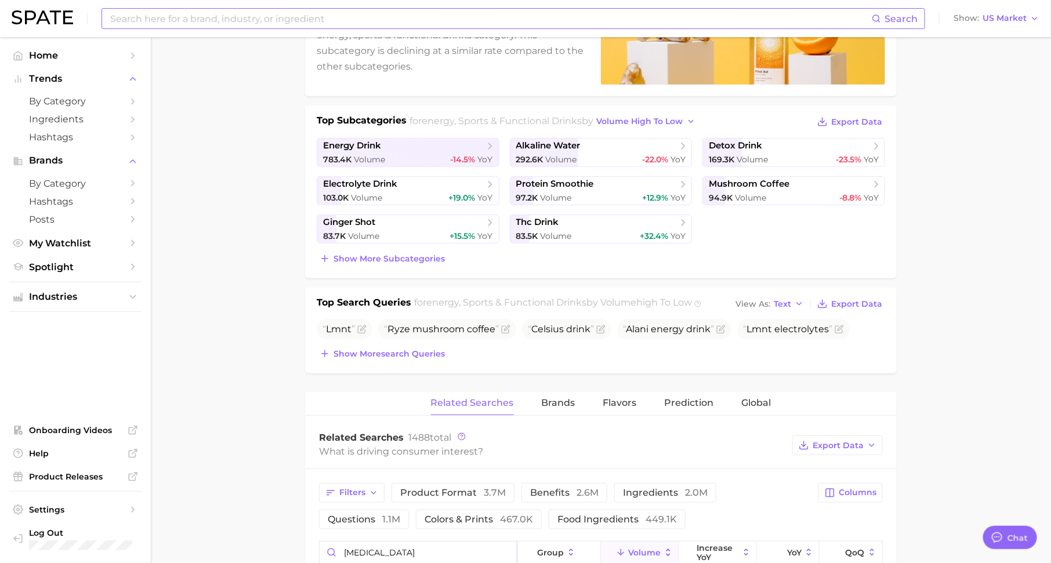
type input "nicotine"
click at [360, 18] on input at bounding box center [490, 19] width 762 height 20
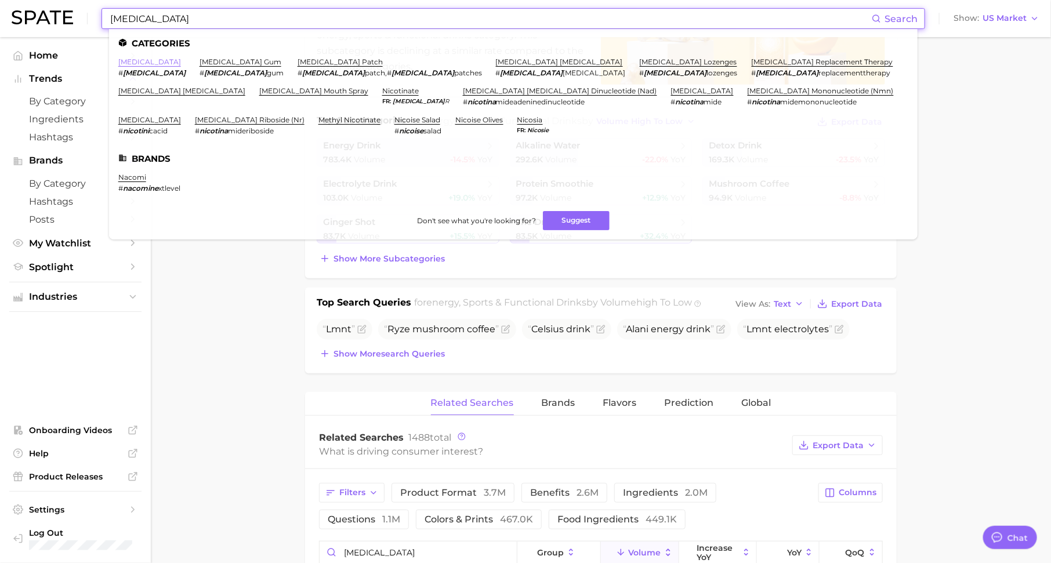
type input "nicotine"
click at [135, 61] on link "nicotine" at bounding box center [149, 61] width 63 height 9
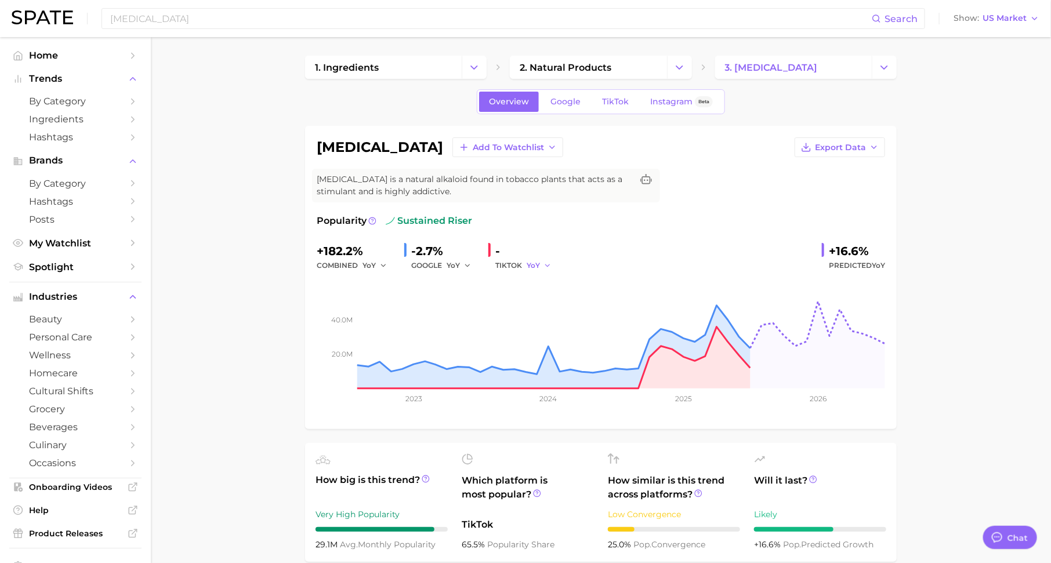
click at [543, 262] on icon "button" at bounding box center [547, 266] width 8 height 8
click at [543, 297] on button "QoQ" at bounding box center [590, 305] width 128 height 21
click at [569, 101] on span "Google" at bounding box center [565, 102] width 30 height 10
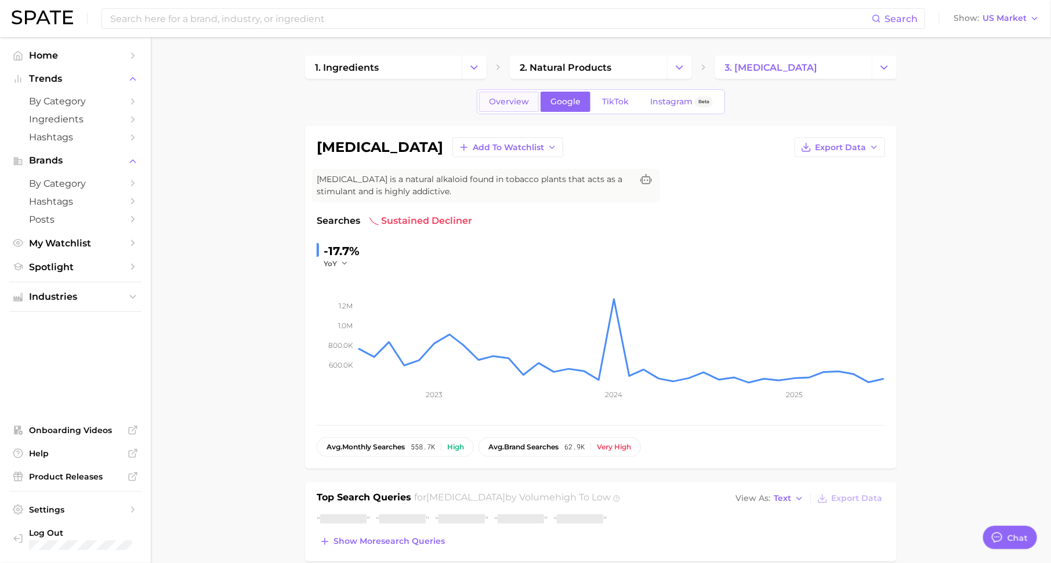
click at [509, 103] on span "Overview" at bounding box center [509, 102] width 40 height 10
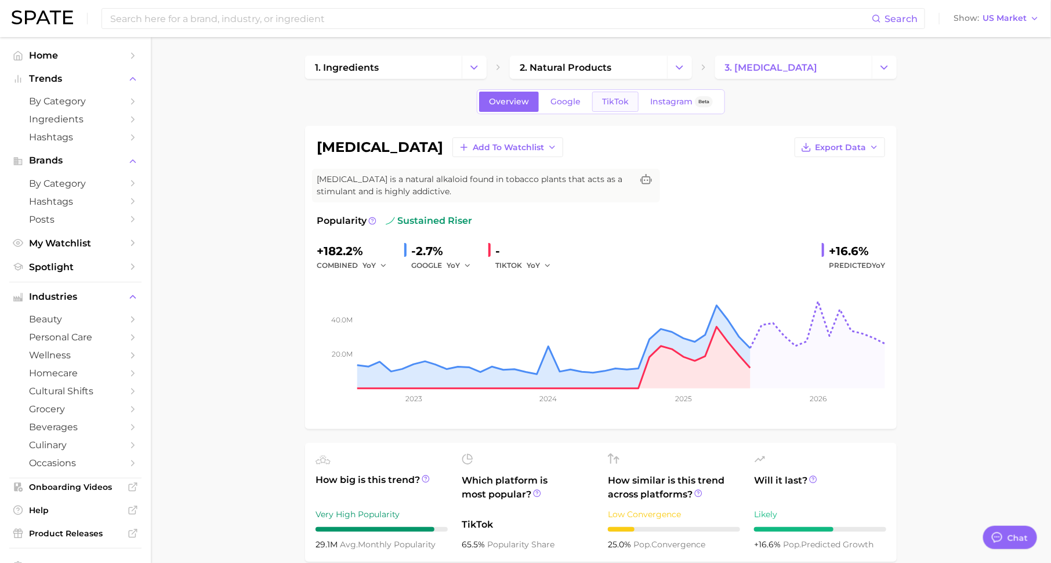
click at [609, 99] on span "TikTok" at bounding box center [615, 102] width 27 height 10
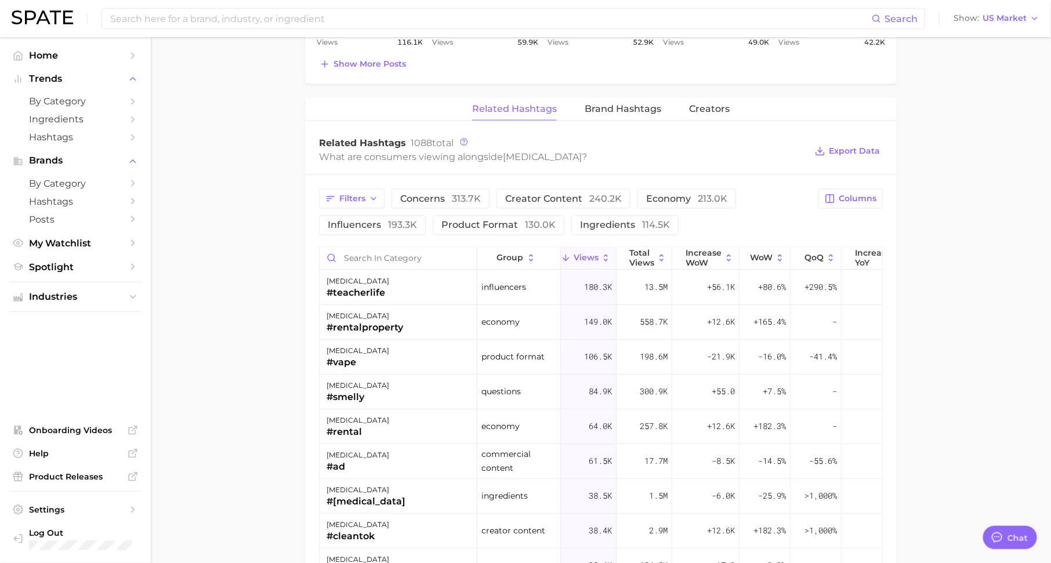
scroll to position [829, 0]
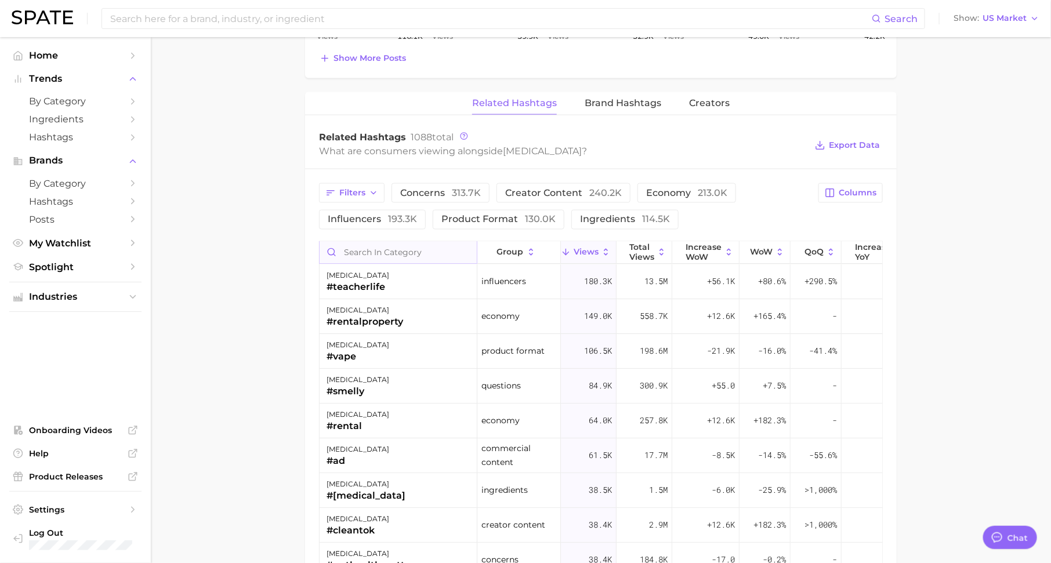
click at [430, 252] on input "Search in category" at bounding box center [397, 253] width 157 height 22
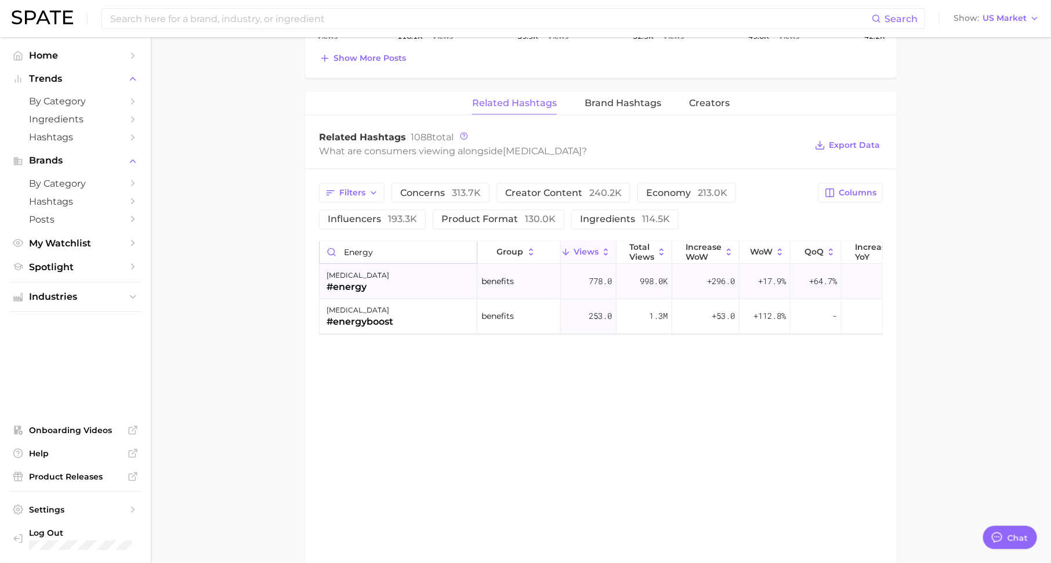
type input "energy"
click at [346, 292] on div "nicotine #energy" at bounding box center [398, 282] width 158 height 35
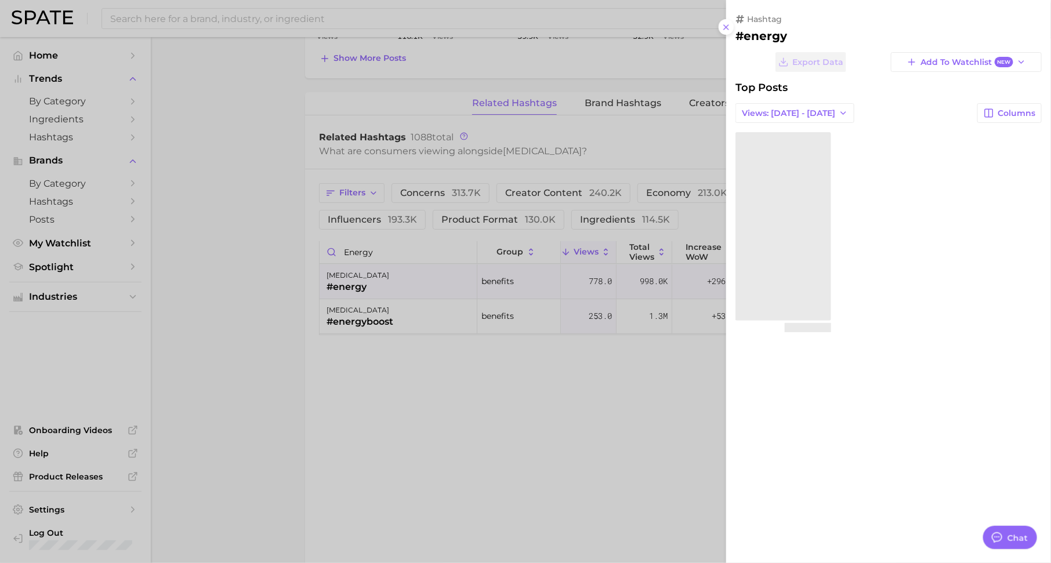
click at [456, 383] on div at bounding box center [525, 281] width 1051 height 563
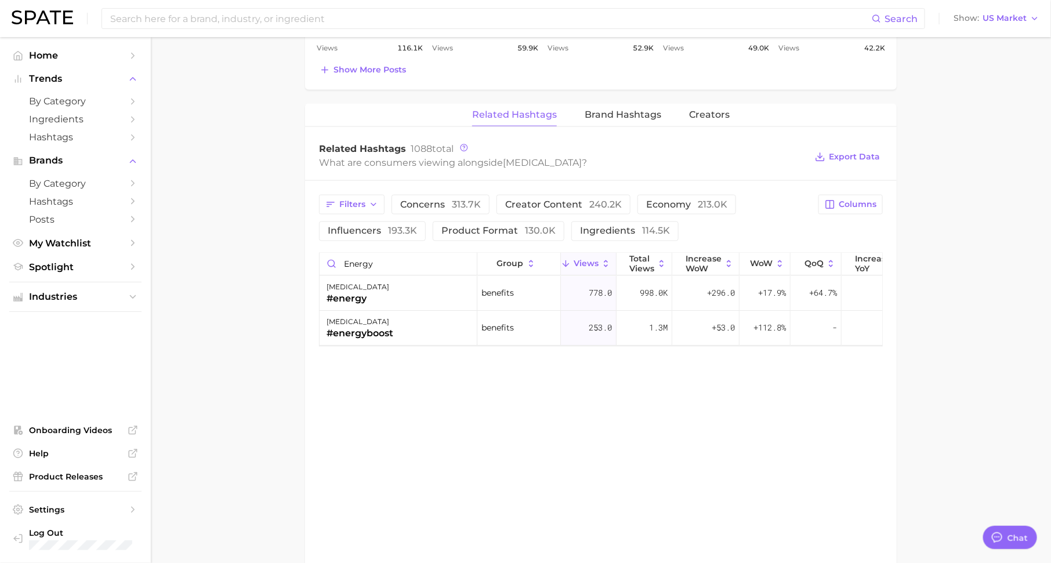
scroll to position [816, 0]
click at [362, 7] on div "Search Show US Market" at bounding box center [525, 18] width 1027 height 37
click at [354, 23] on input at bounding box center [490, 19] width 762 height 20
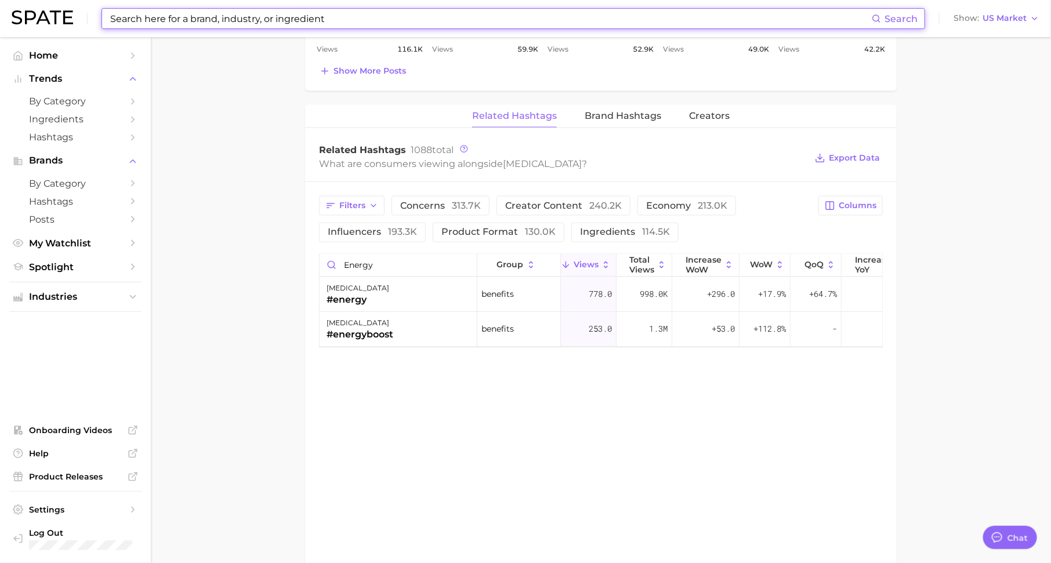
paste input "Villa Dolce Gelato"
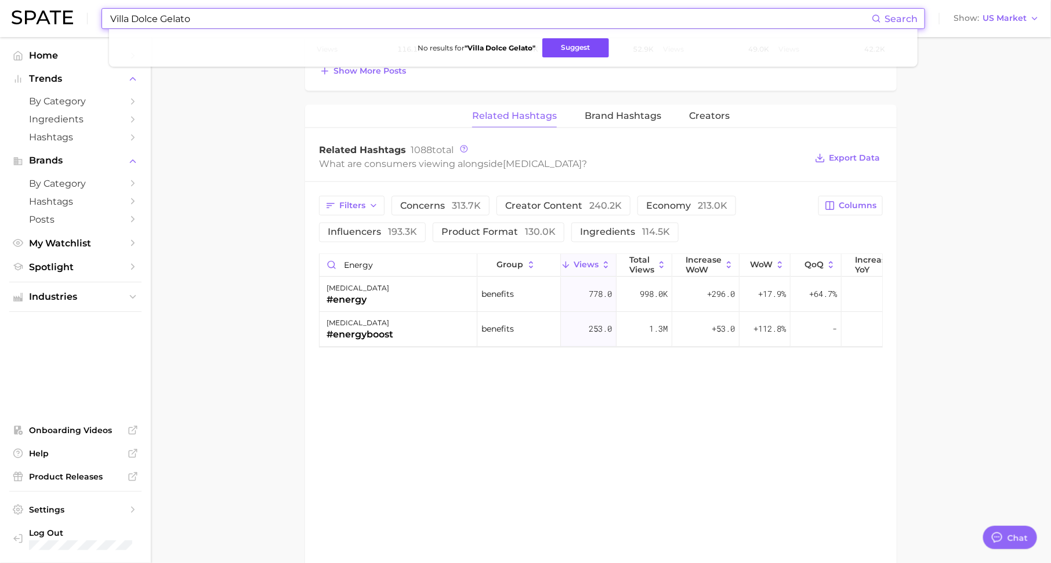
type input "Villa Dolce Gelato"
click at [579, 48] on button "Suggest" at bounding box center [575, 47] width 67 height 19
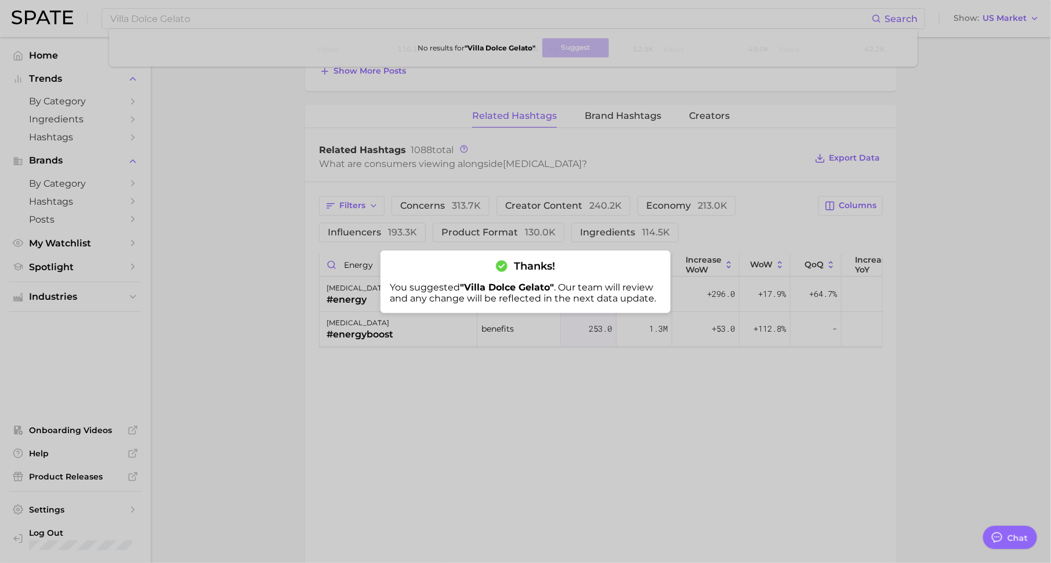
click at [676, 415] on div at bounding box center [525, 281] width 1051 height 563
